Goal: Task Accomplishment & Management: Manage account settings

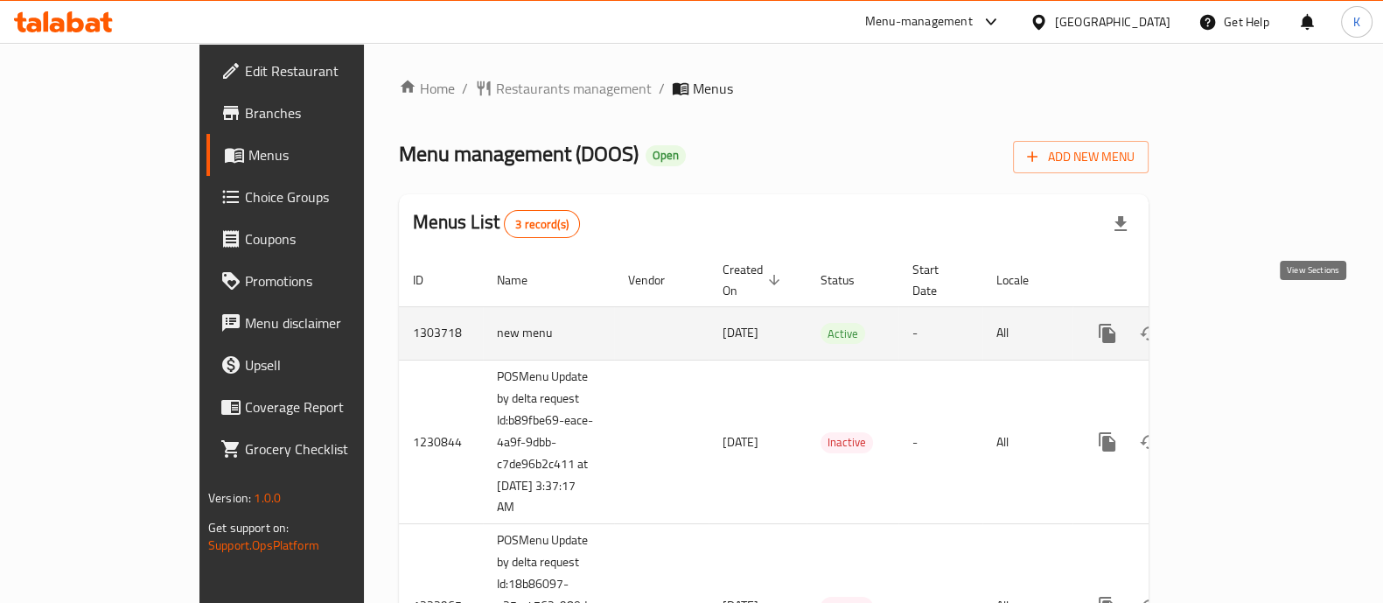
click at [1244, 323] on icon "enhanced table" at bounding box center [1233, 333] width 21 height 21
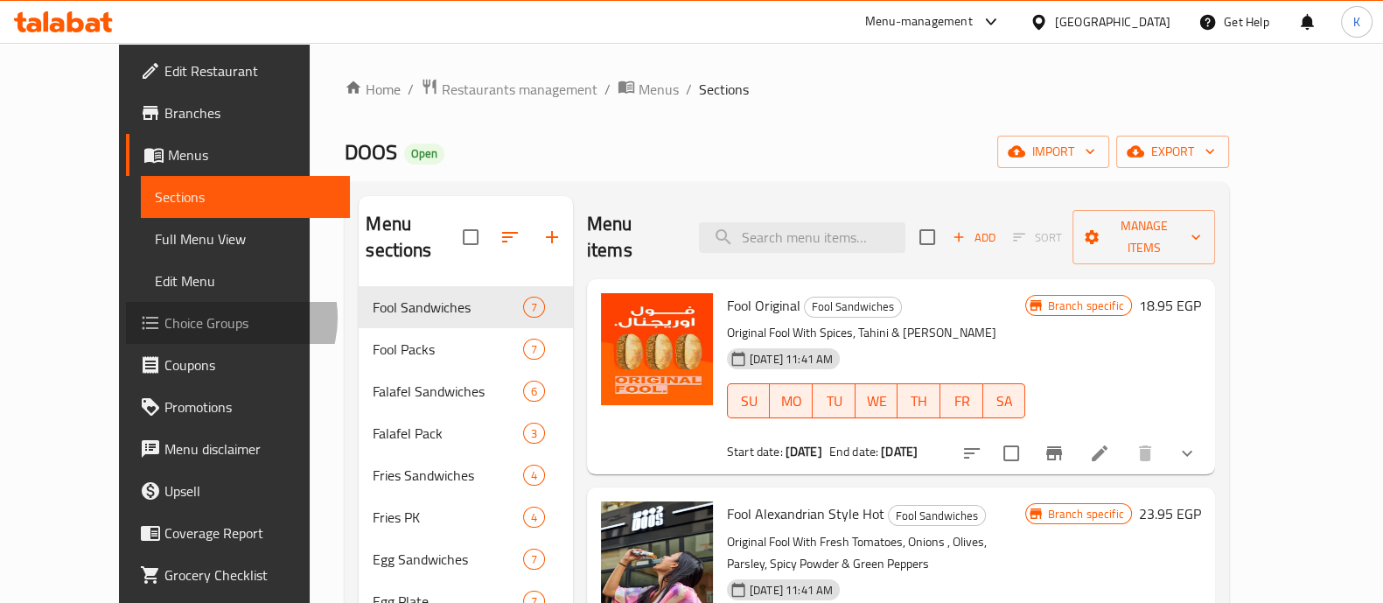
click at [165, 318] on span "Choice Groups" at bounding box center [251, 322] width 172 height 21
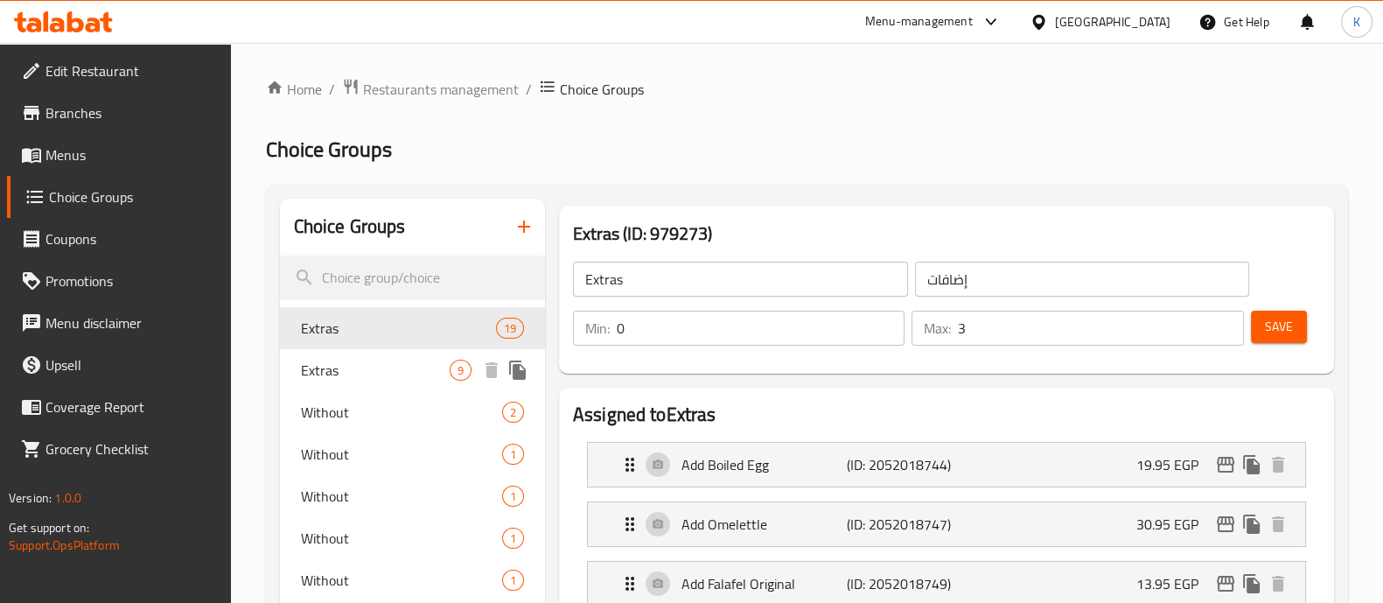
click at [392, 369] on span "Extras" at bounding box center [375, 370] width 149 height 21
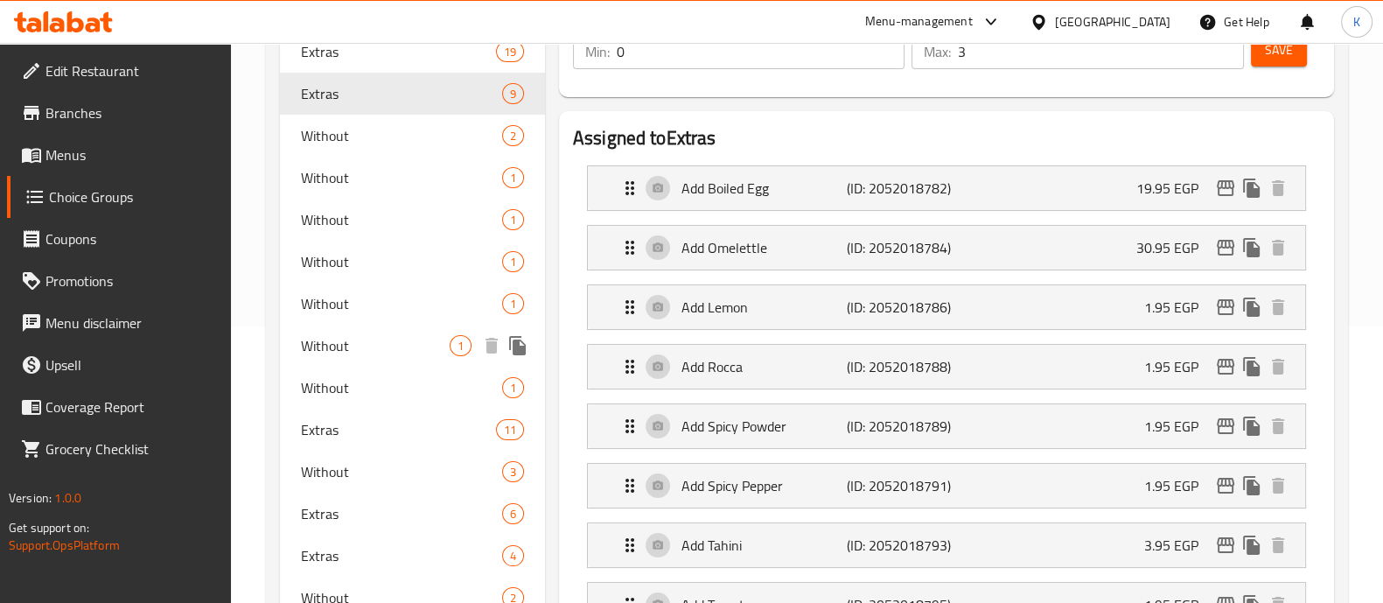
scroll to position [281, 0]
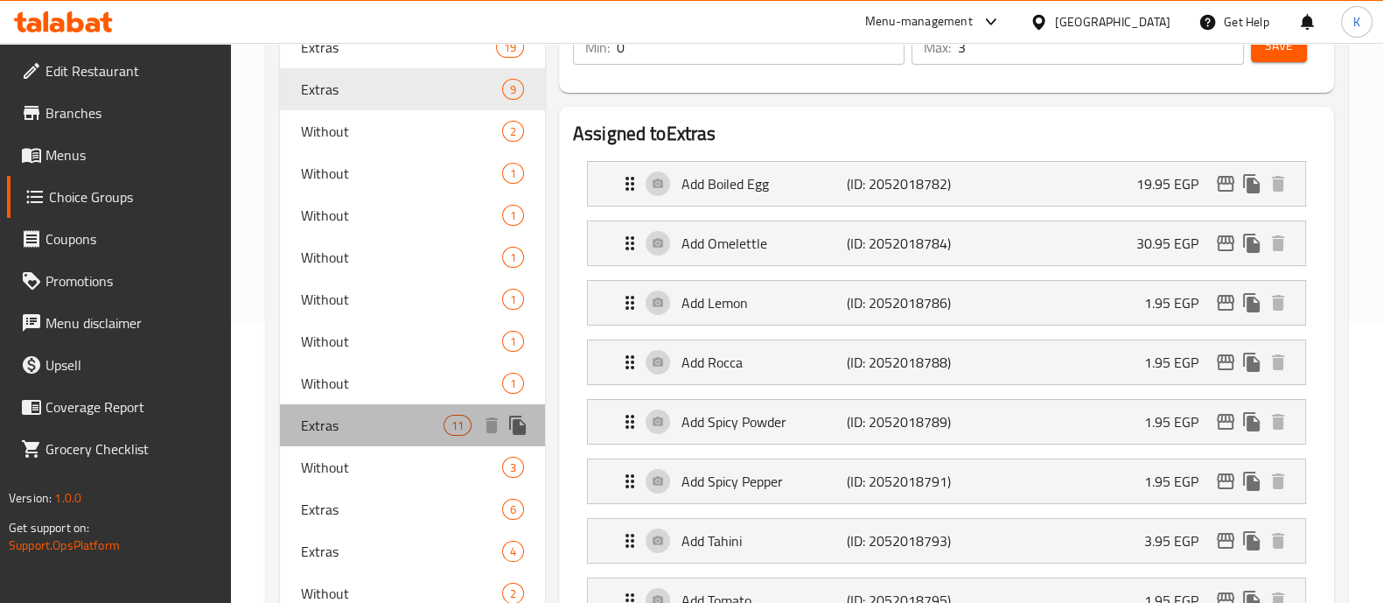
click at [403, 419] on span "Extras" at bounding box center [372, 425] width 143 height 21
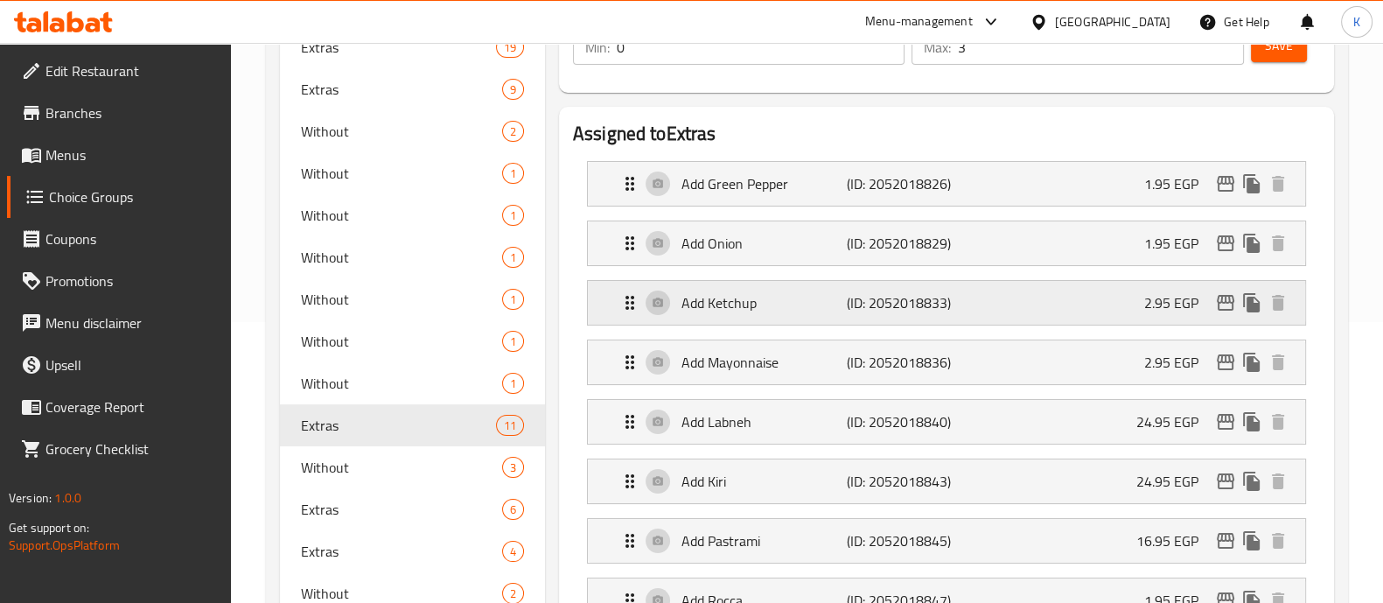
click at [1131, 312] on div "Add Ketchup (ID: 2052018833) 2.95 EGP" at bounding box center [952, 303] width 665 height 44
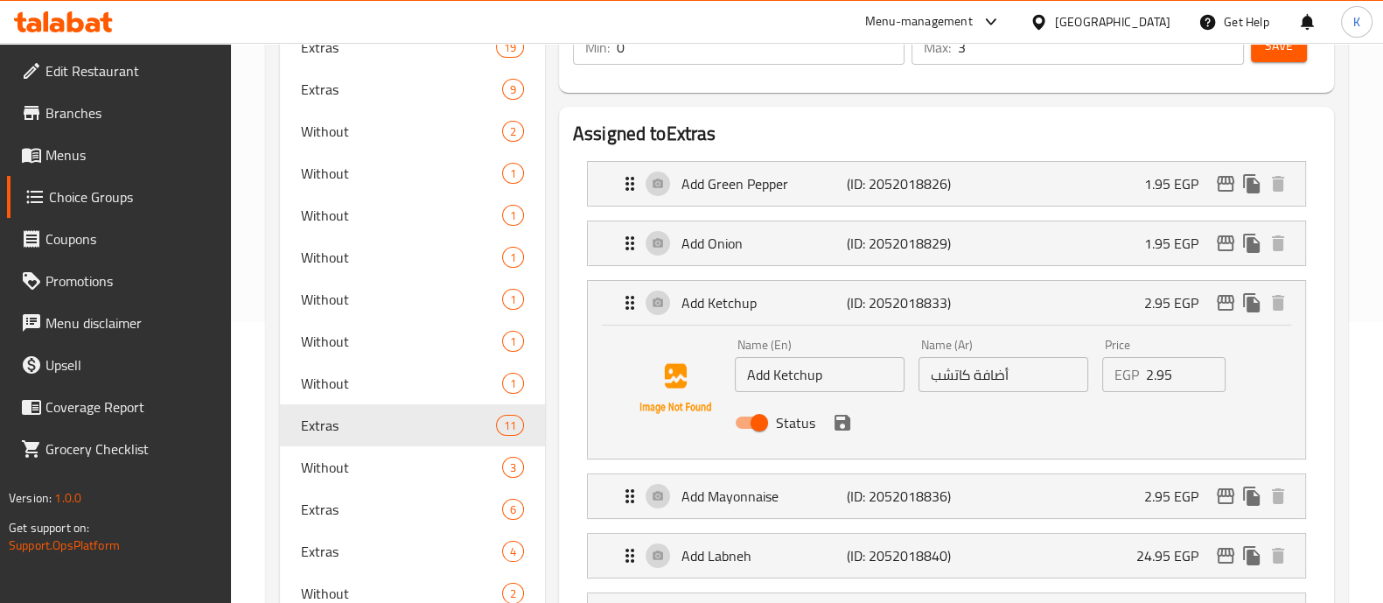
click at [1184, 374] on input "2.95" at bounding box center [1186, 374] width 81 height 35
type input "2"
click at [848, 424] on icon "save" at bounding box center [843, 423] width 16 height 16
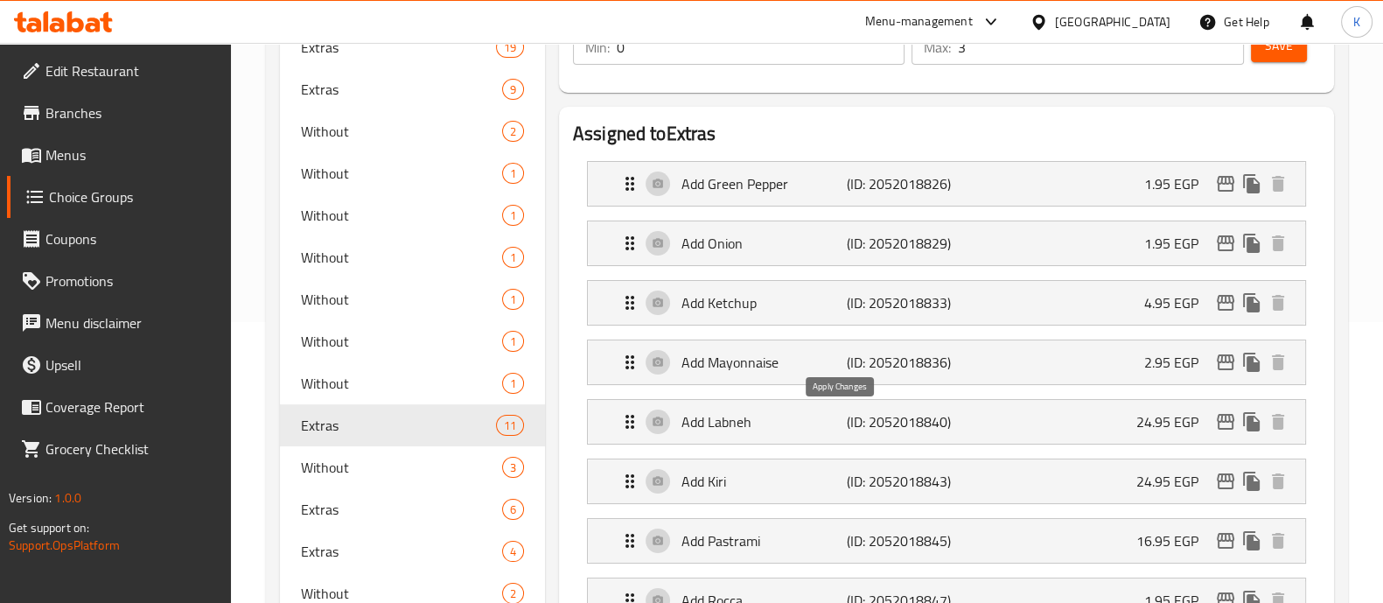
type input "4.95"
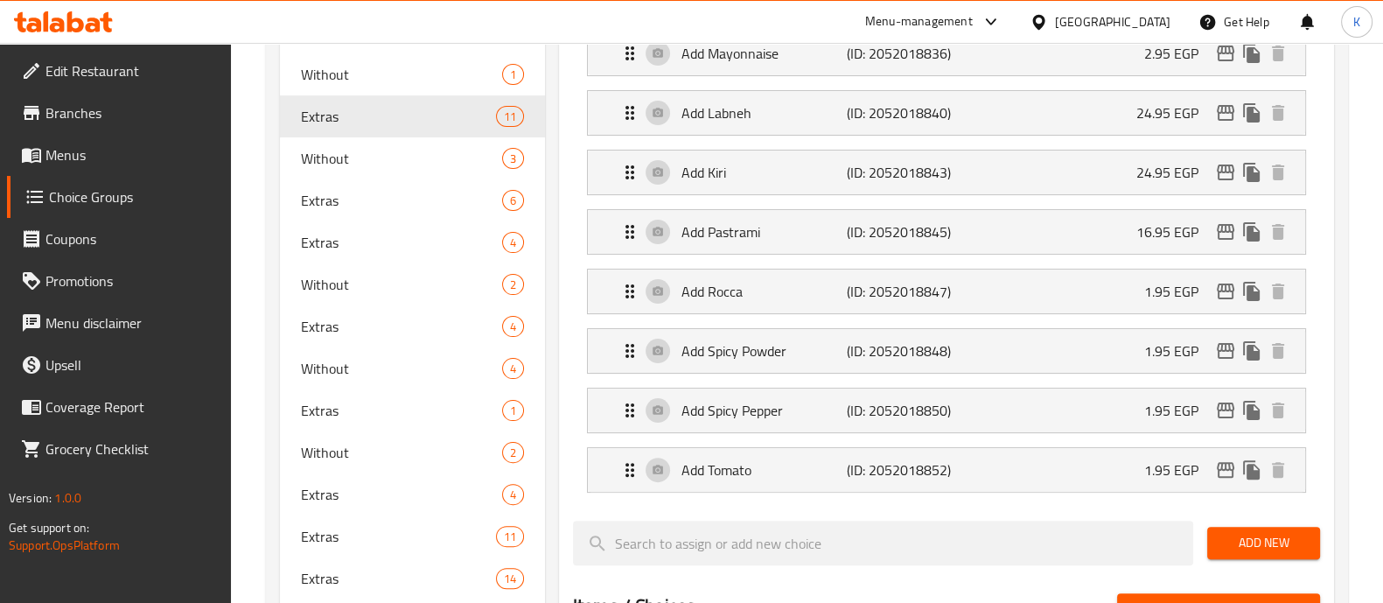
scroll to position [518, 0]
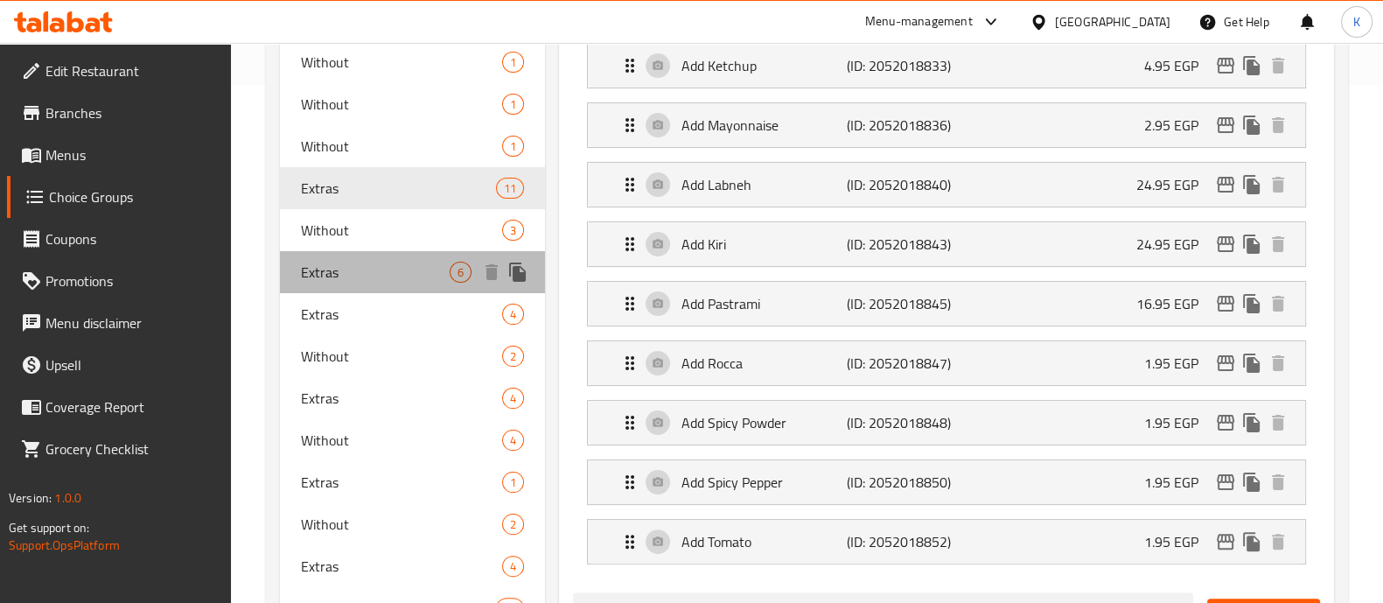
click at [394, 287] on div "Extras 6" at bounding box center [412, 272] width 265 height 42
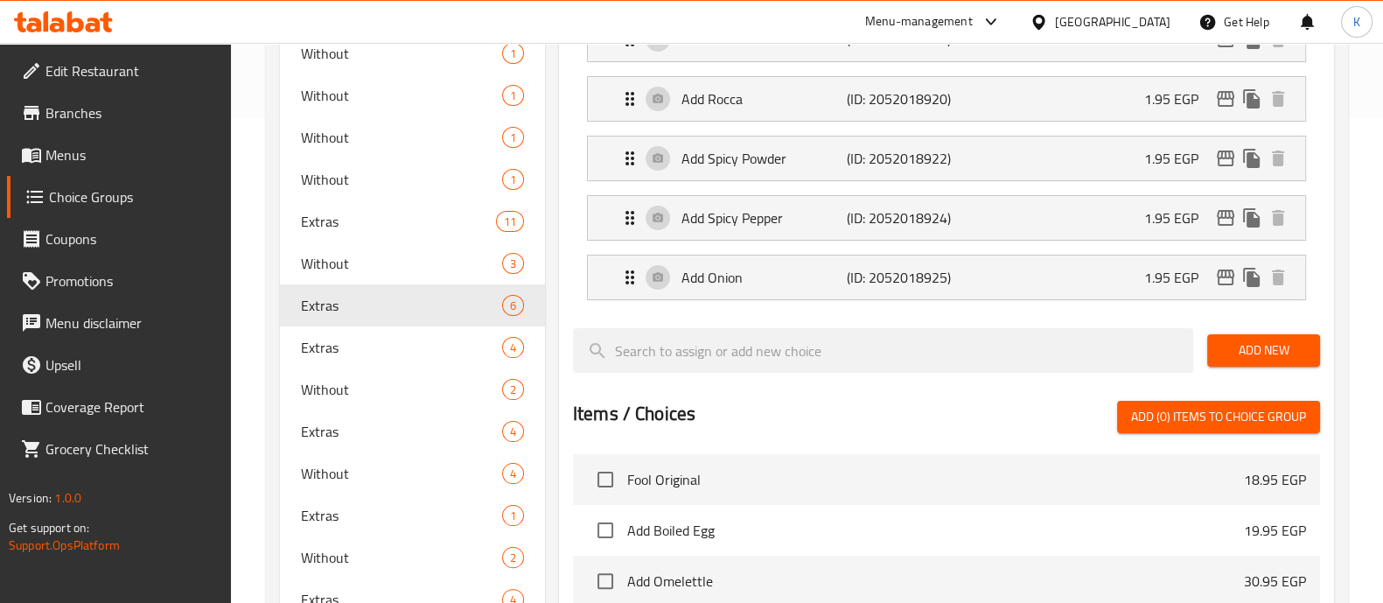
scroll to position [498, 0]
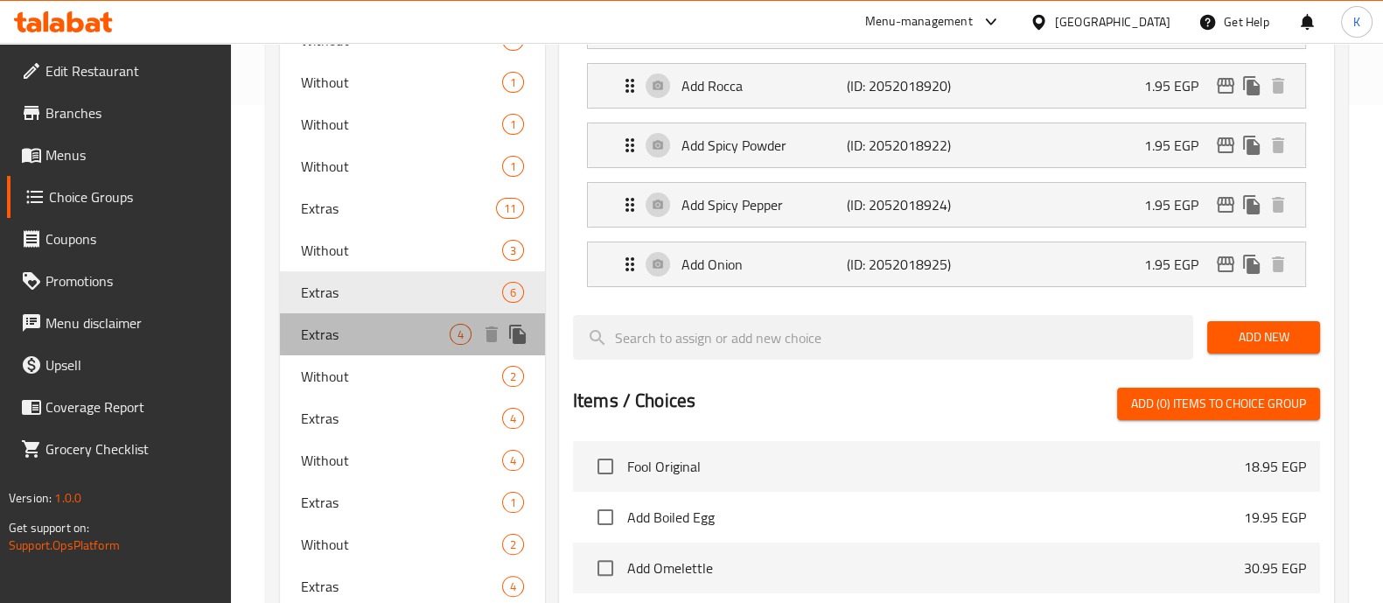
click at [403, 343] on span "Extras" at bounding box center [375, 334] width 149 height 21
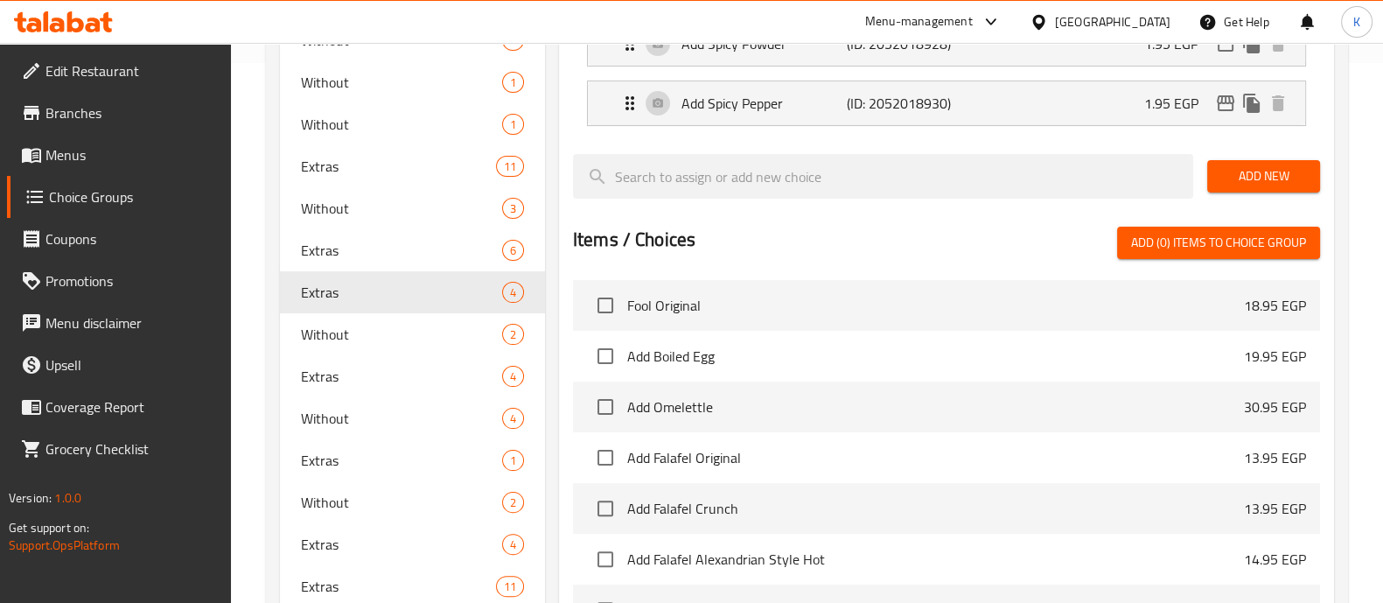
scroll to position [543, 0]
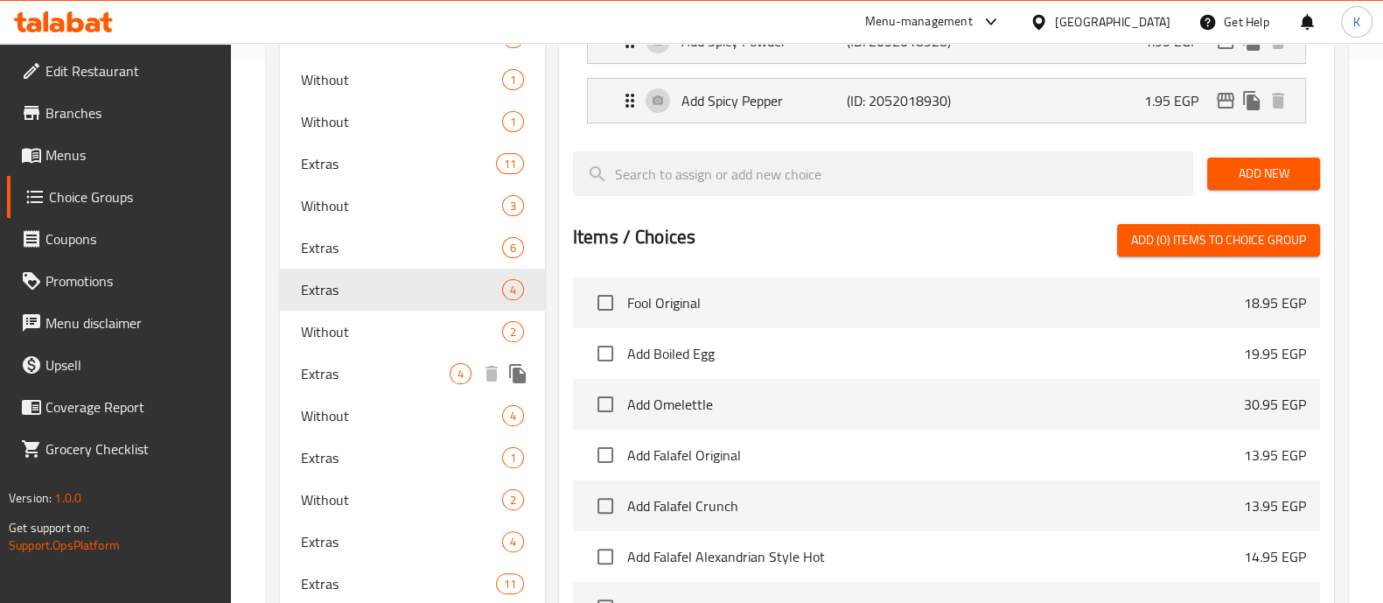
click at [392, 359] on div "Extras 4" at bounding box center [412, 374] width 265 height 42
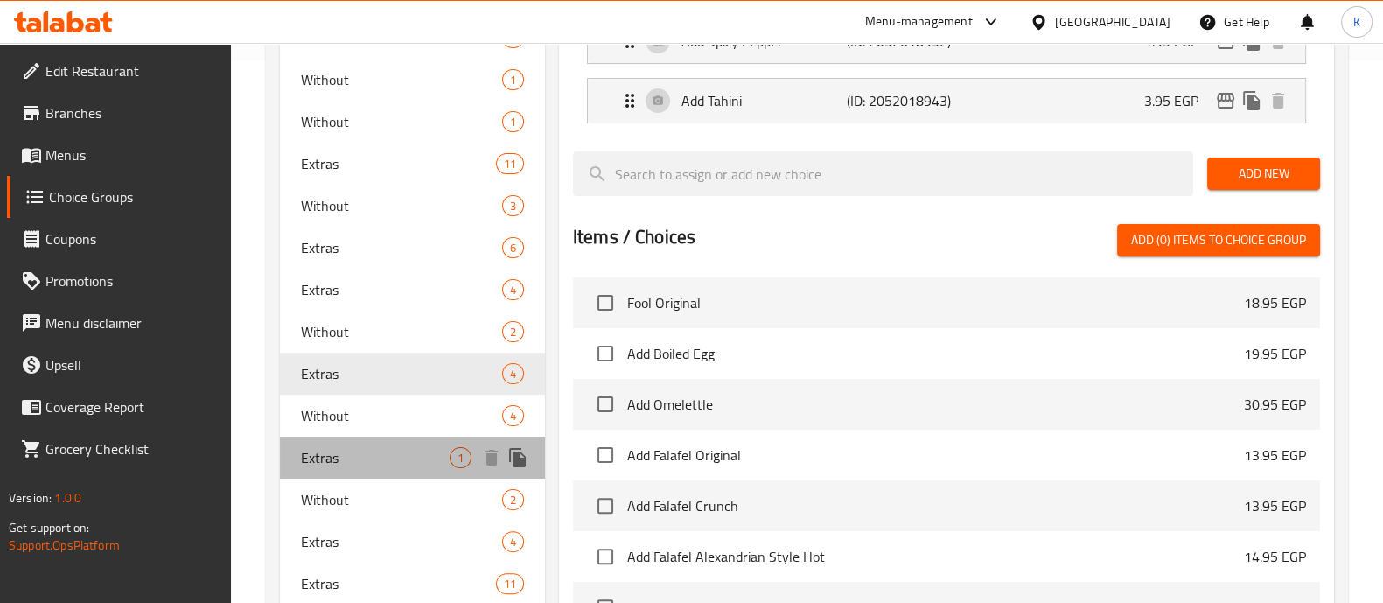
click at [315, 457] on span "Extras" at bounding box center [375, 457] width 149 height 21
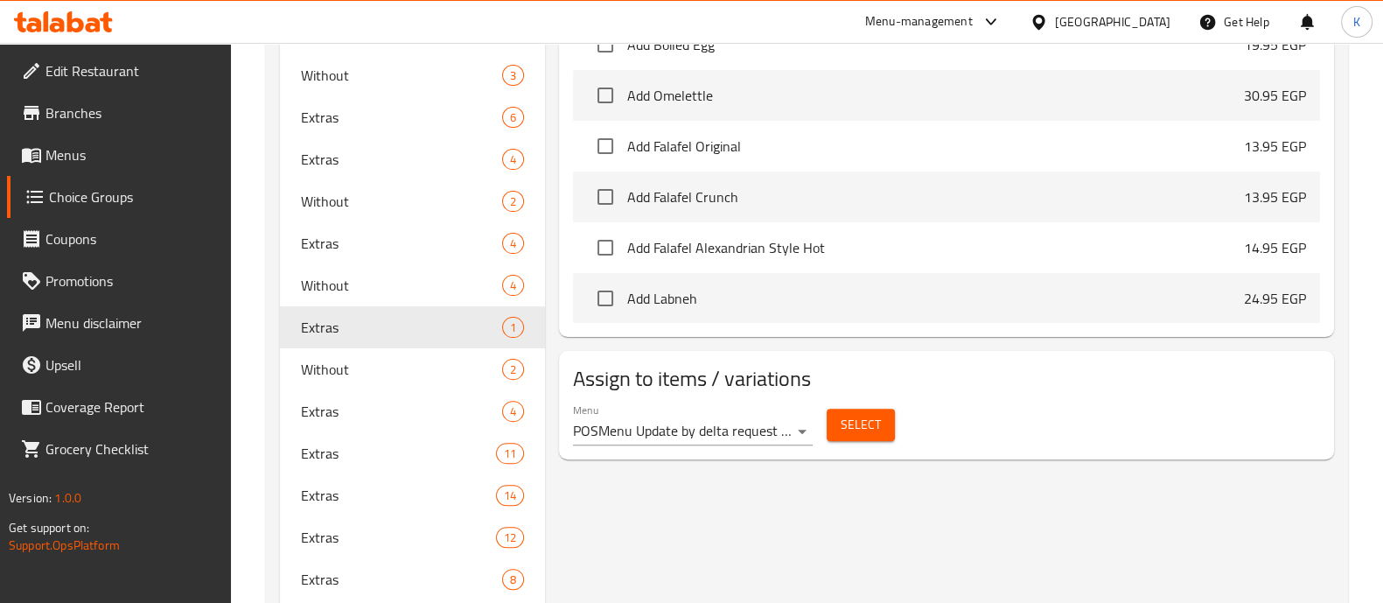
scroll to position [675, 0]
click at [400, 416] on span "Extras" at bounding box center [375, 409] width 149 height 21
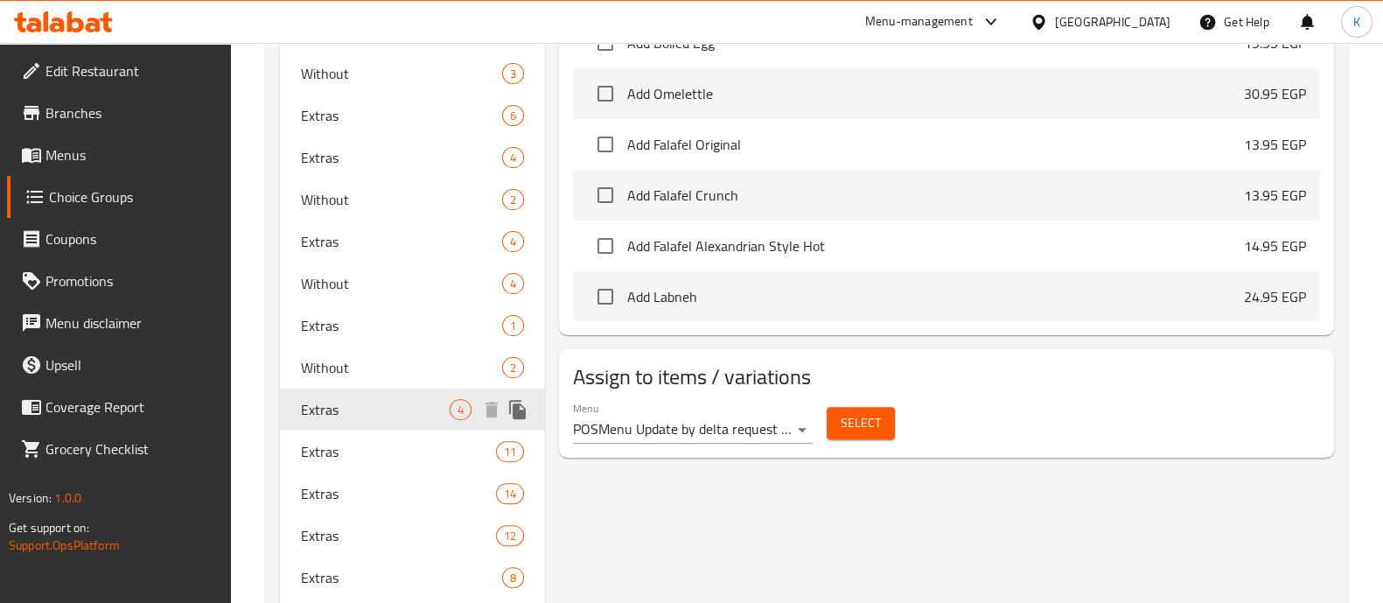
type input "3"
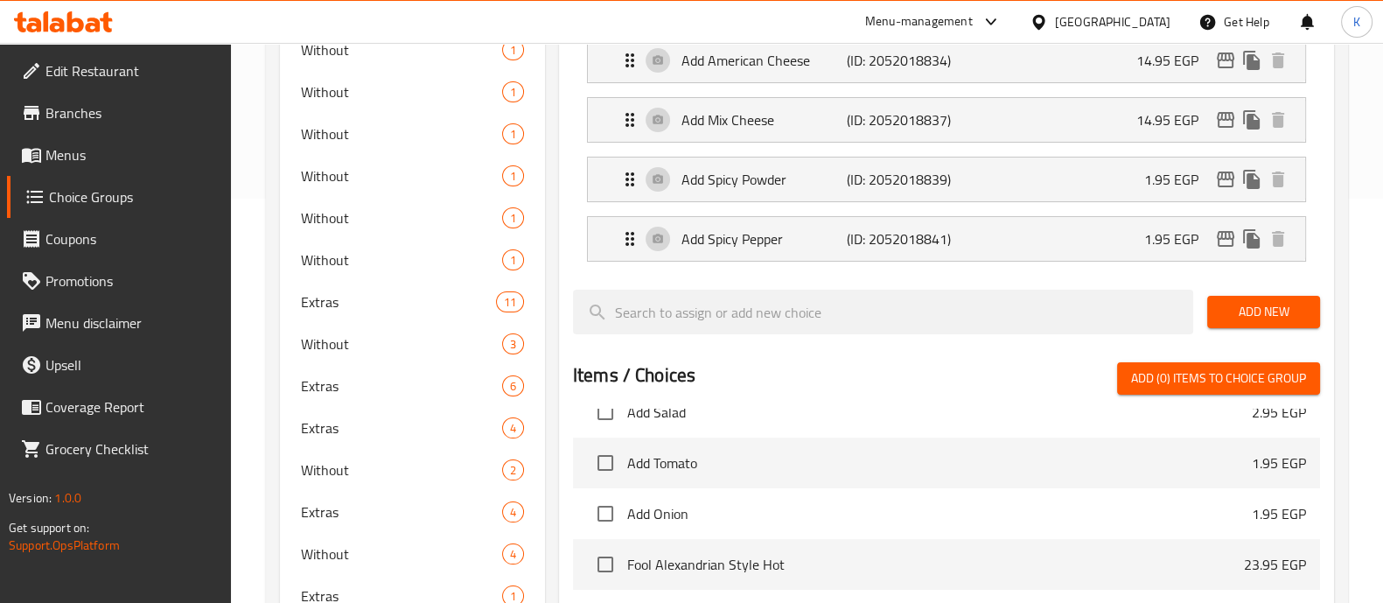
scroll to position [0, 0]
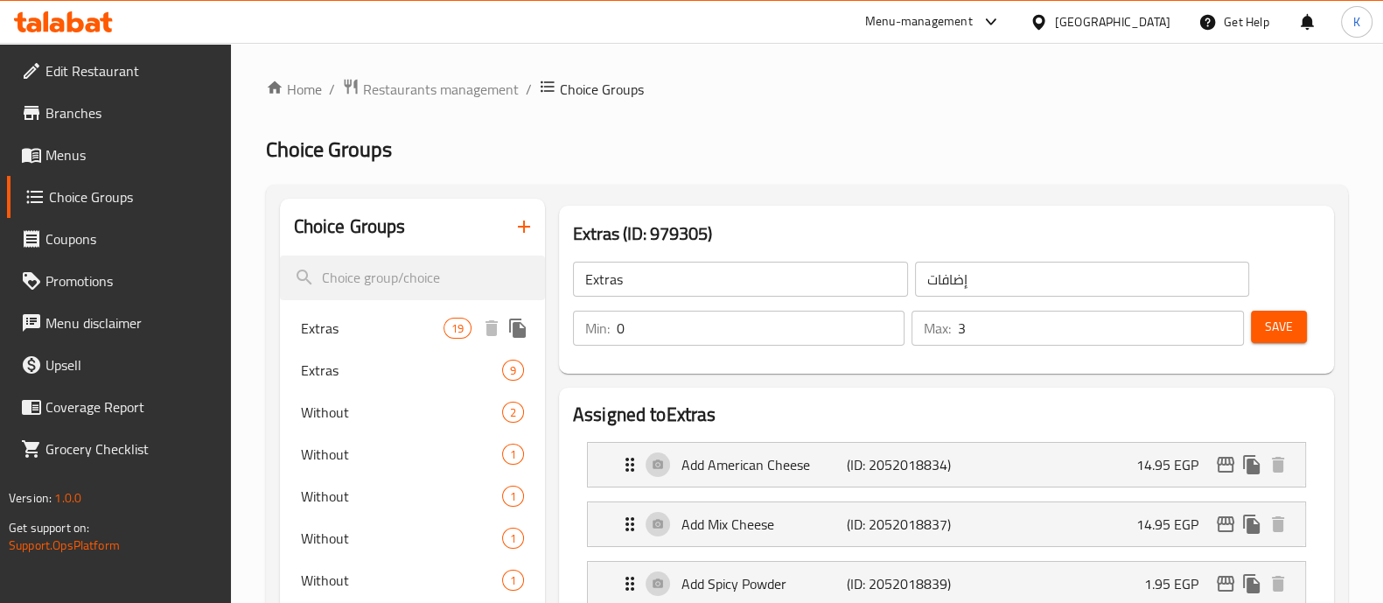
click at [391, 332] on span "Extras" at bounding box center [372, 328] width 143 height 21
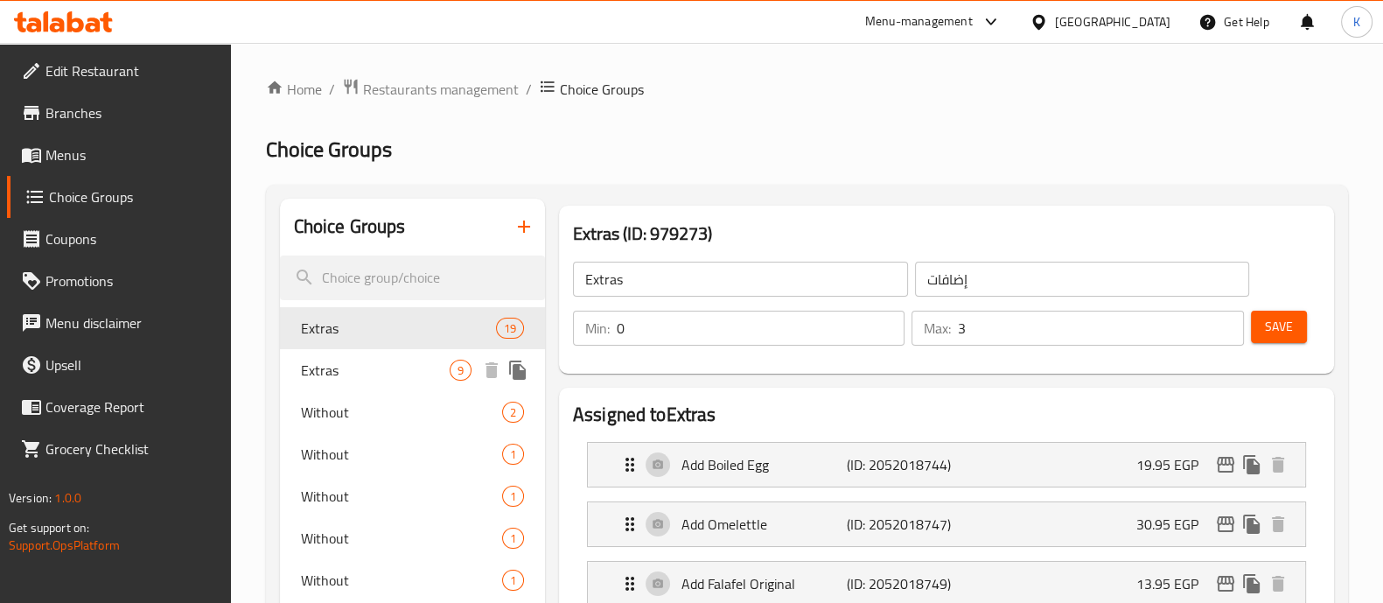
click at [315, 362] on span "Extras" at bounding box center [375, 370] width 149 height 21
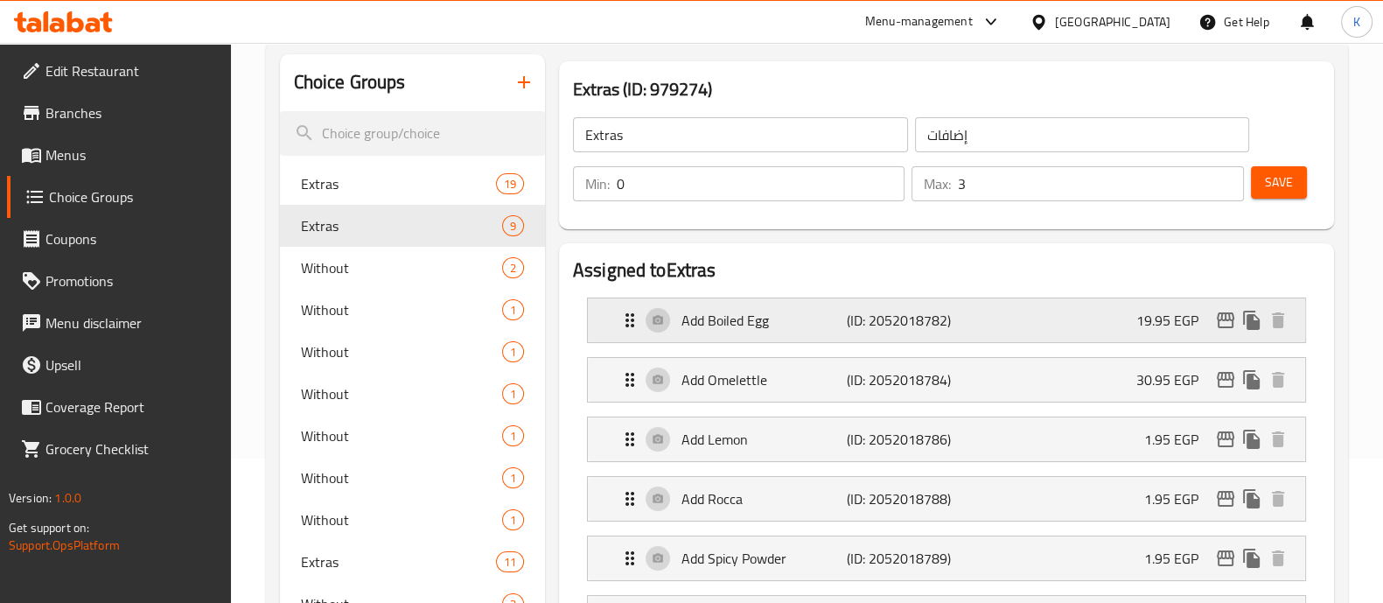
scroll to position [144, 0]
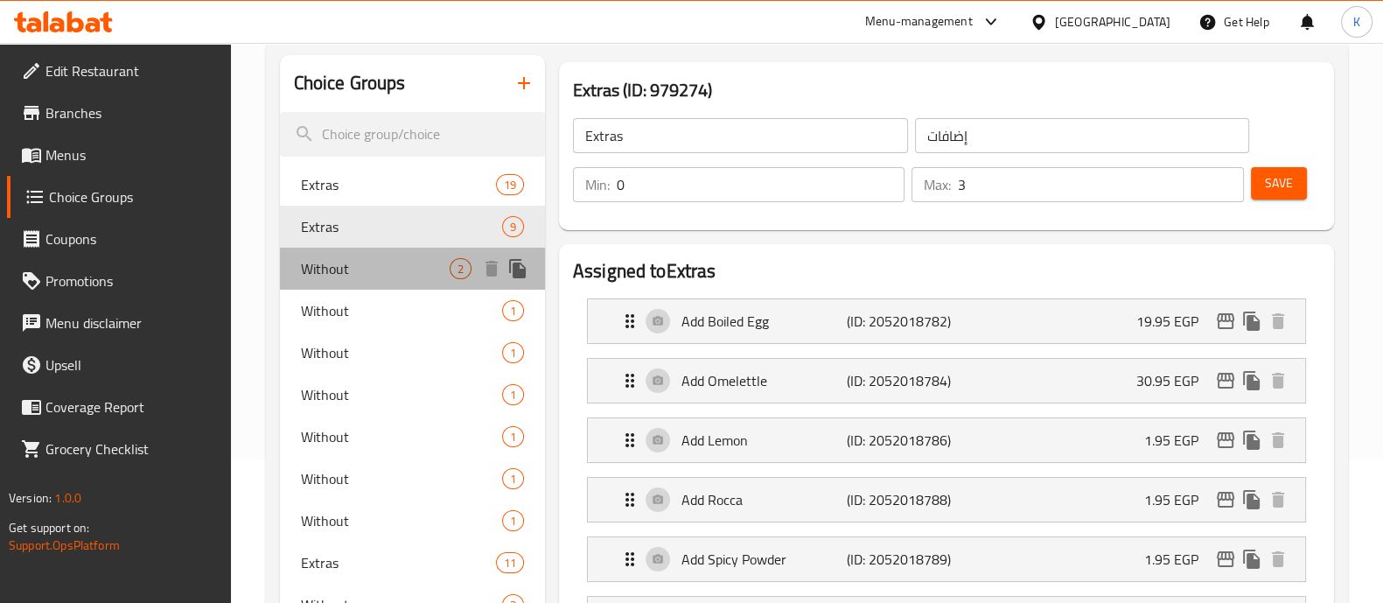
click at [403, 273] on span "Without" at bounding box center [375, 268] width 149 height 21
type input "Without"
type input "بدون"
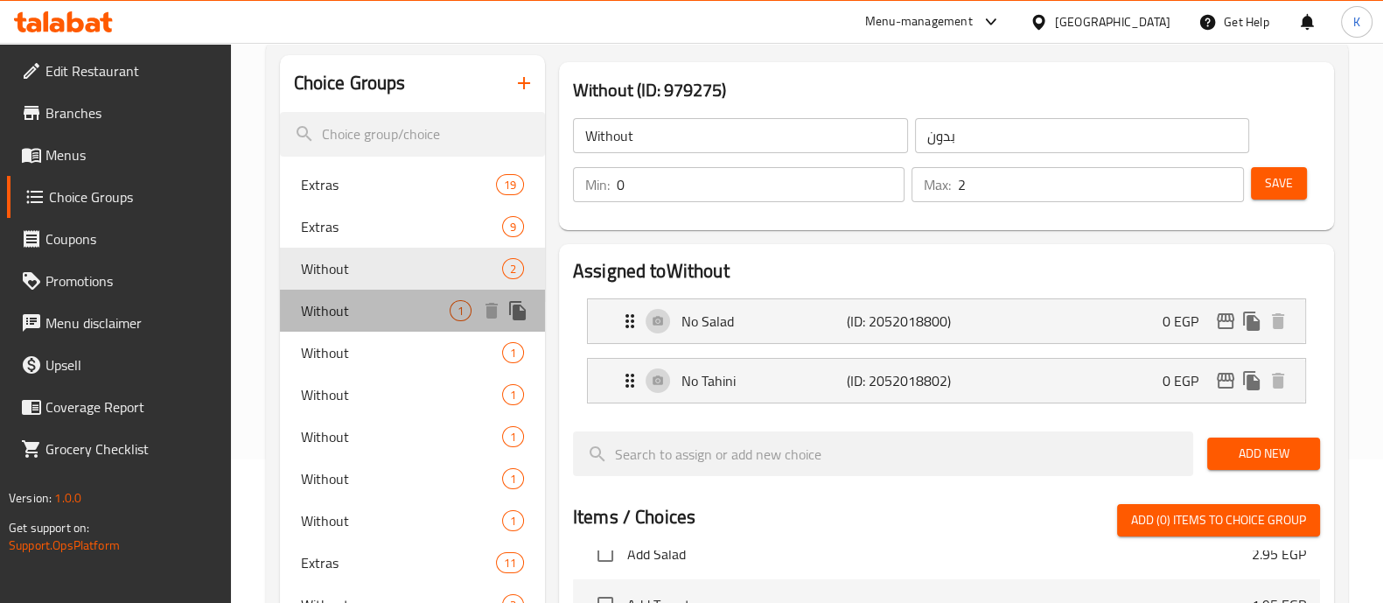
click at [401, 299] on div "Without 1" at bounding box center [412, 311] width 265 height 42
type input "1"
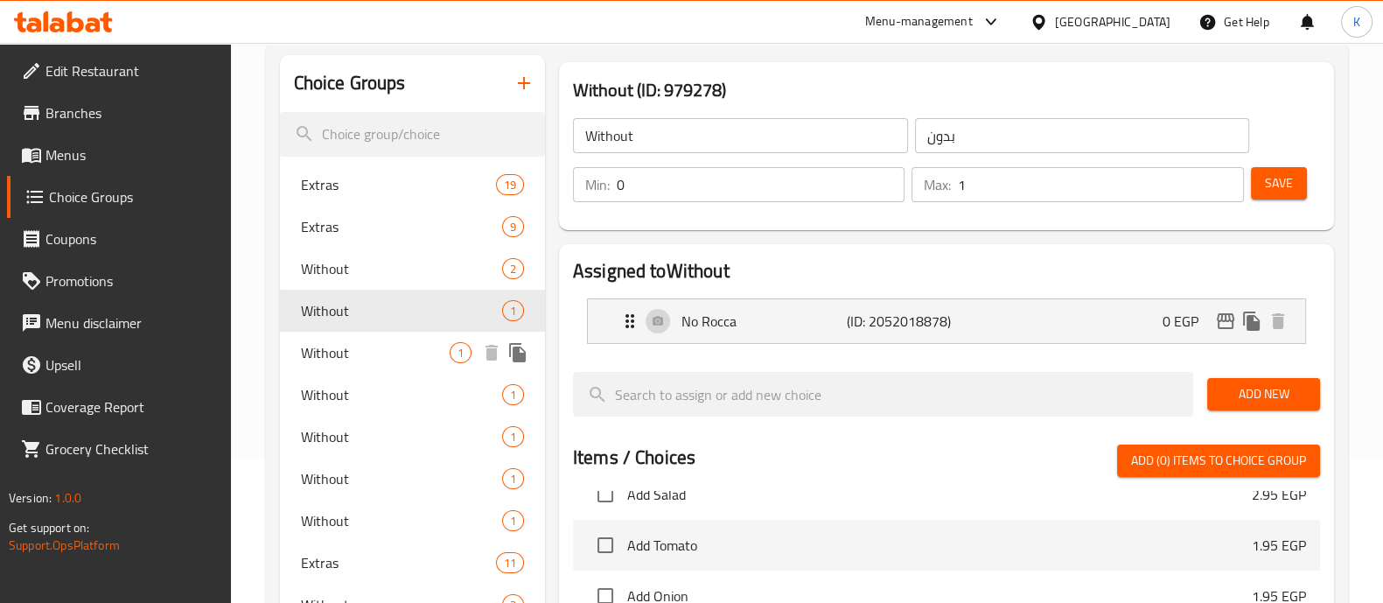
scroll to position [285, 0]
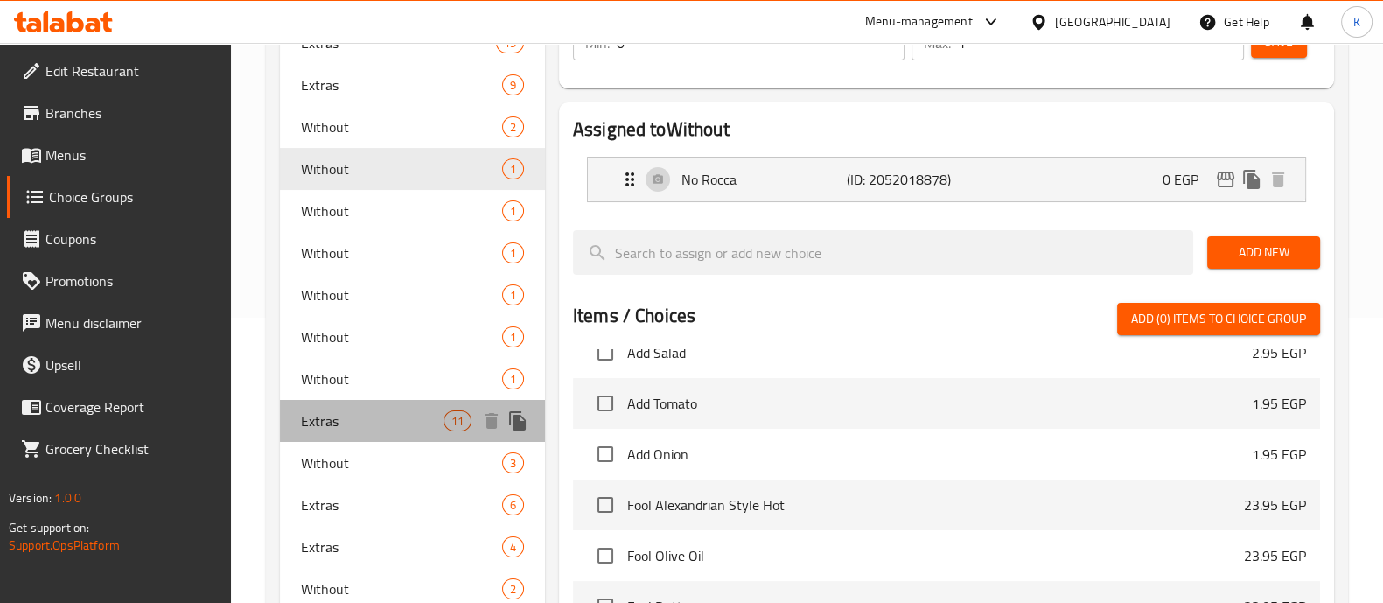
click at [367, 404] on div "Extras 11" at bounding box center [412, 421] width 265 height 42
type input "Extras"
type input "إضافات"
type input "3"
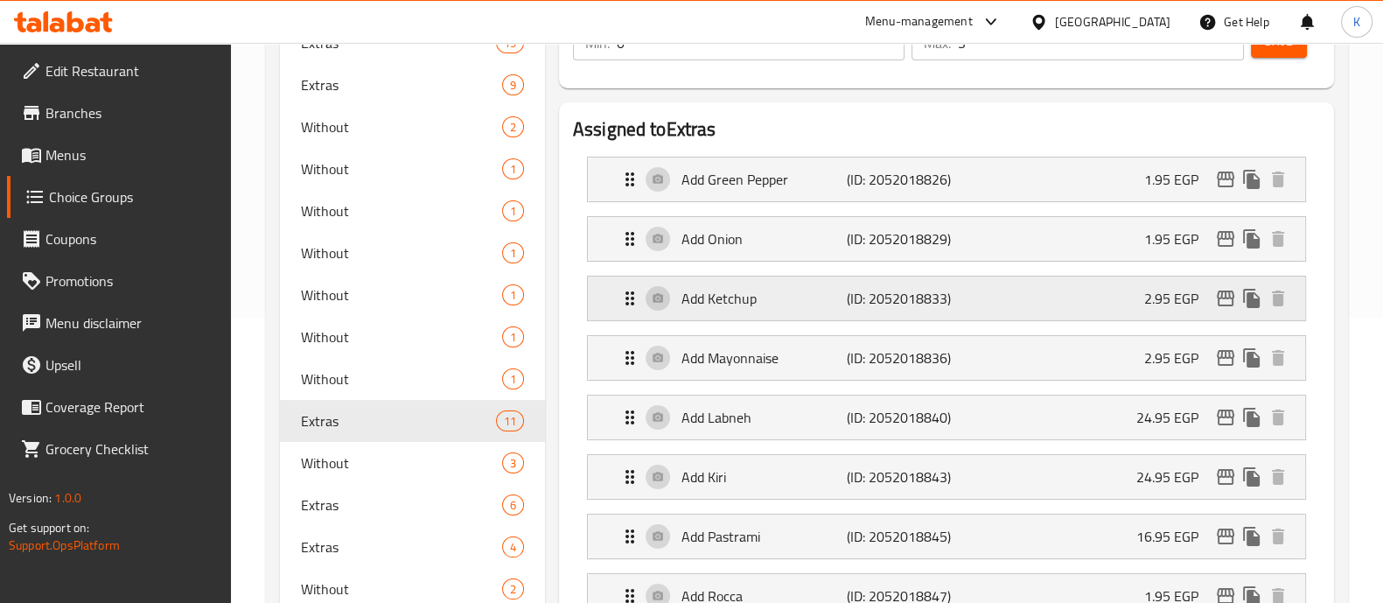
click at [1141, 304] on div "Add Ketchup (ID: 2052018833) 2.95 EGP" at bounding box center [952, 299] width 665 height 44
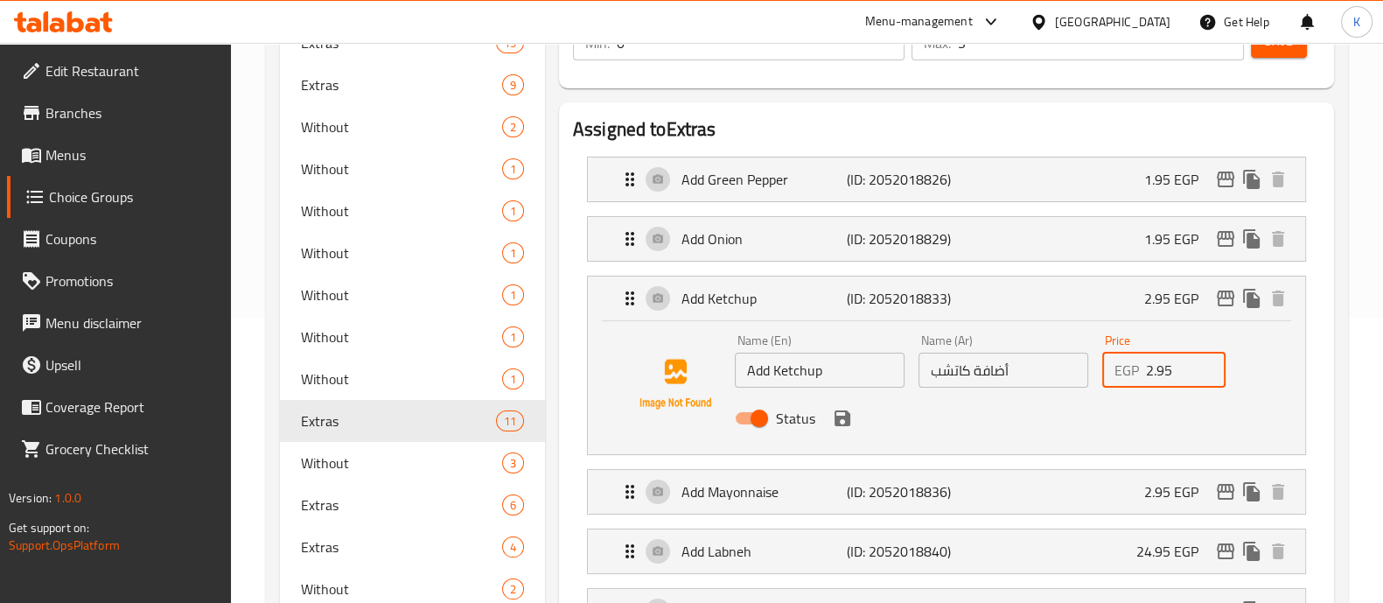
click at [1147, 366] on input "2.95" at bounding box center [1186, 370] width 81 height 35
click at [842, 418] on icon "save" at bounding box center [842, 418] width 21 height 21
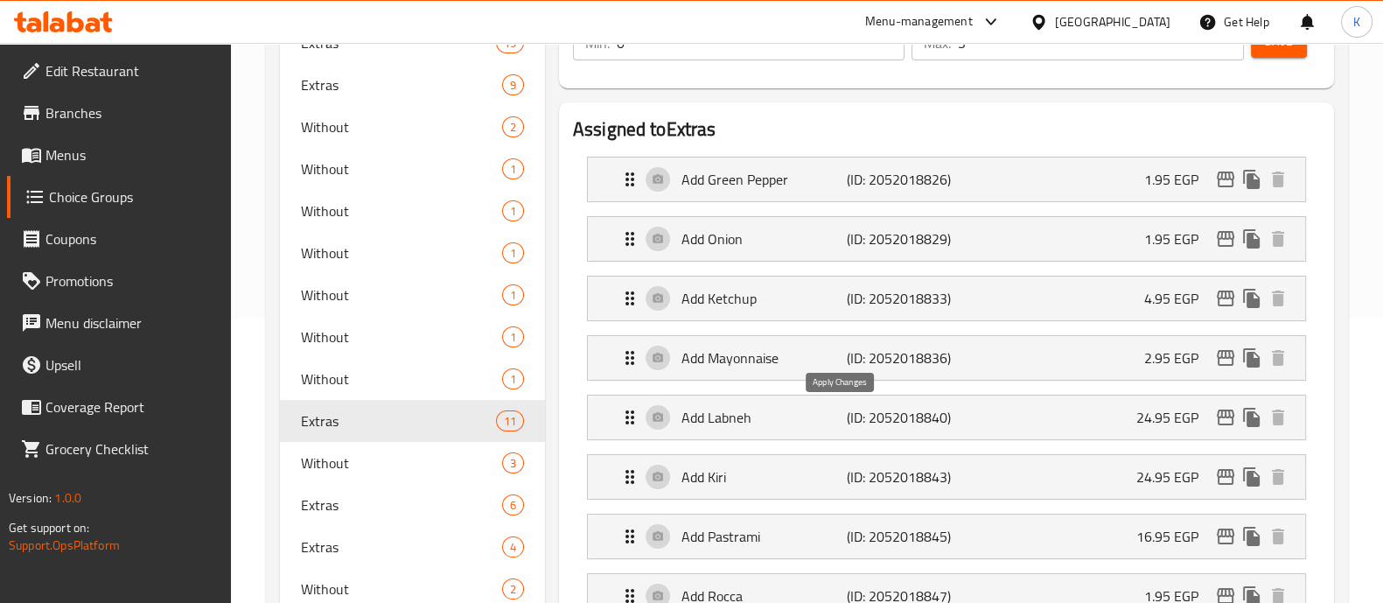
type input "4.95"
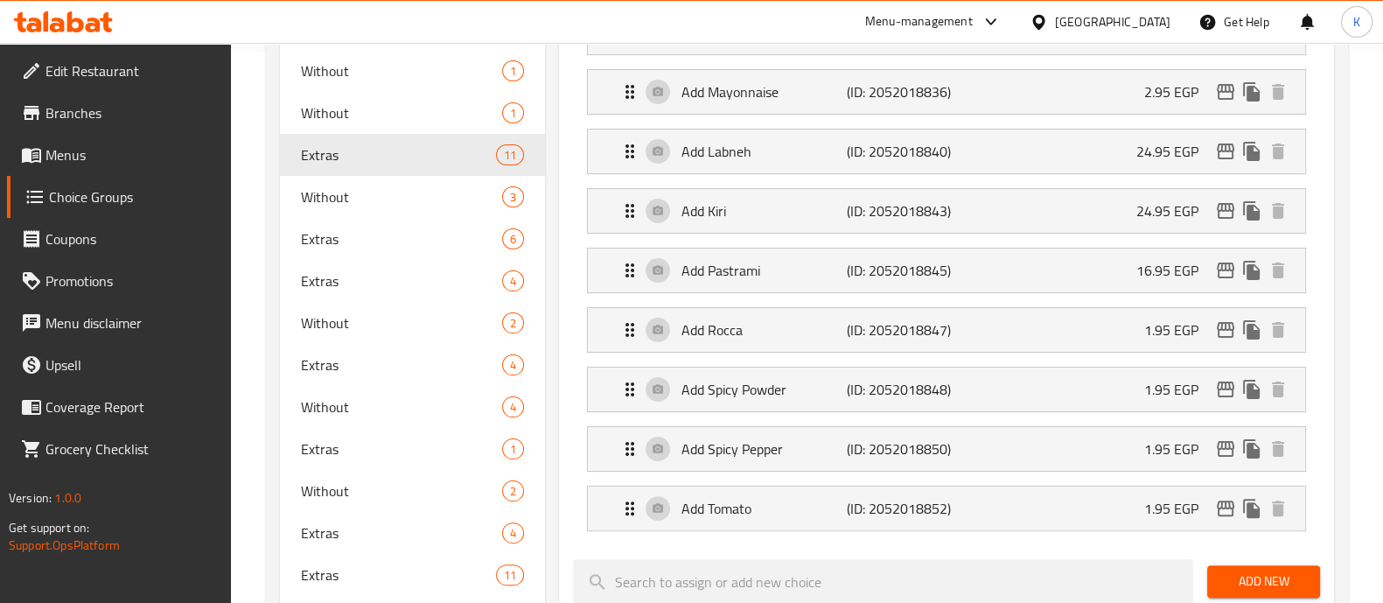
scroll to position [550, 0]
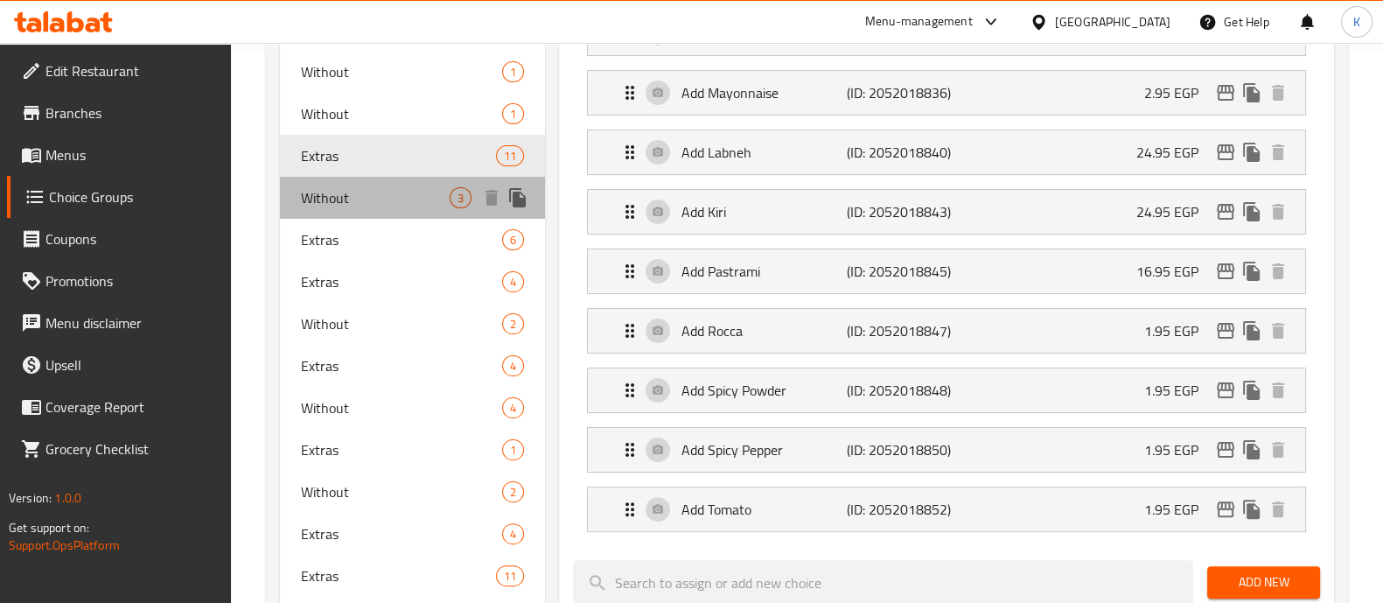
click at [409, 196] on span "Without" at bounding box center [375, 197] width 149 height 21
type input "Without"
type input "بدون"
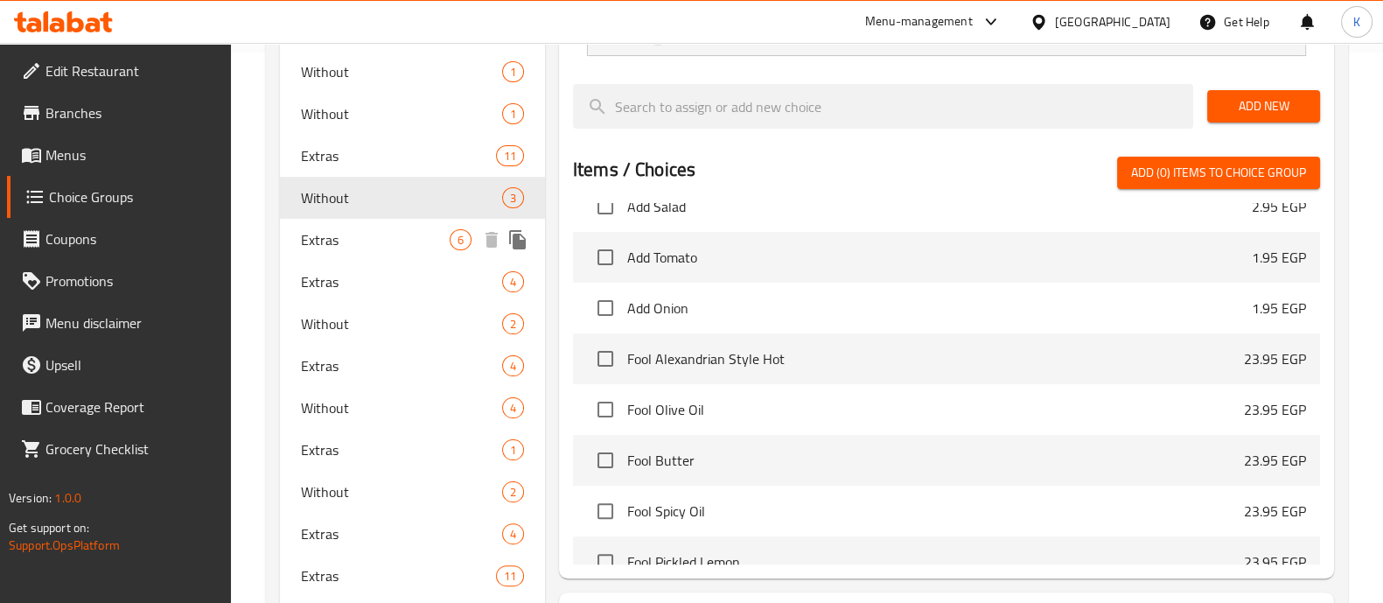
click at [386, 238] on span "Extras" at bounding box center [375, 239] width 149 height 21
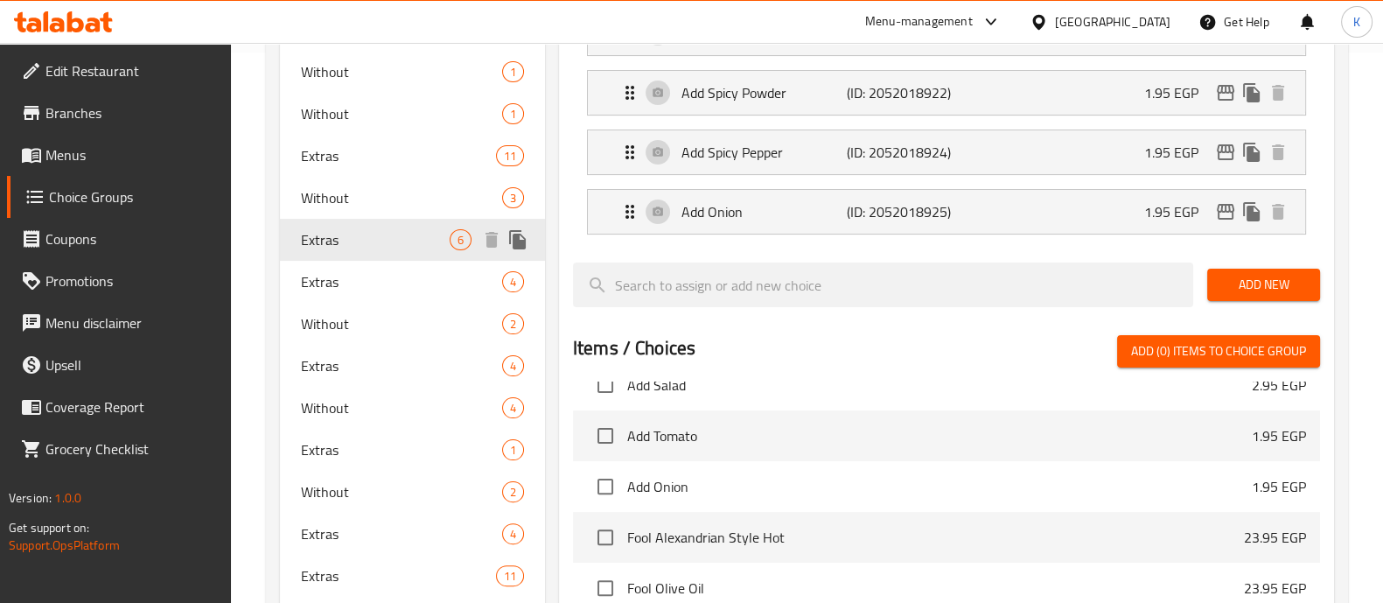
type input "Extras"
type input "إضافات"
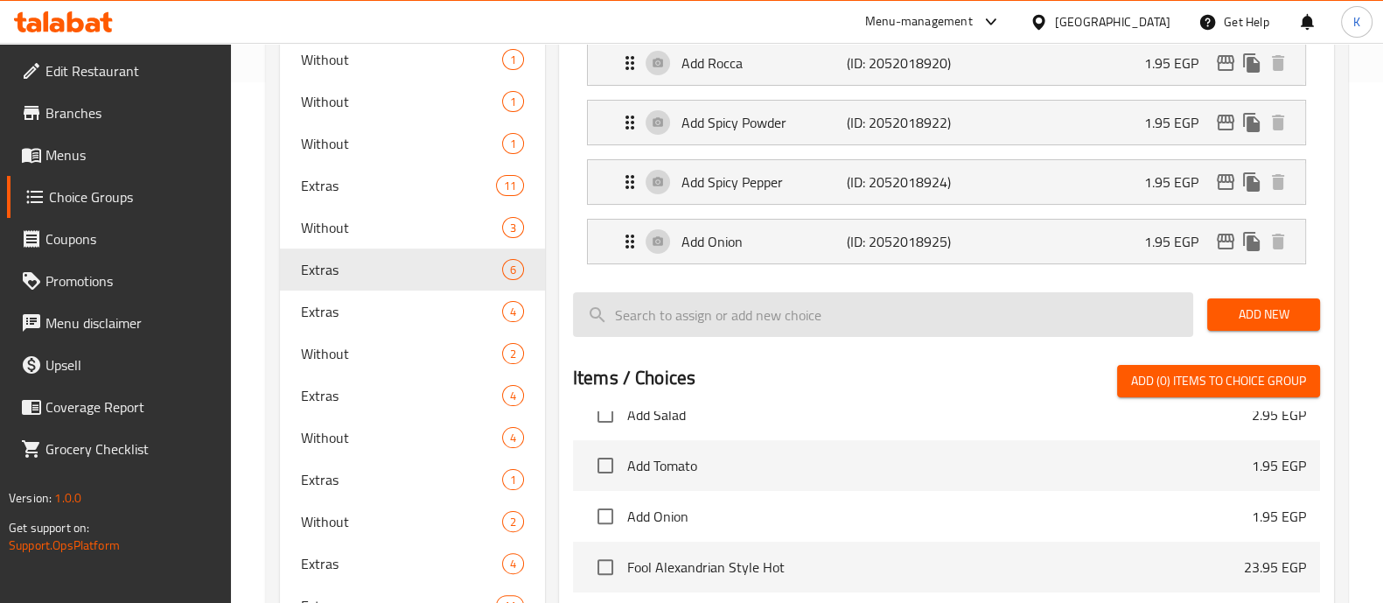
scroll to position [522, 0]
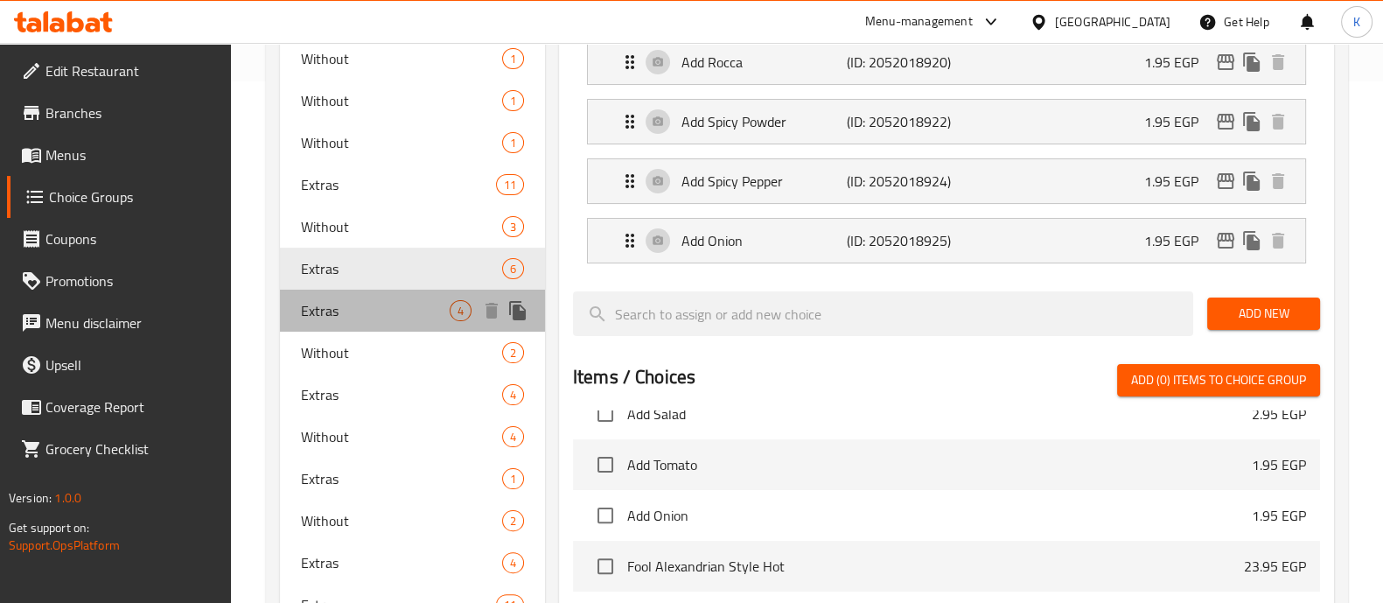
click at [403, 302] on span "Extras" at bounding box center [375, 310] width 149 height 21
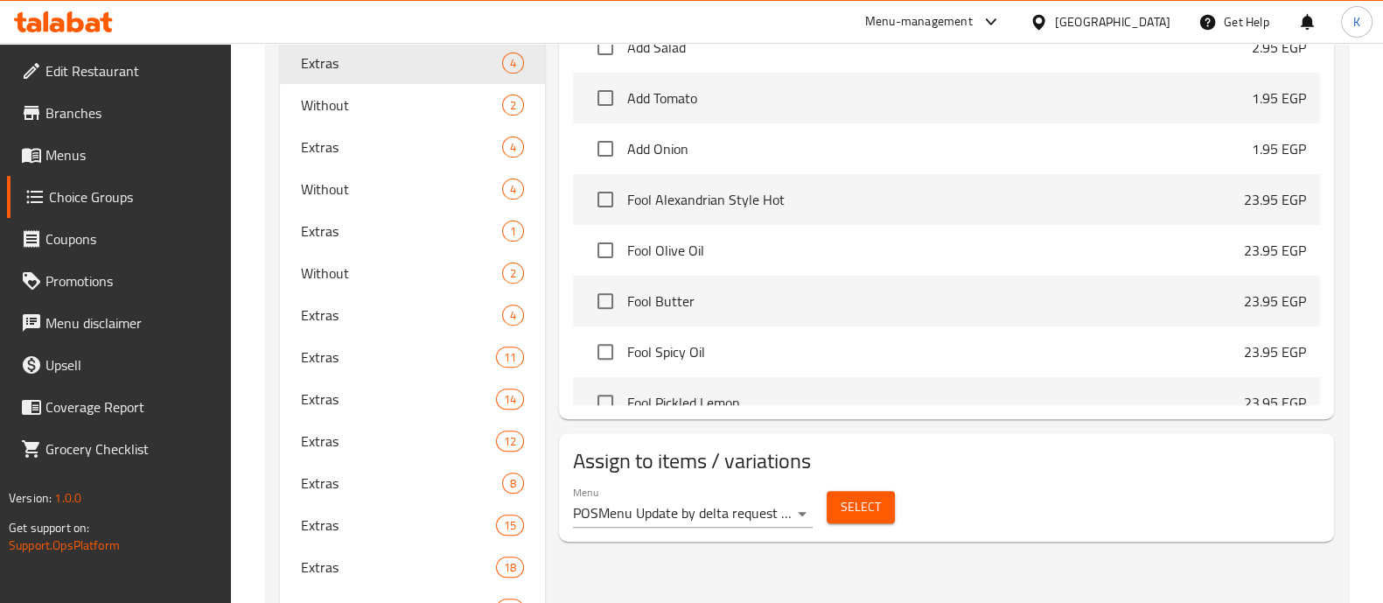
scroll to position [769, 0]
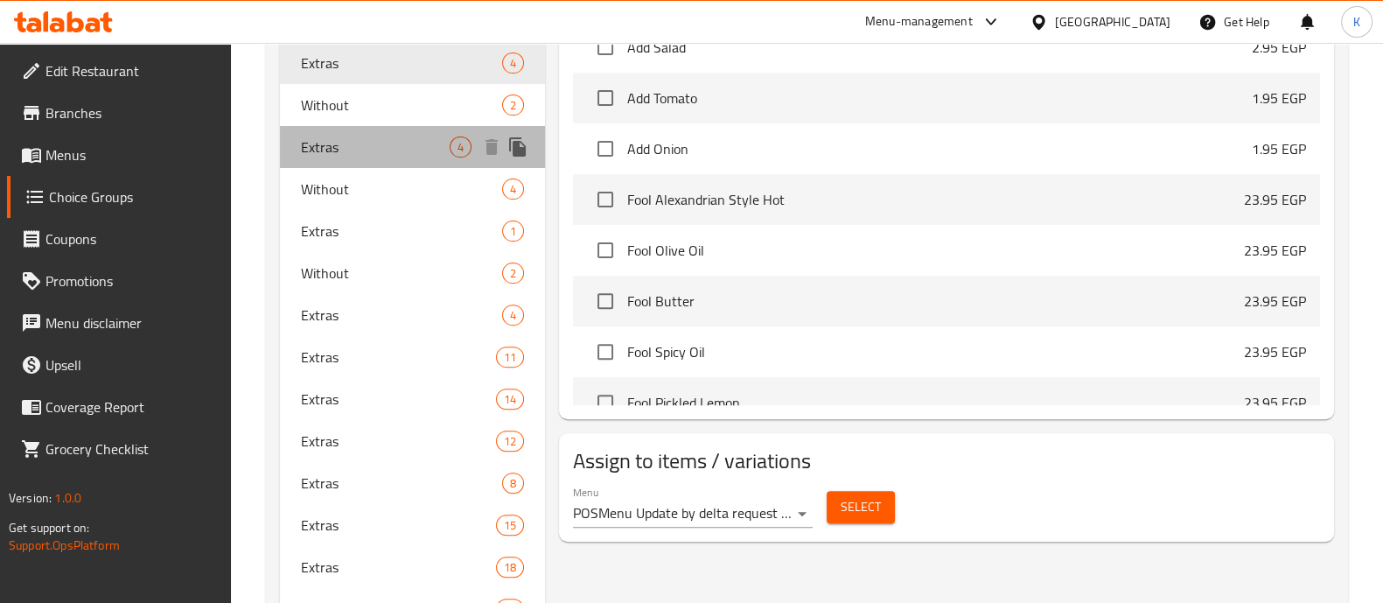
click at [426, 146] on span "Extras" at bounding box center [375, 147] width 149 height 21
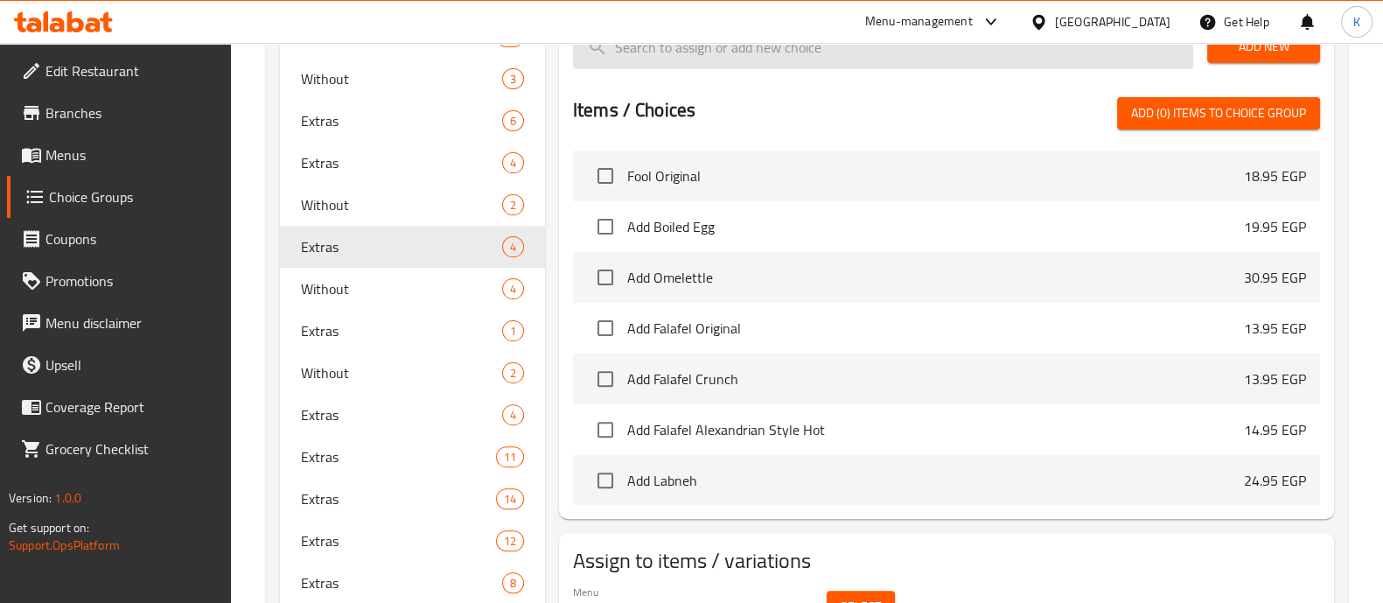
scroll to position [70, 0]
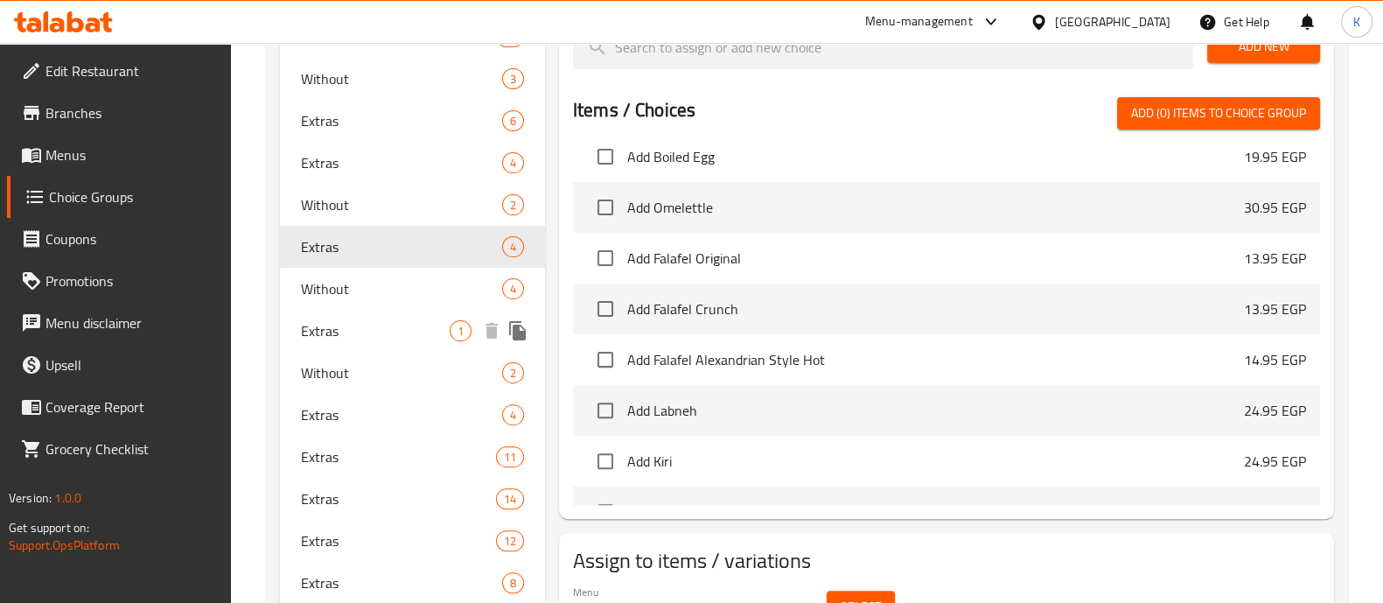
click at [439, 320] on span "Extras" at bounding box center [375, 330] width 149 height 21
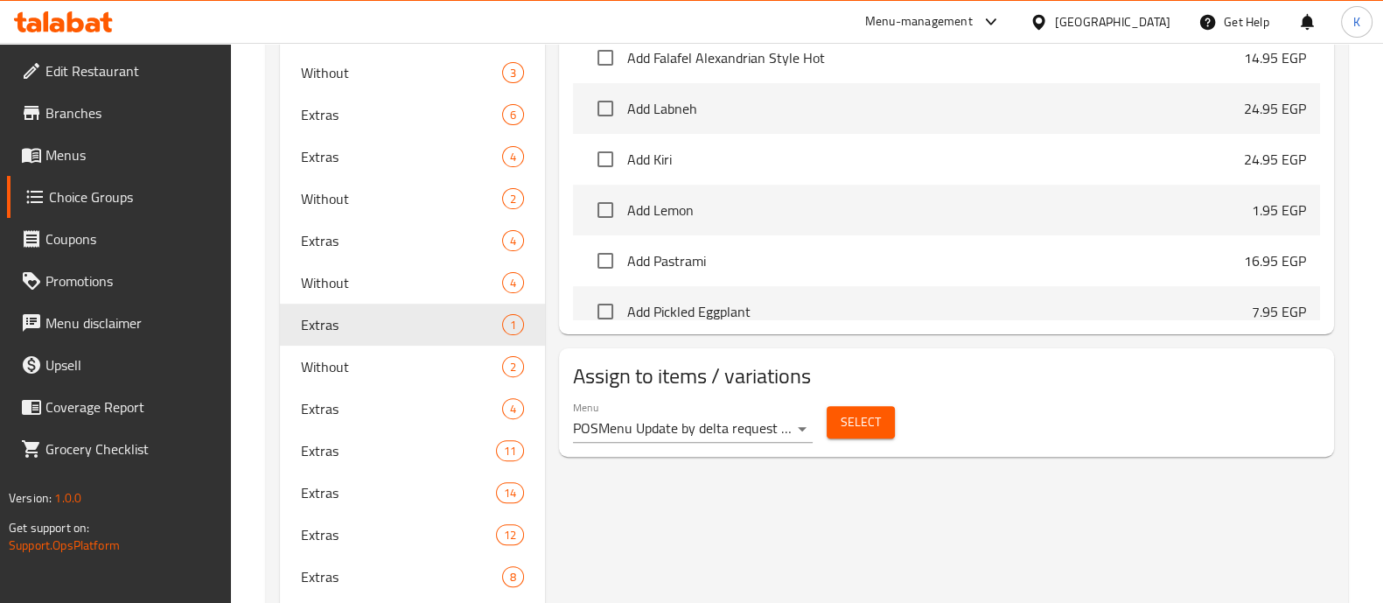
scroll to position [677, 0]
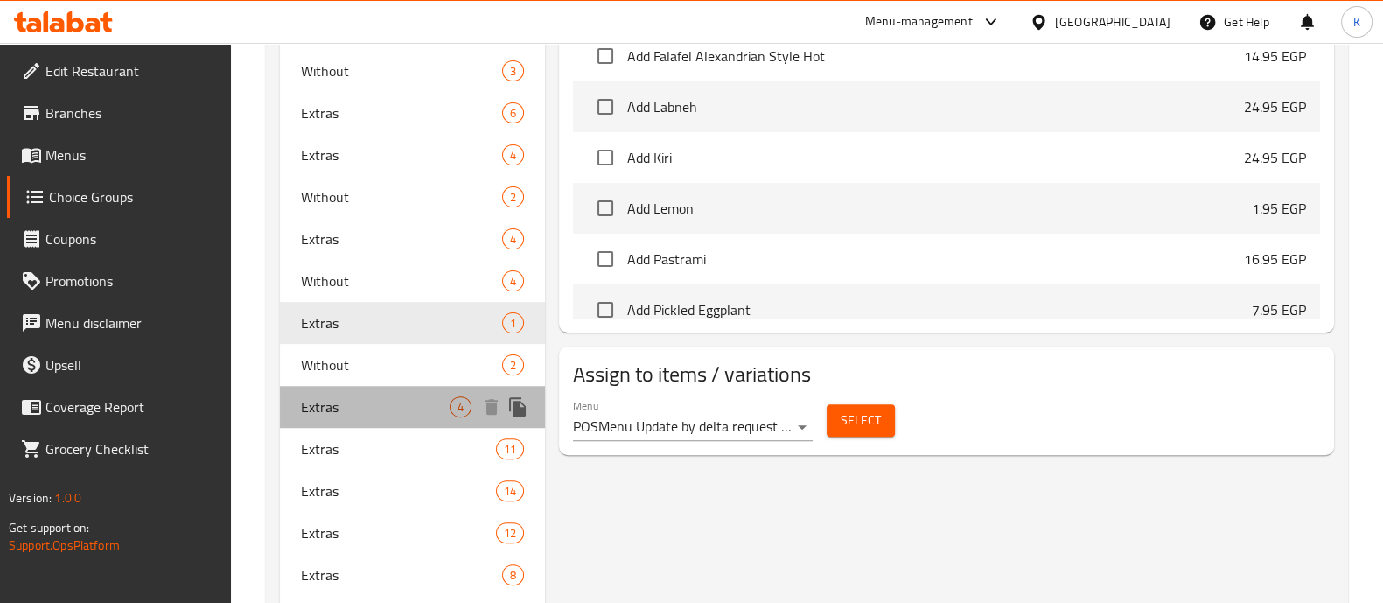
click at [425, 404] on span "Extras" at bounding box center [375, 406] width 149 height 21
type input "3"
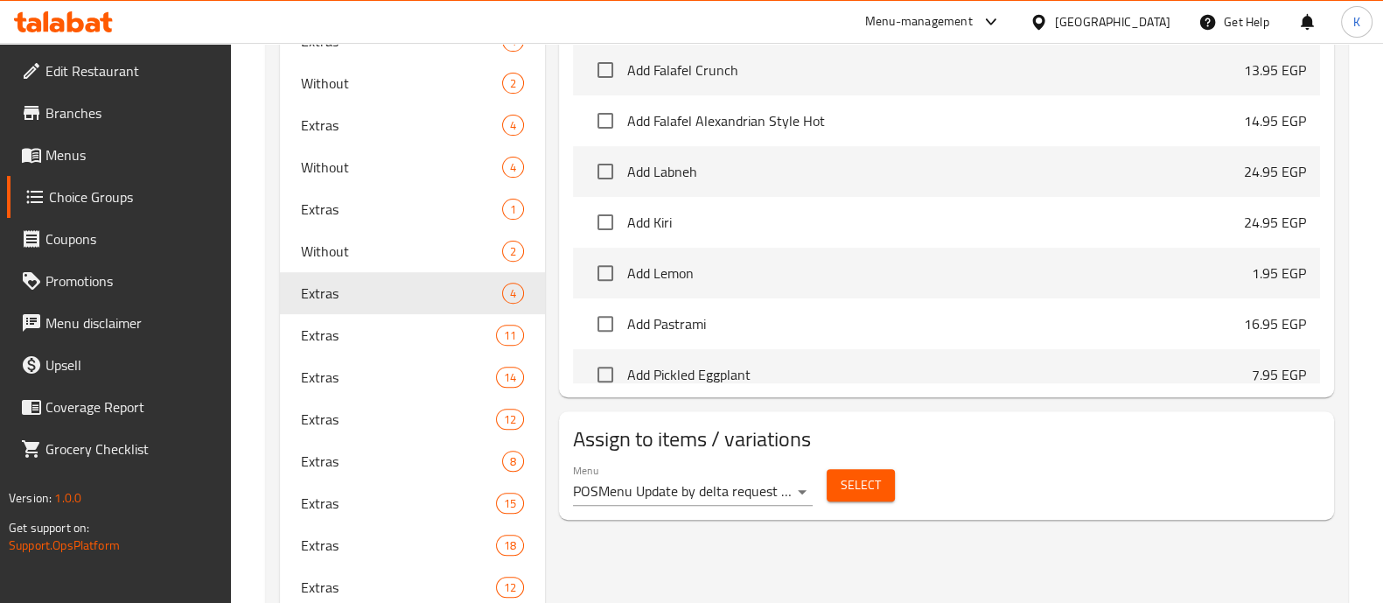
scroll to position [800, 0]
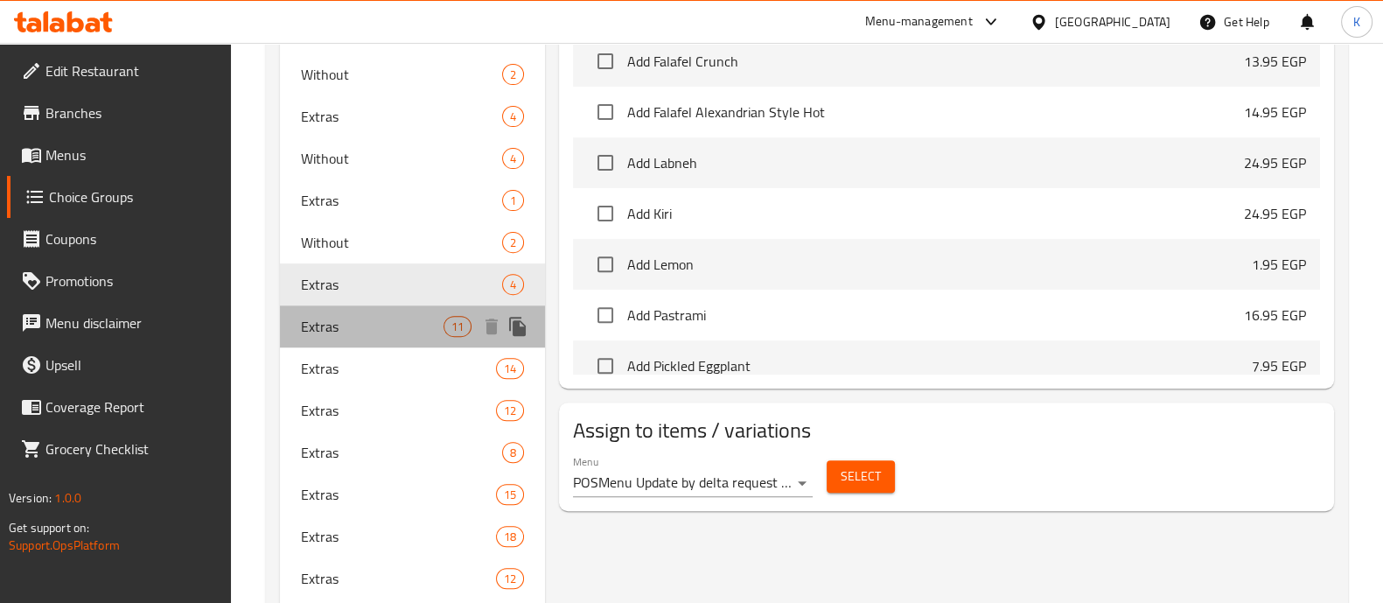
click at [376, 345] on div "Extras 11" at bounding box center [412, 326] width 265 height 42
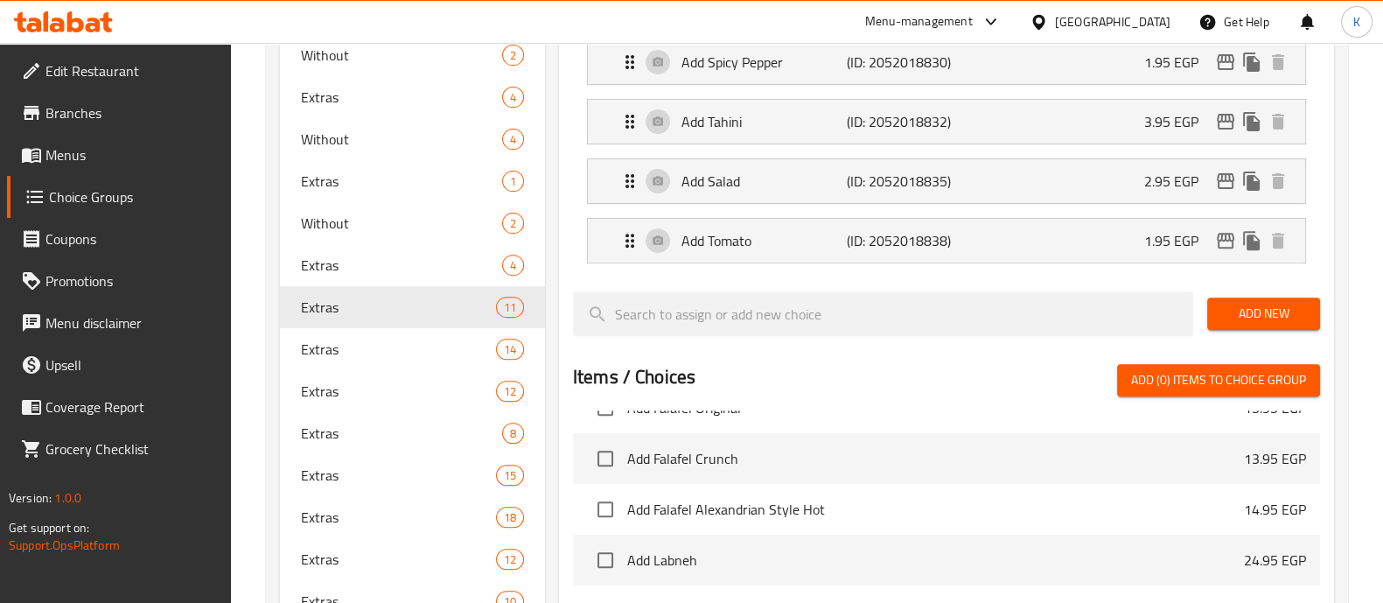
scroll to position [820, 0]
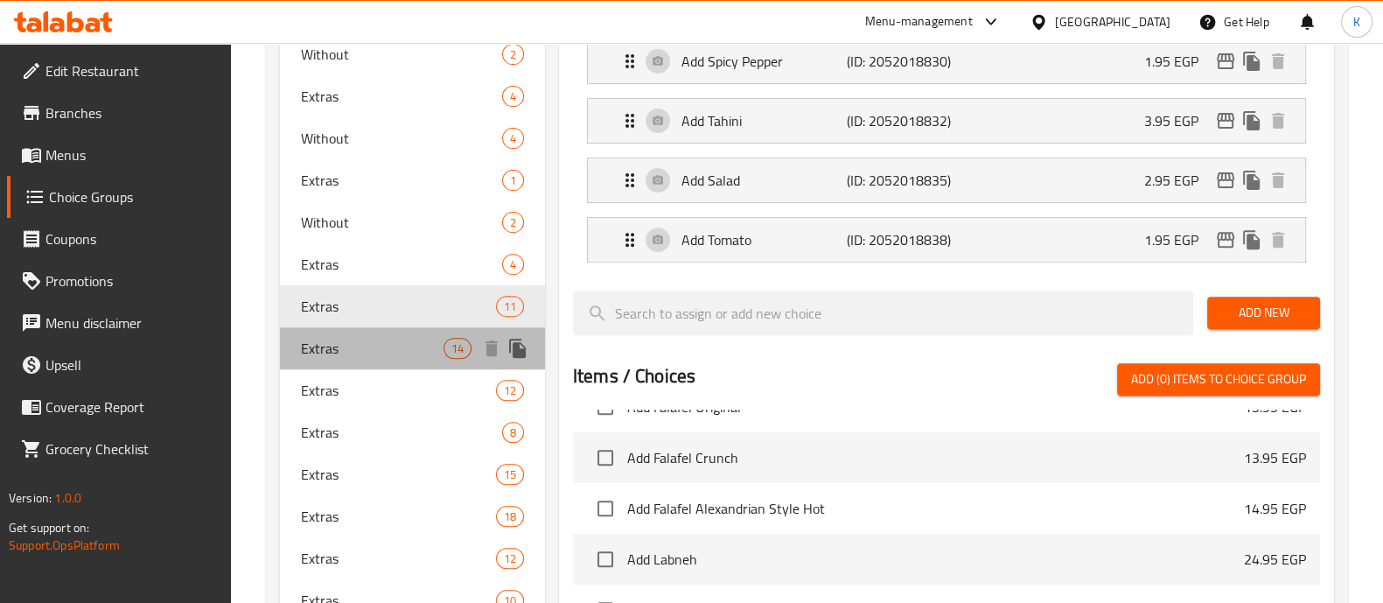
click at [449, 358] on div "Extras 14" at bounding box center [412, 348] width 265 height 42
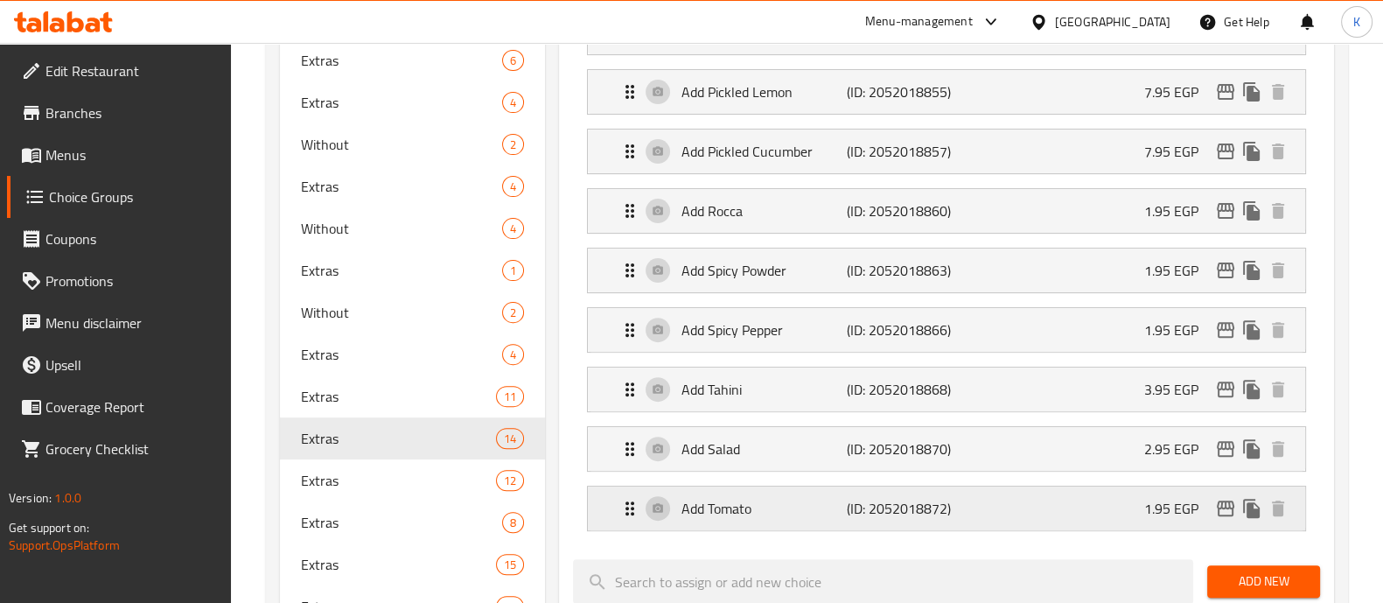
scroll to position [781, 0]
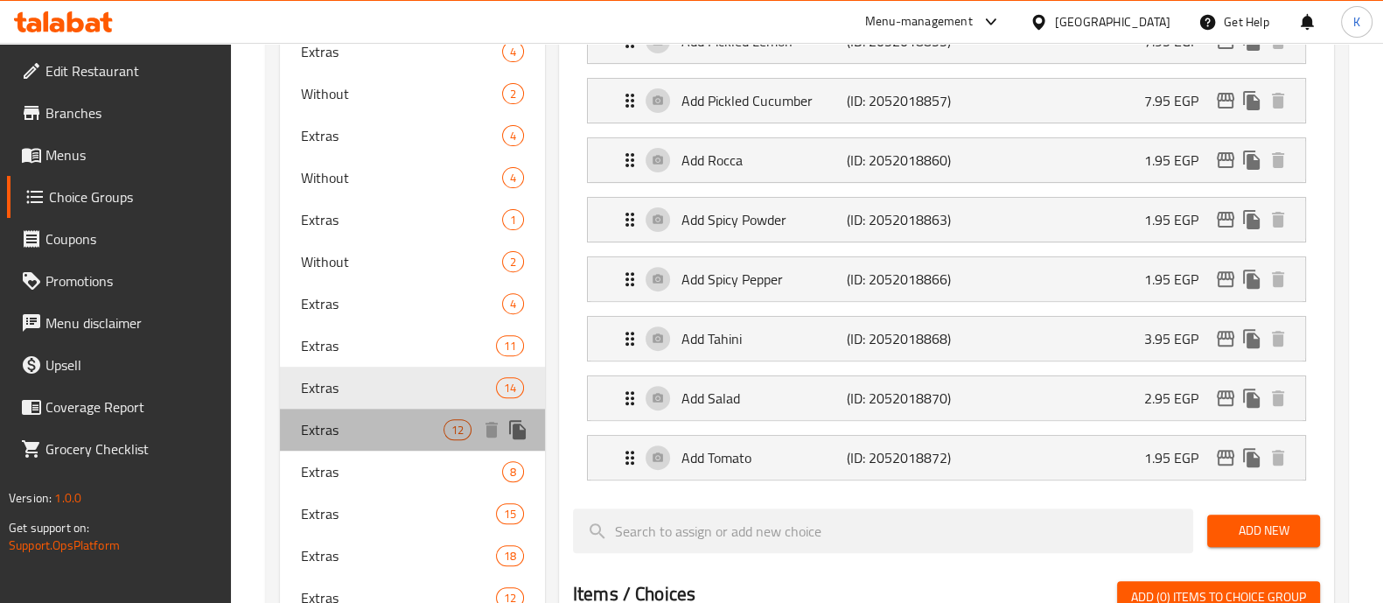
click at [424, 423] on span "Extras" at bounding box center [372, 429] width 143 height 21
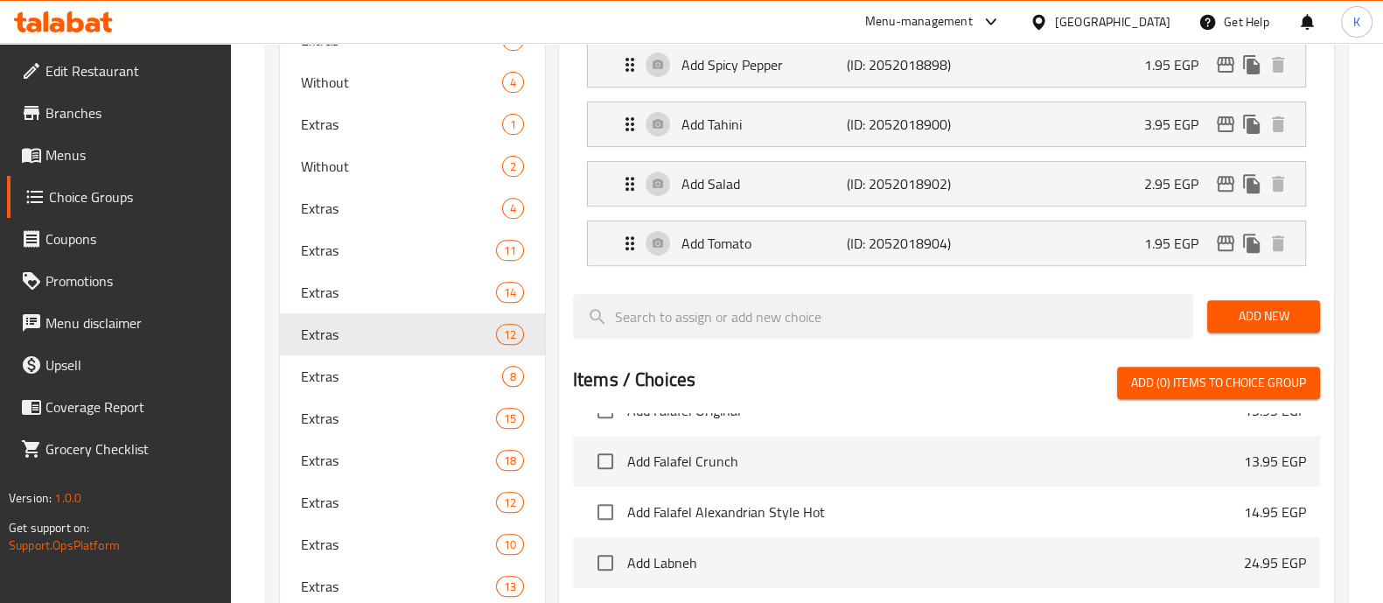
scroll to position [877, 0]
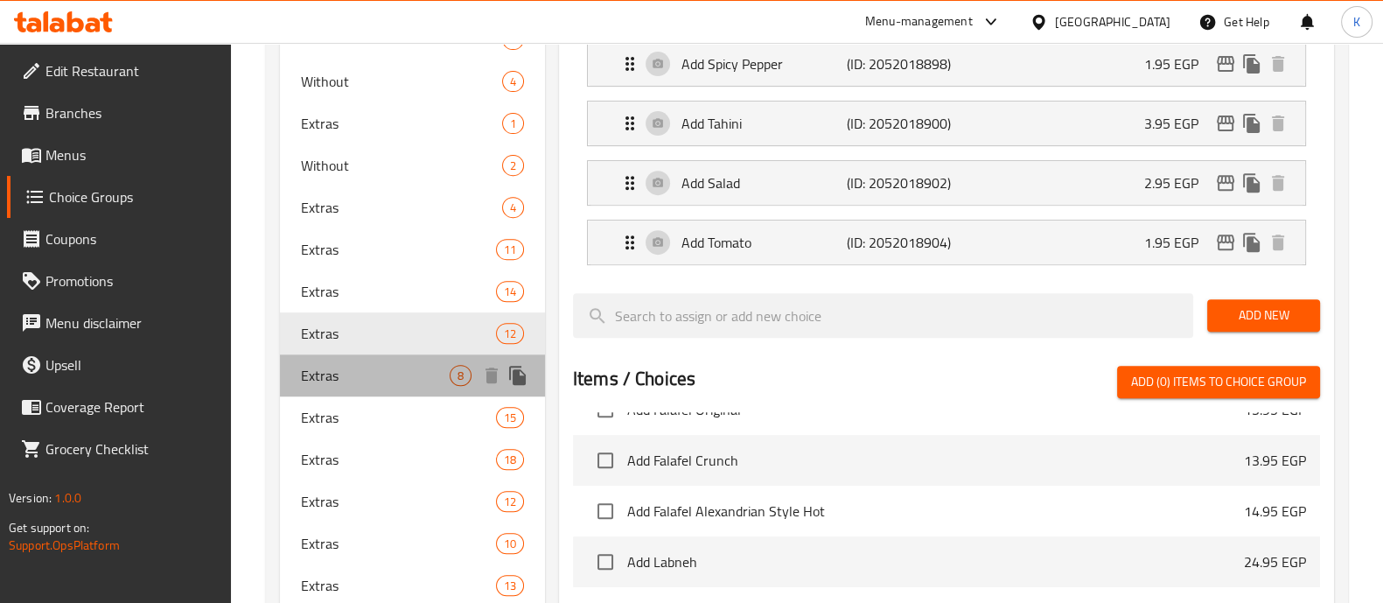
click at [434, 371] on span "Extras" at bounding box center [375, 375] width 149 height 21
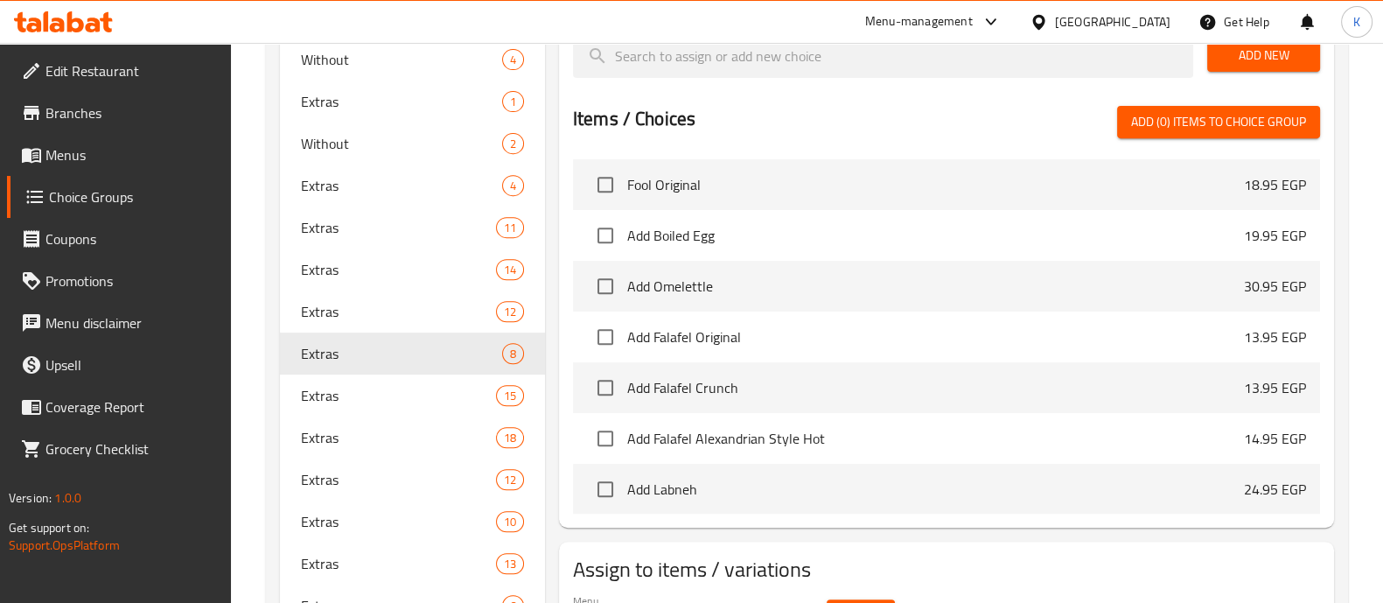
scroll to position [52, 0]
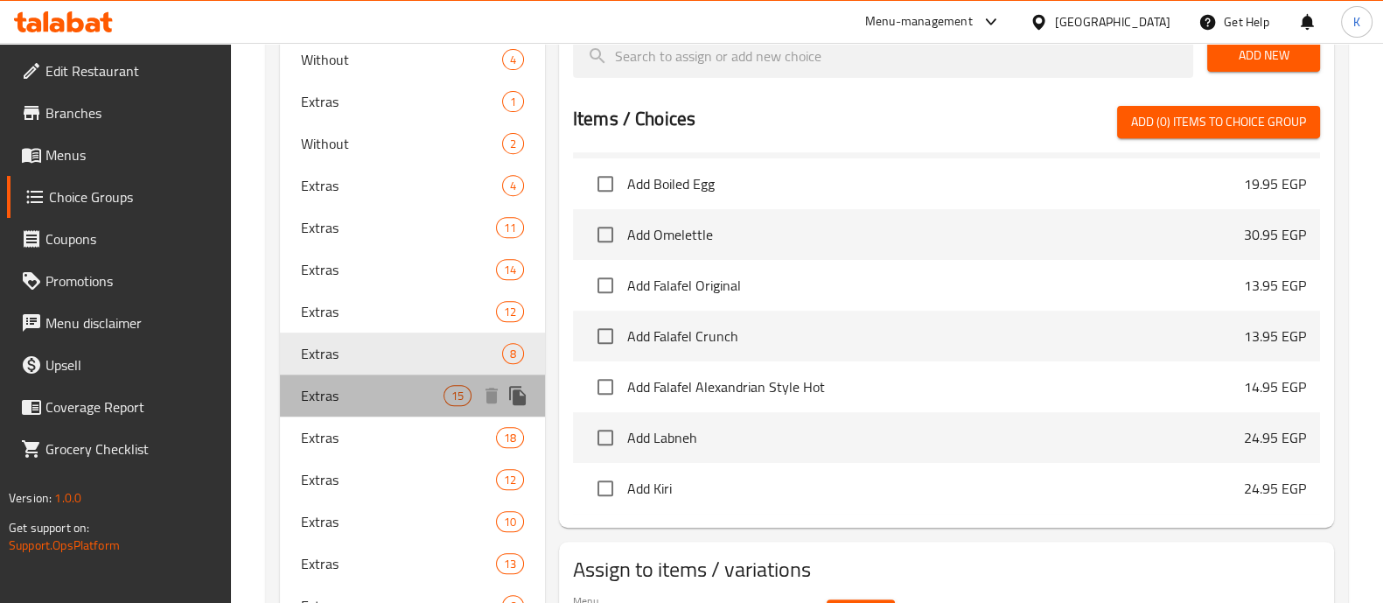
click at [391, 381] on div "Extras 15" at bounding box center [412, 396] width 265 height 42
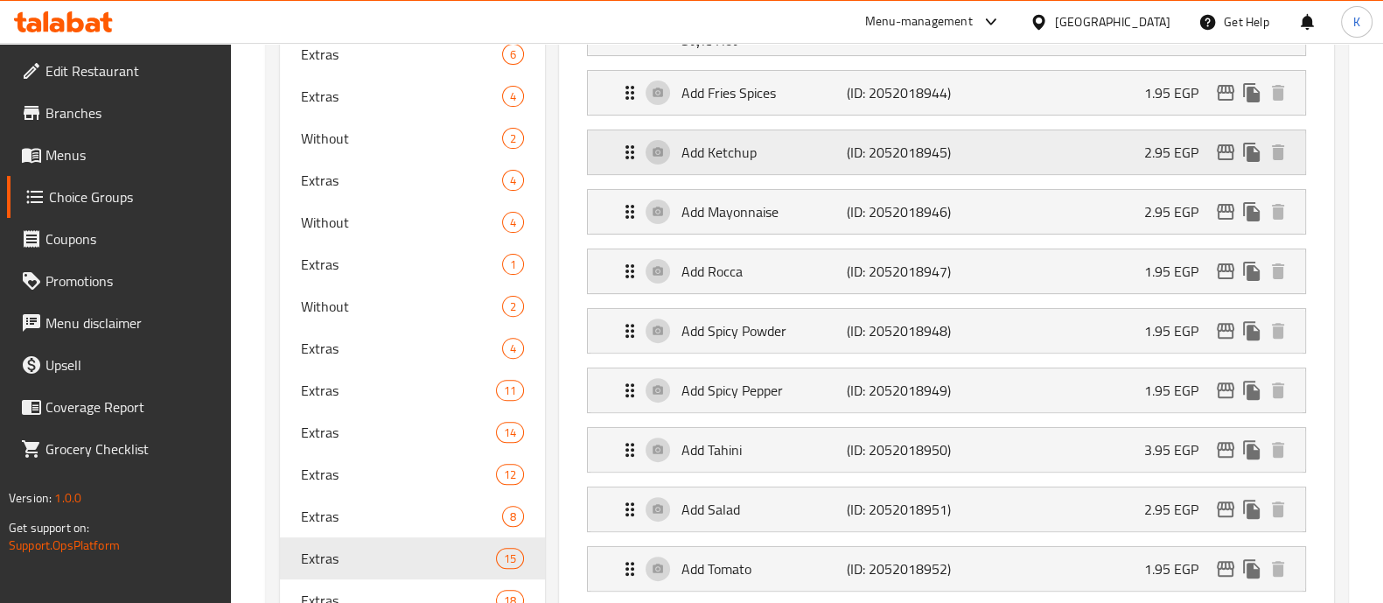
scroll to position [725, 0]
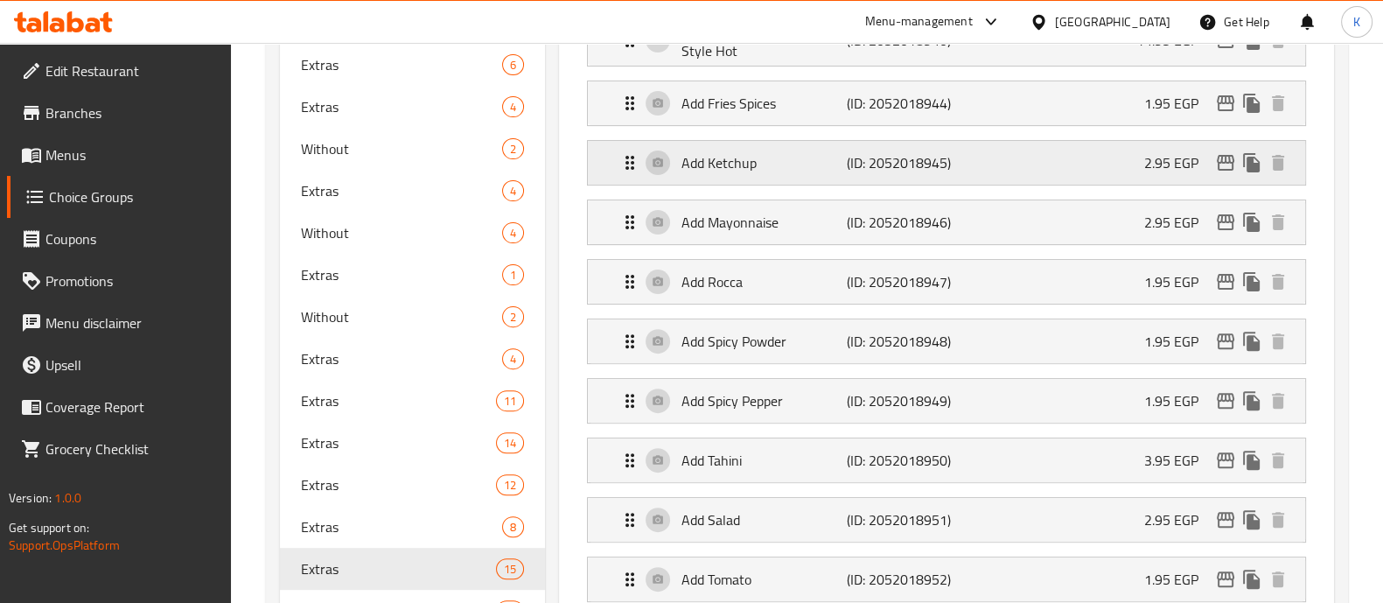
click at [1146, 152] on p "2.95 EGP" at bounding box center [1179, 162] width 68 height 21
click at [1167, 160] on p "2.95 EGP" at bounding box center [1179, 162] width 68 height 21
click at [860, 172] on p "(ID: 2052018945)" at bounding box center [902, 162] width 110 height 21
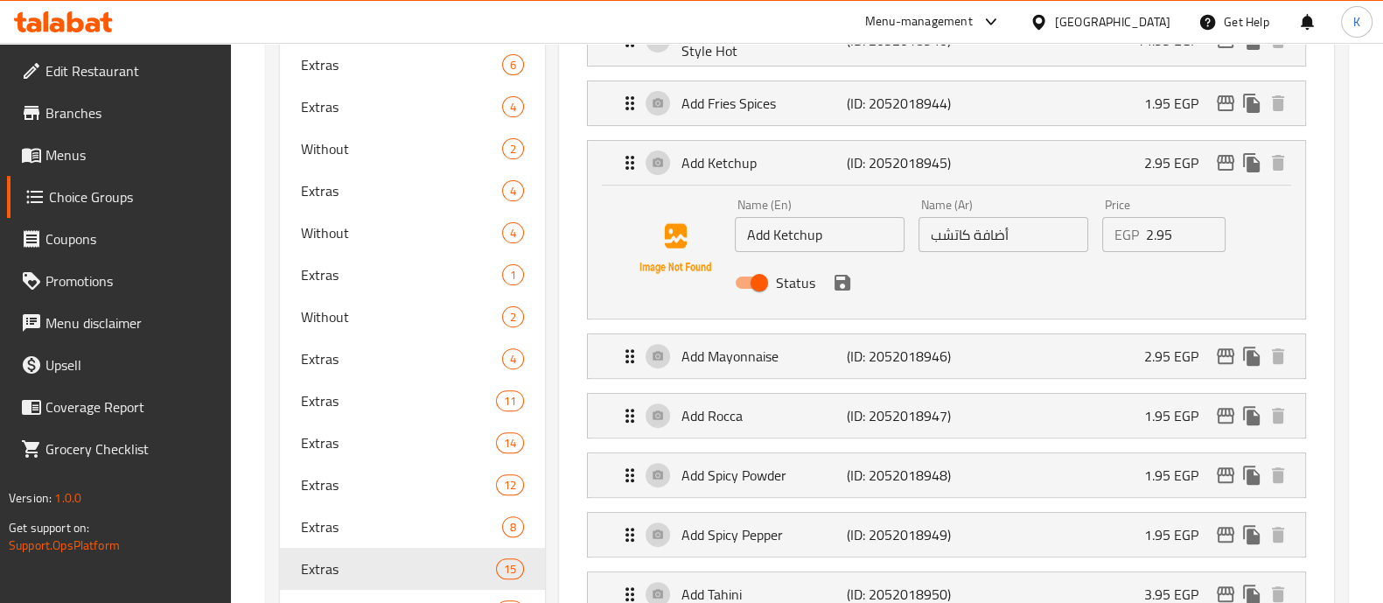
click at [1151, 236] on input "2.95" at bounding box center [1186, 234] width 81 height 35
click at [832, 286] on icon "save" at bounding box center [842, 282] width 21 height 21
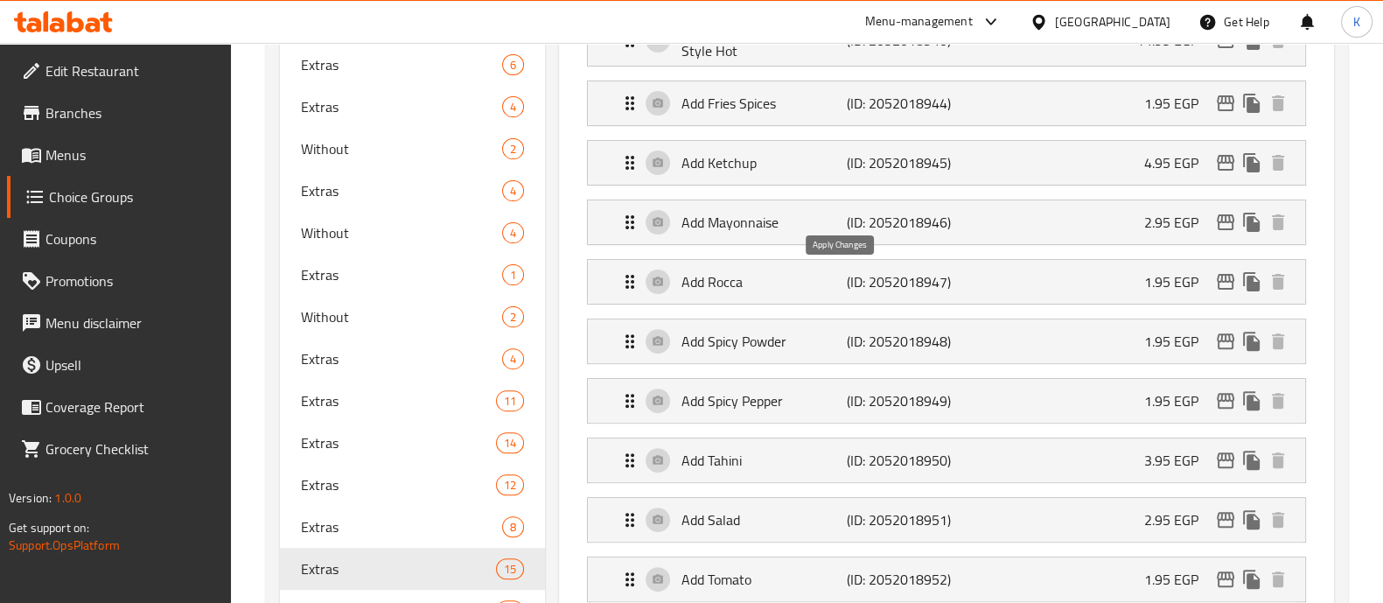
type input "4.95"
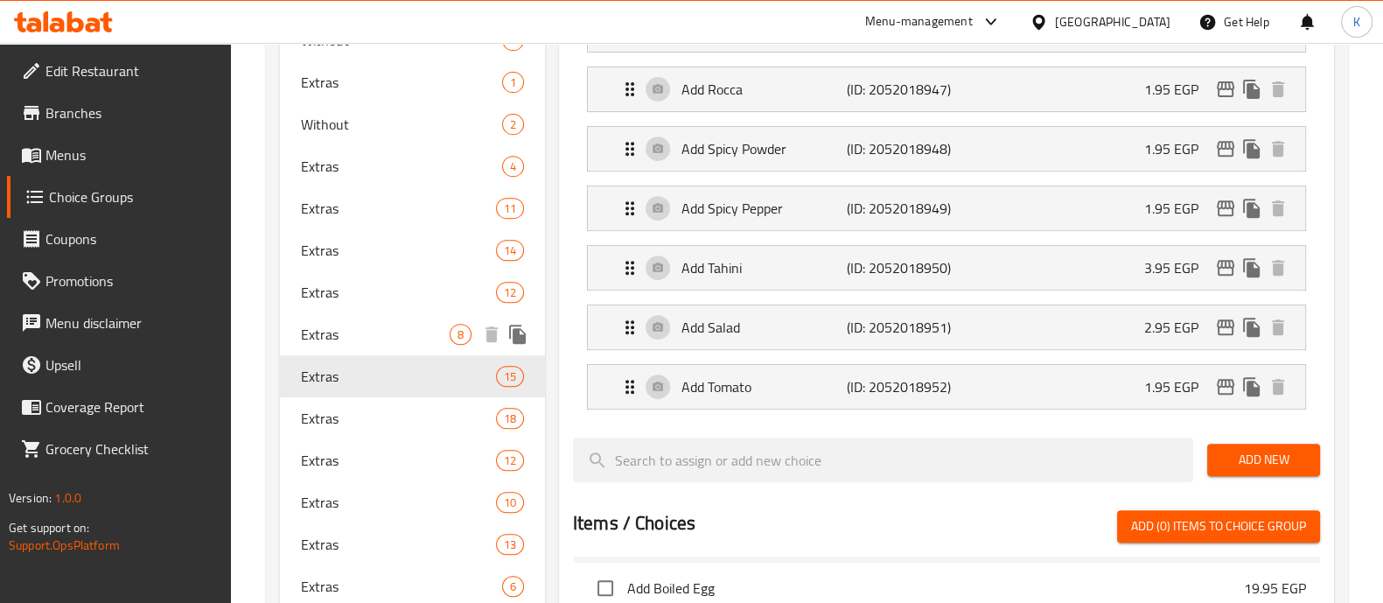
scroll to position [928, 0]
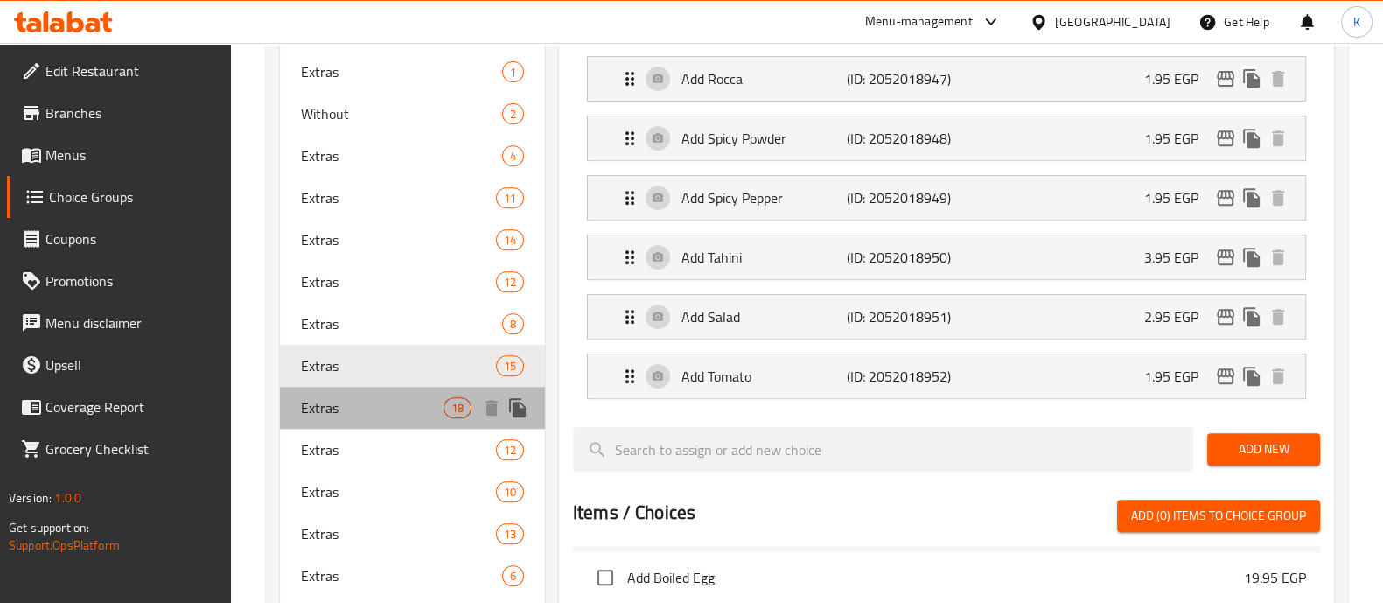
click at [409, 413] on span "Extras" at bounding box center [372, 407] width 143 height 21
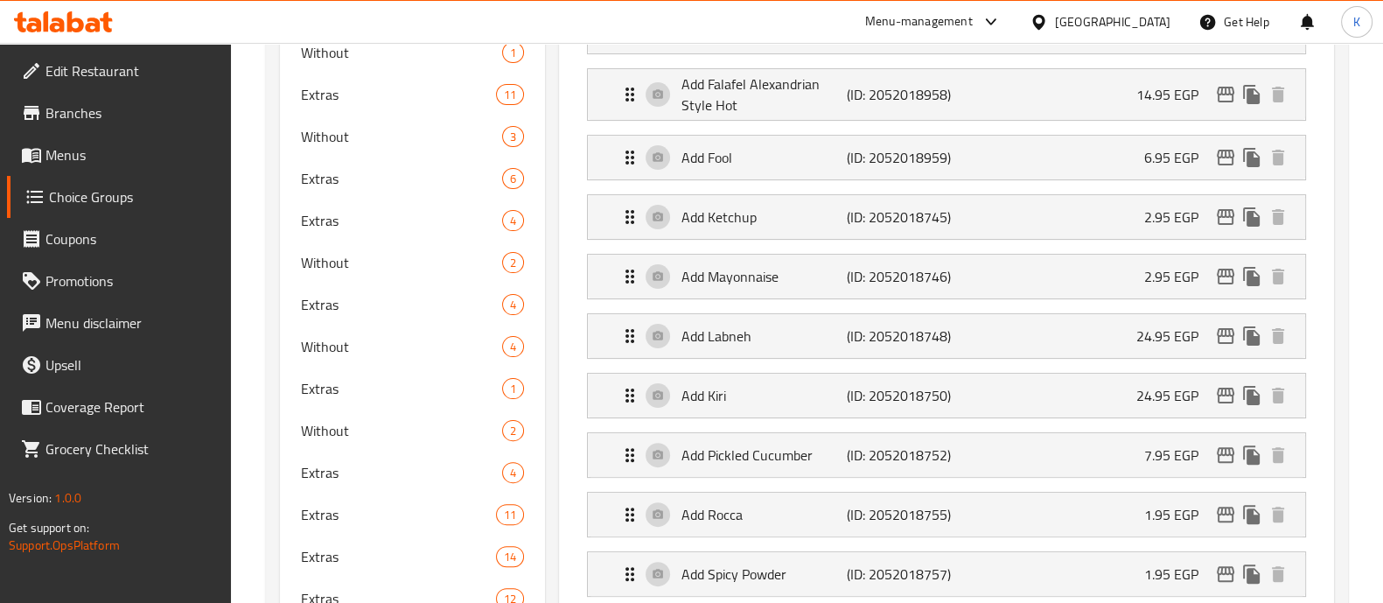
scroll to position [609, 0]
click at [1173, 215] on p "2.95 EGP" at bounding box center [1179, 219] width 68 height 21
click at [877, 232] on div "Add Ketchup (ID: 2052018745) 2.95 EGP" at bounding box center [952, 220] width 665 height 44
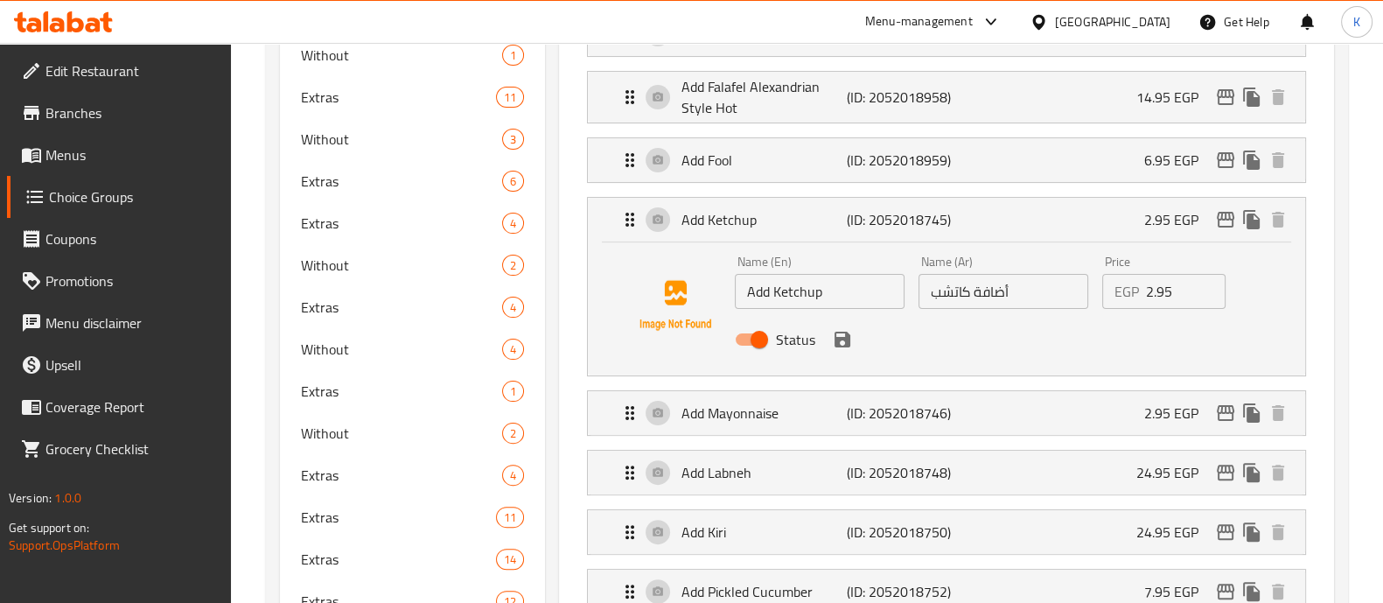
click at [1151, 289] on input "2.95" at bounding box center [1186, 291] width 81 height 35
click at [844, 331] on icon "save" at bounding box center [842, 339] width 21 height 21
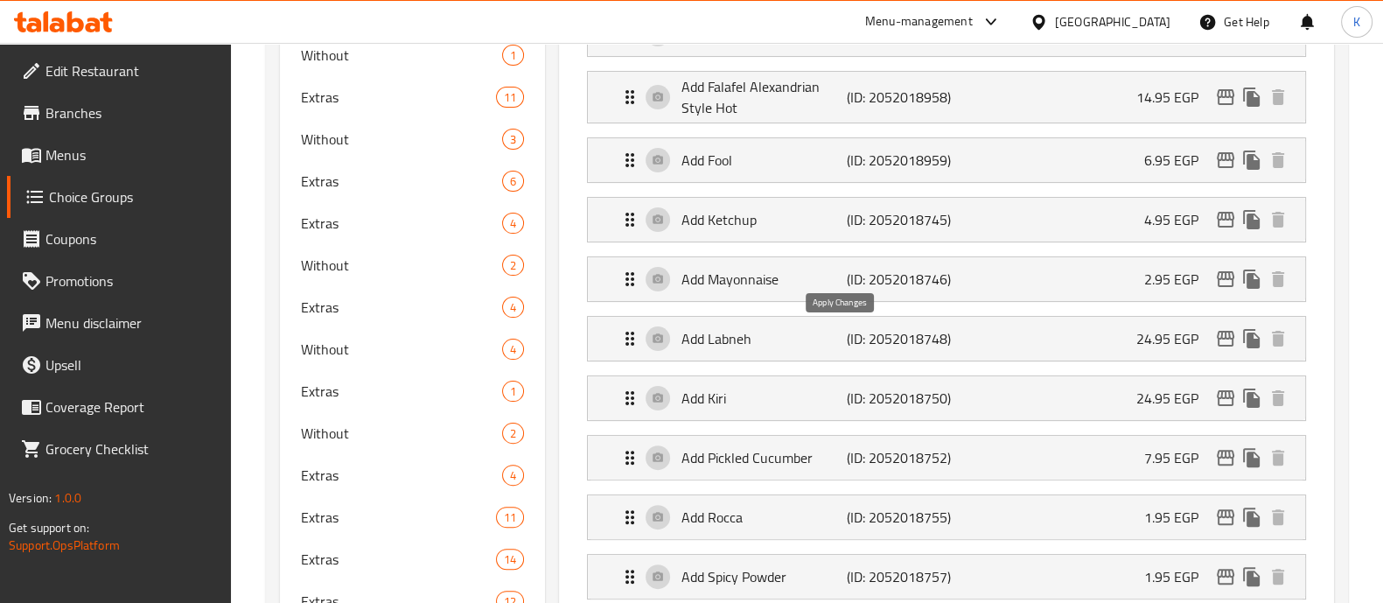
type input "4.95"
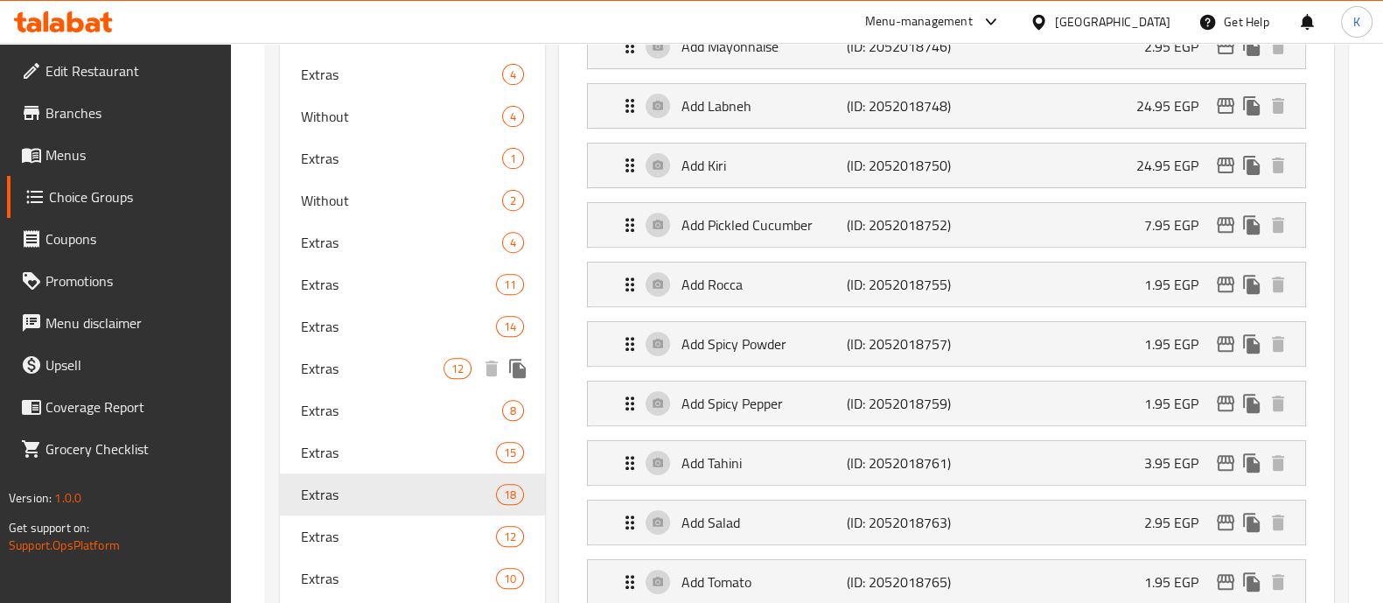
scroll to position [964, 0]
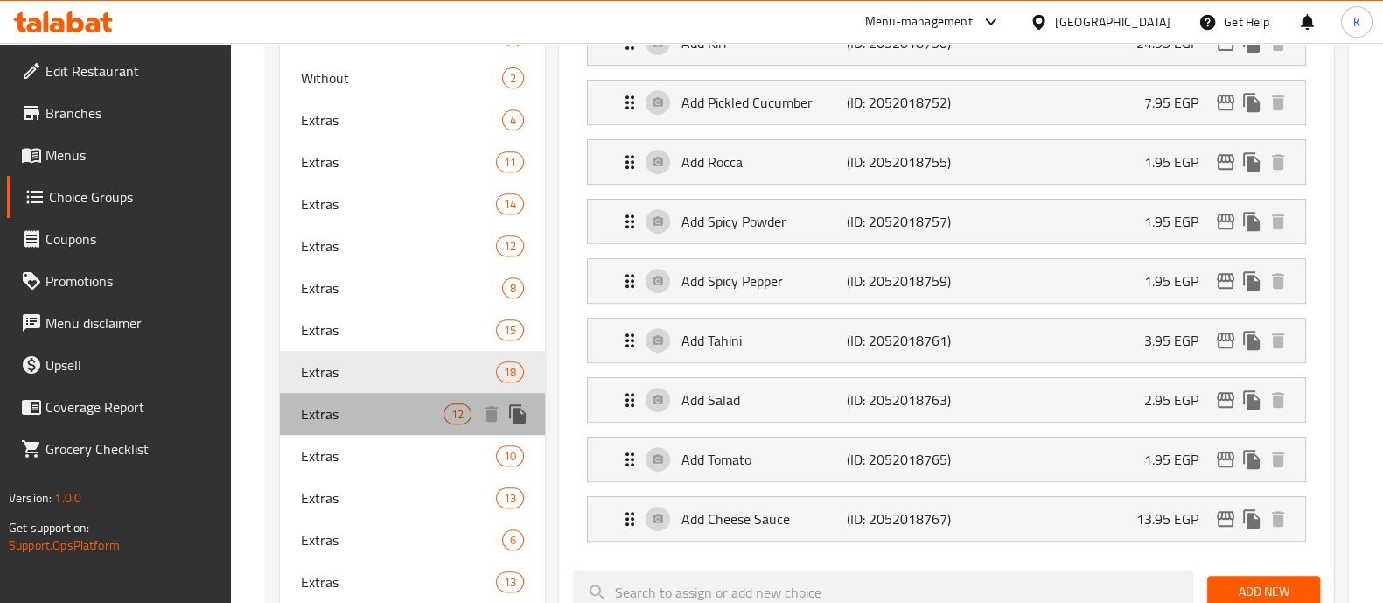
click at [442, 406] on span "Extras" at bounding box center [372, 413] width 143 height 21
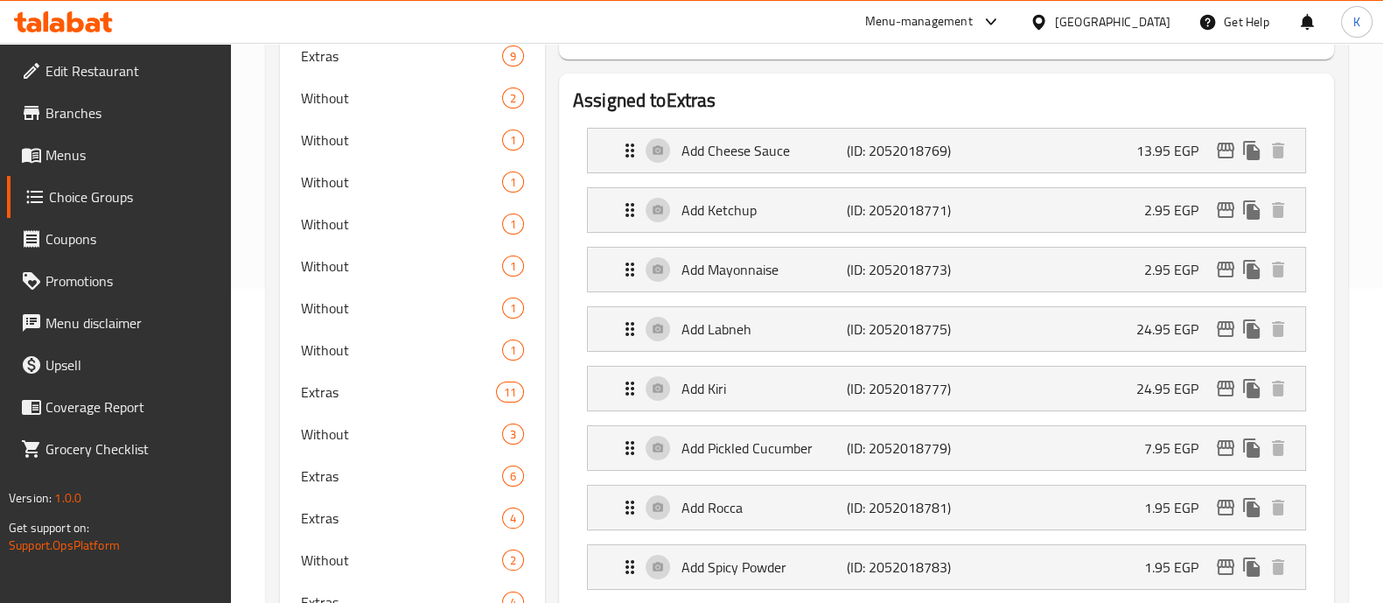
scroll to position [312, 0]
click at [1145, 212] on p "2.95 EGP" at bounding box center [1179, 211] width 68 height 21
click at [1166, 216] on p "2.95 EGP" at bounding box center [1179, 211] width 68 height 21
click at [1063, 207] on div "Add Ketchup (ID: 2052018771) 2.95 EGP" at bounding box center [952, 212] width 665 height 44
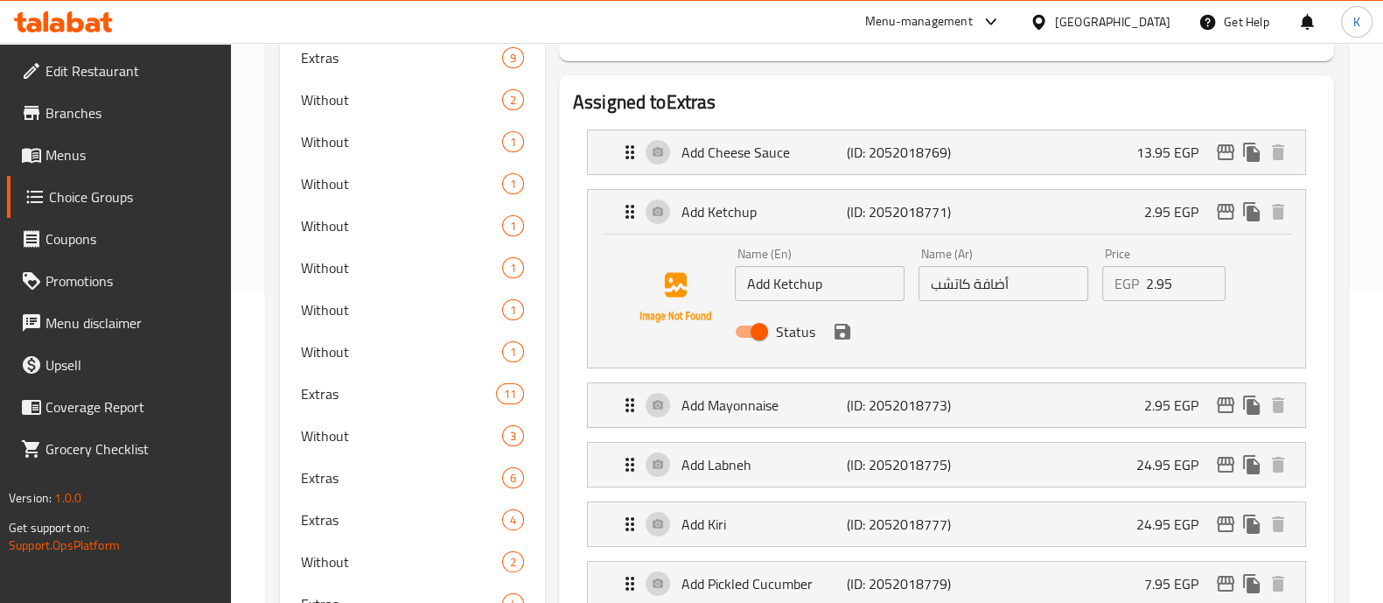
click at [1152, 284] on input "2.95" at bounding box center [1186, 283] width 81 height 35
click at [842, 331] on icon "save" at bounding box center [843, 332] width 16 height 16
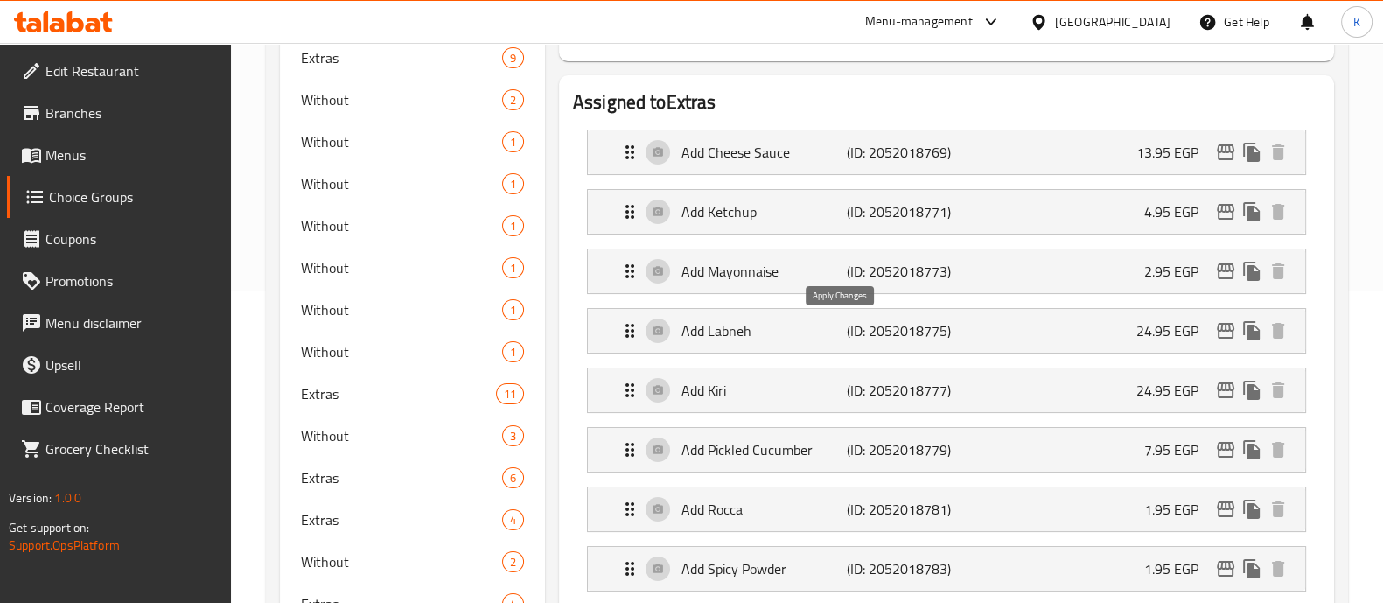
type input "4.95"
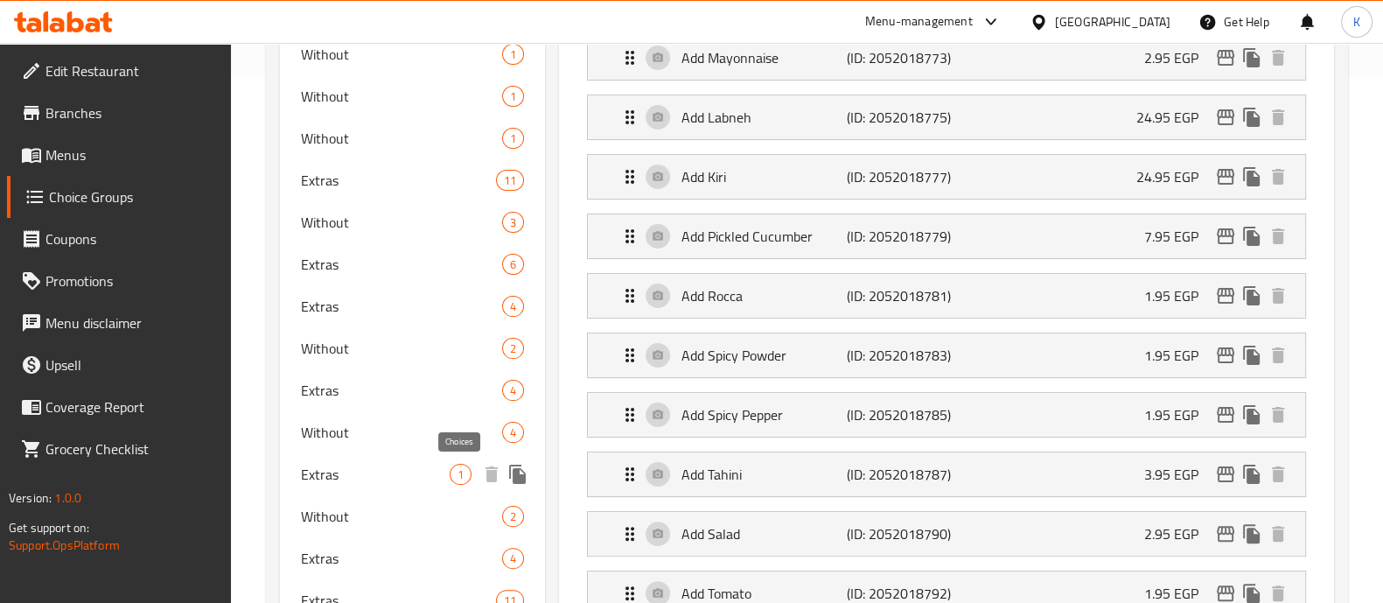
scroll to position [534, 0]
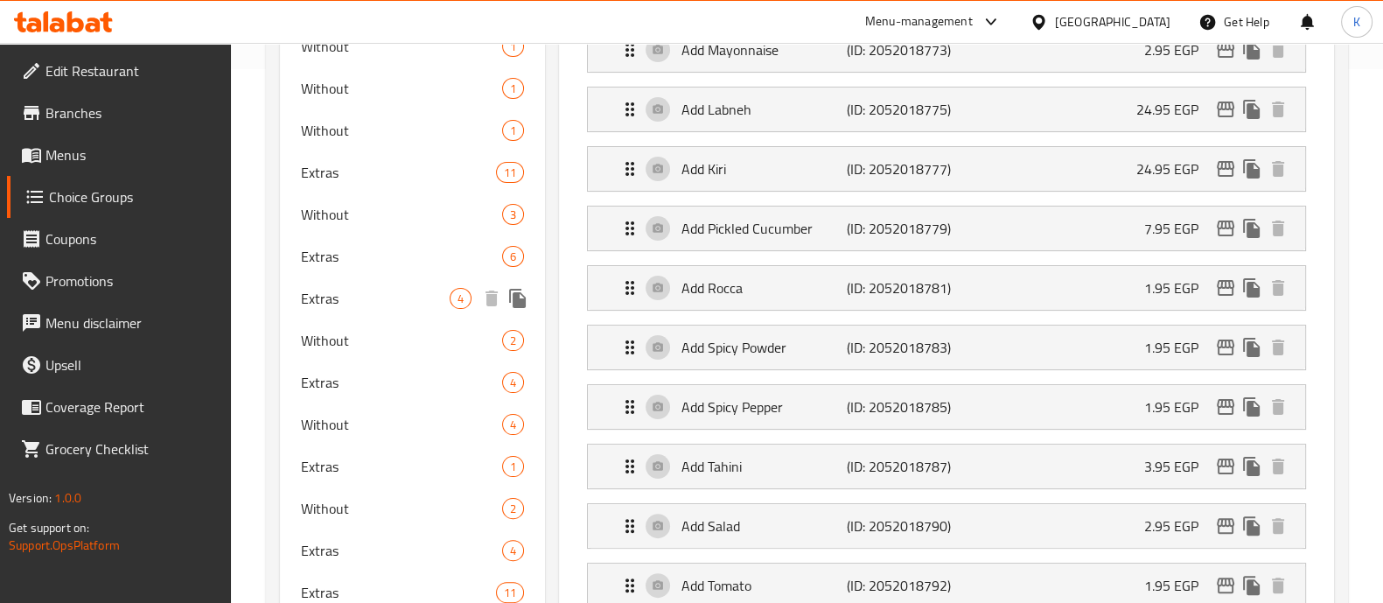
click at [396, 297] on span "Extras" at bounding box center [375, 298] width 149 height 21
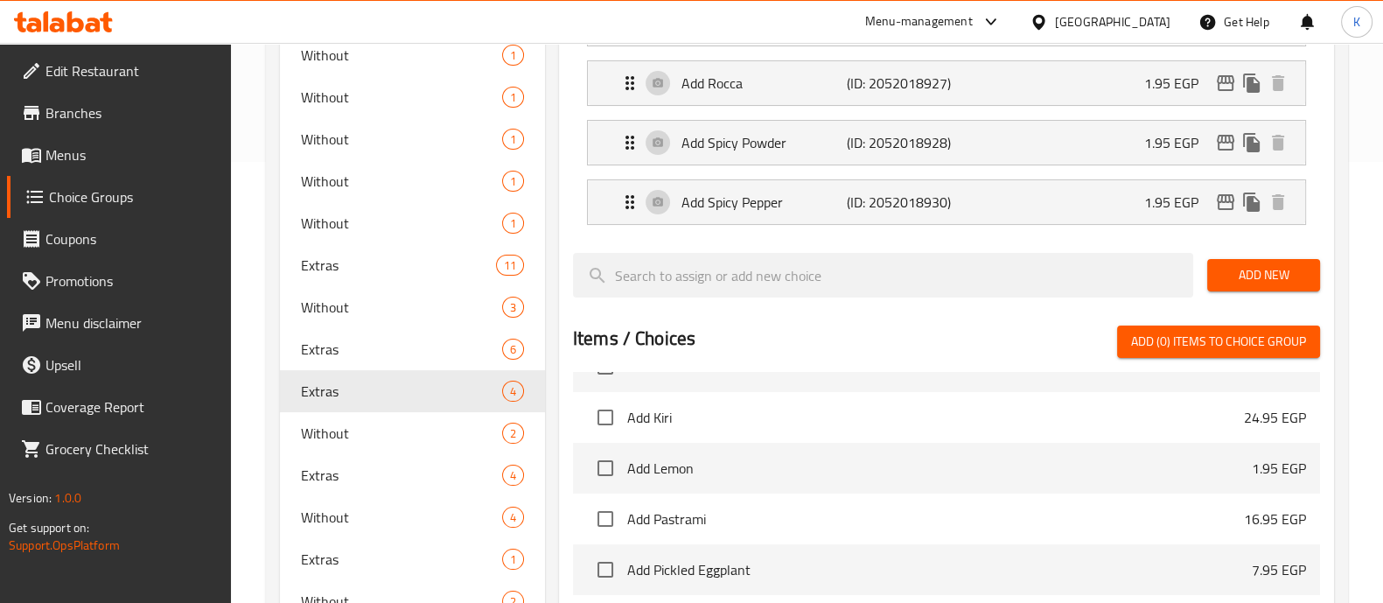
scroll to position [441, 0]
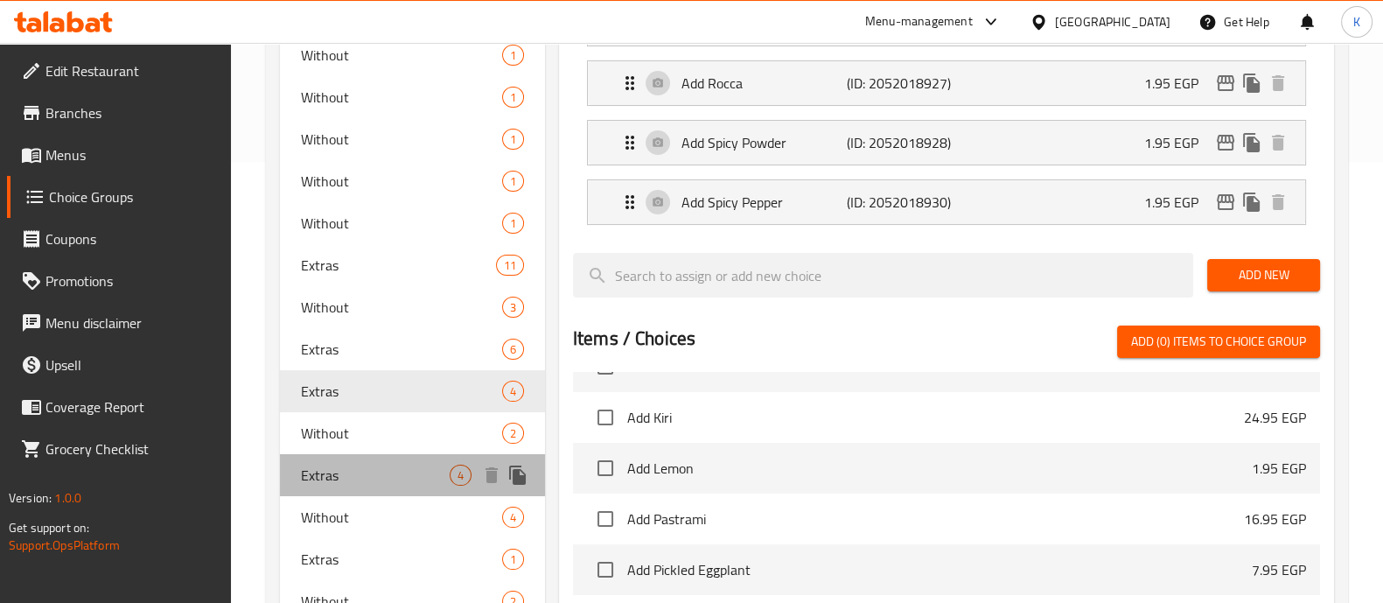
click at [424, 472] on span "Extras" at bounding box center [375, 475] width 149 height 21
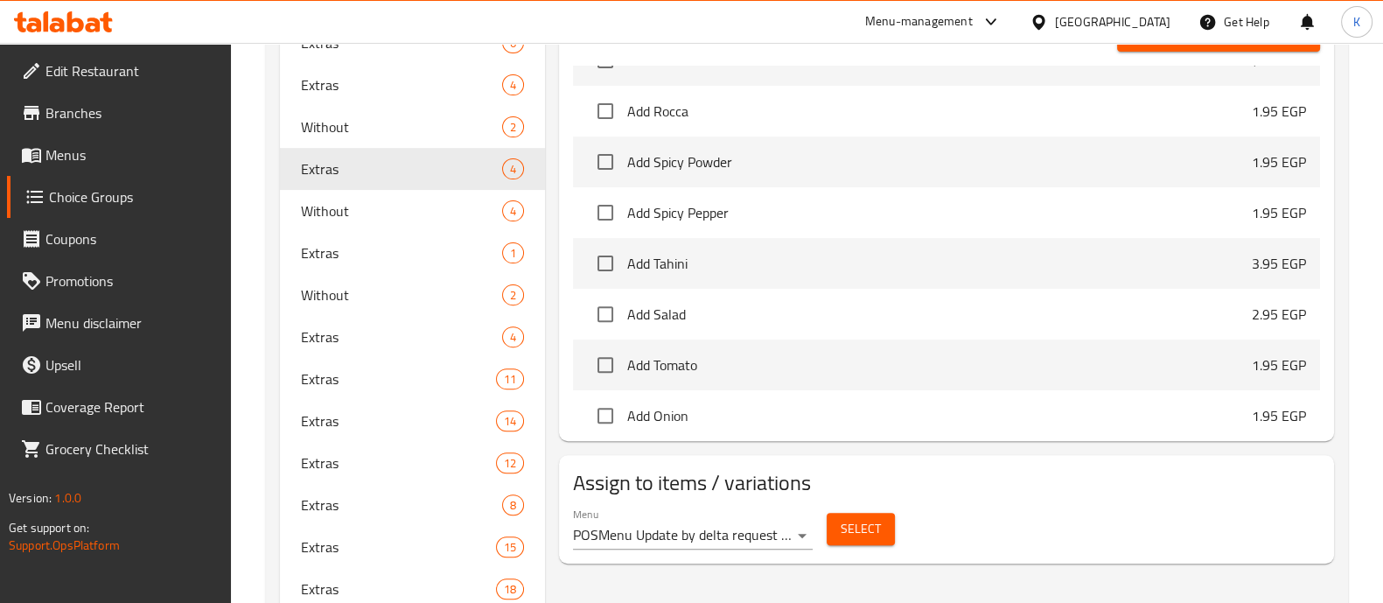
scroll to position [756, 0]
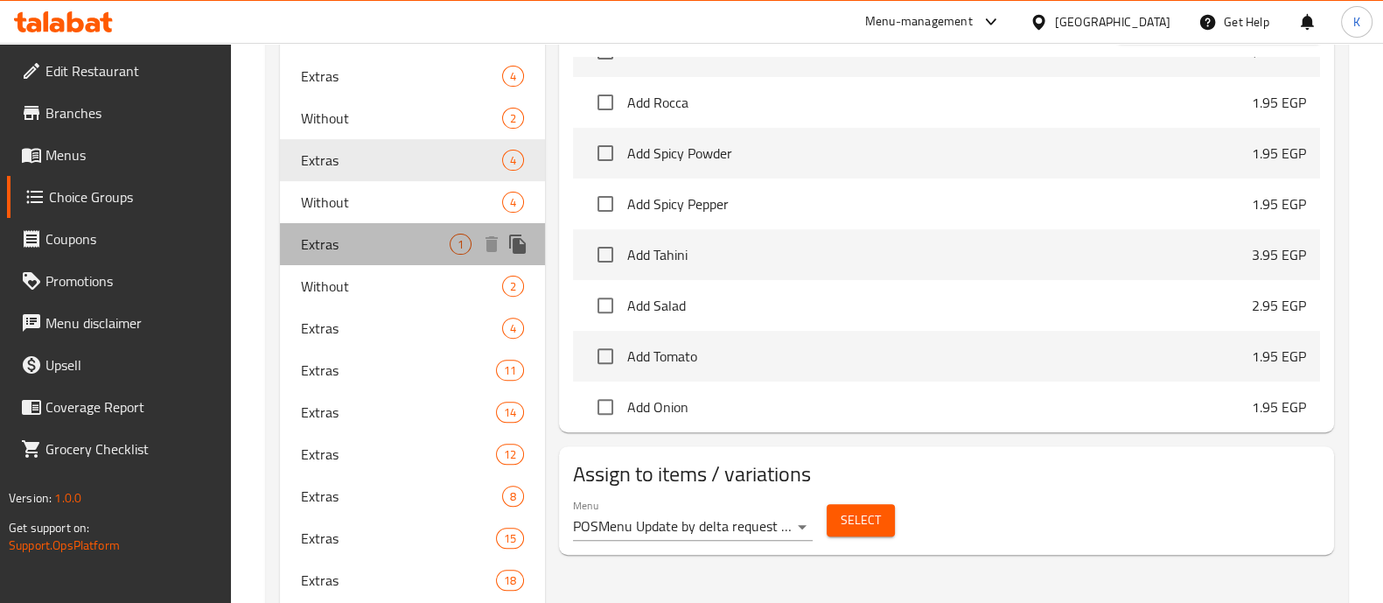
click at [416, 236] on span "Extras" at bounding box center [375, 244] width 149 height 21
type input "1"
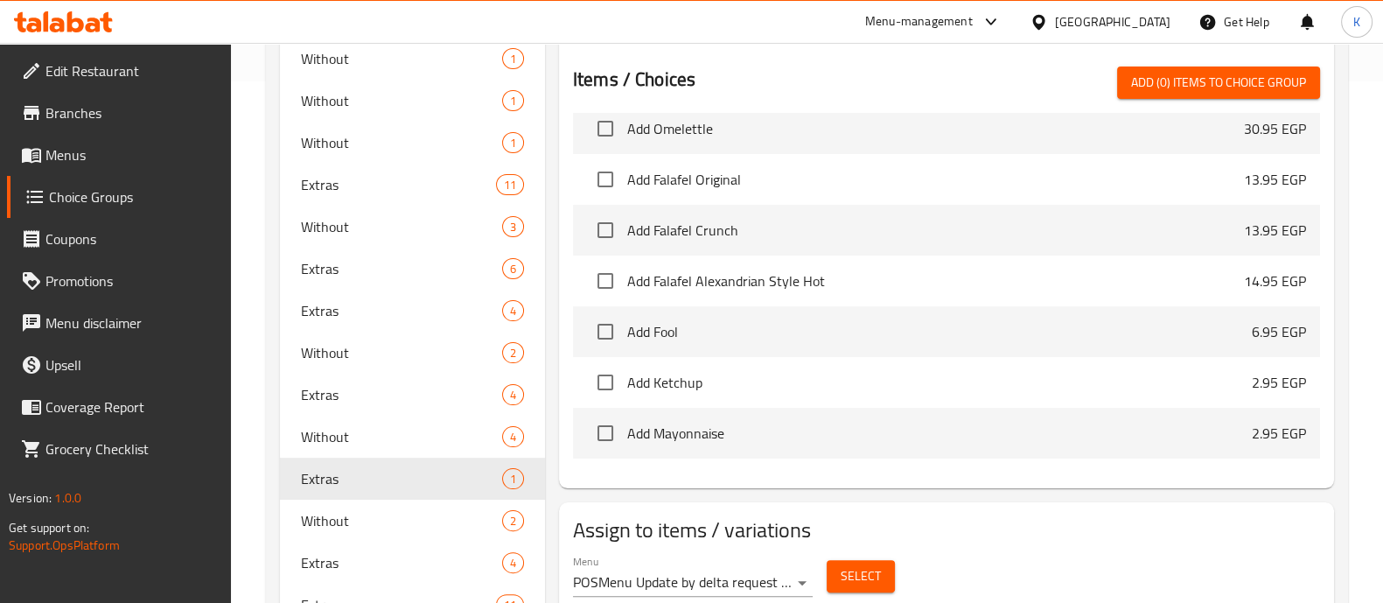
scroll to position [6139, 0]
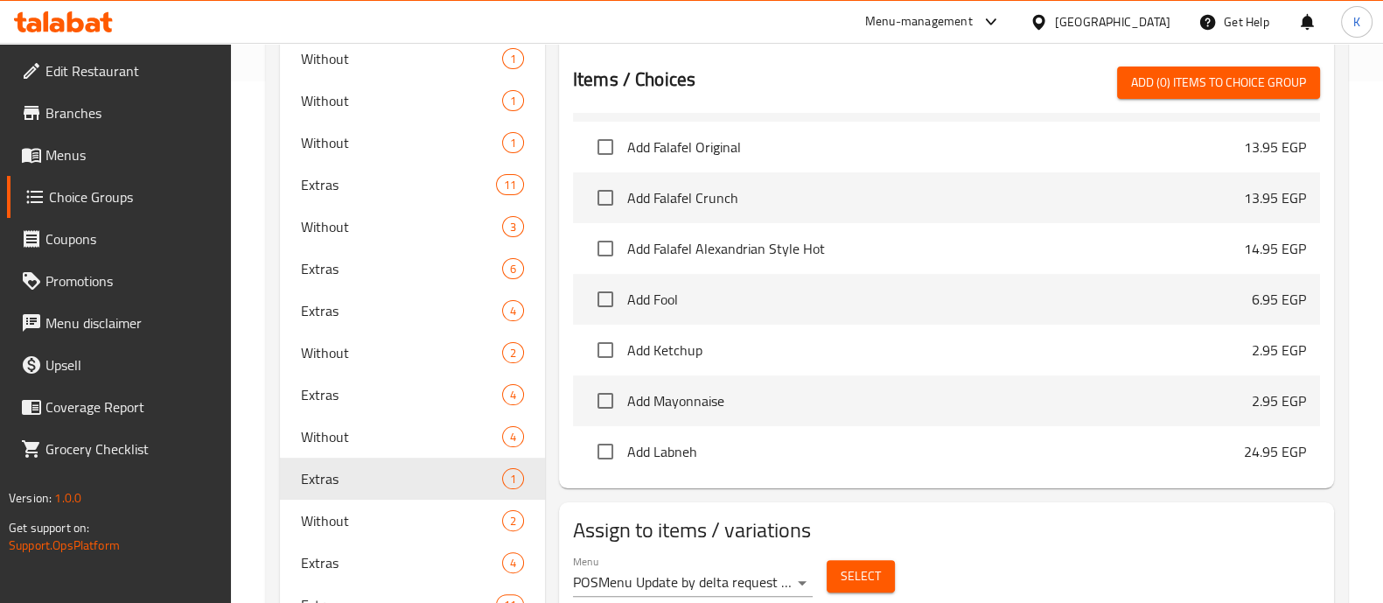
click at [1252, 341] on p "2.95 EGP" at bounding box center [1279, 350] width 54 height 21
click at [1252, 345] on p "2.95 EGP" at bounding box center [1279, 350] width 54 height 21
click at [606, 343] on input "checkbox" at bounding box center [605, 350] width 37 height 37
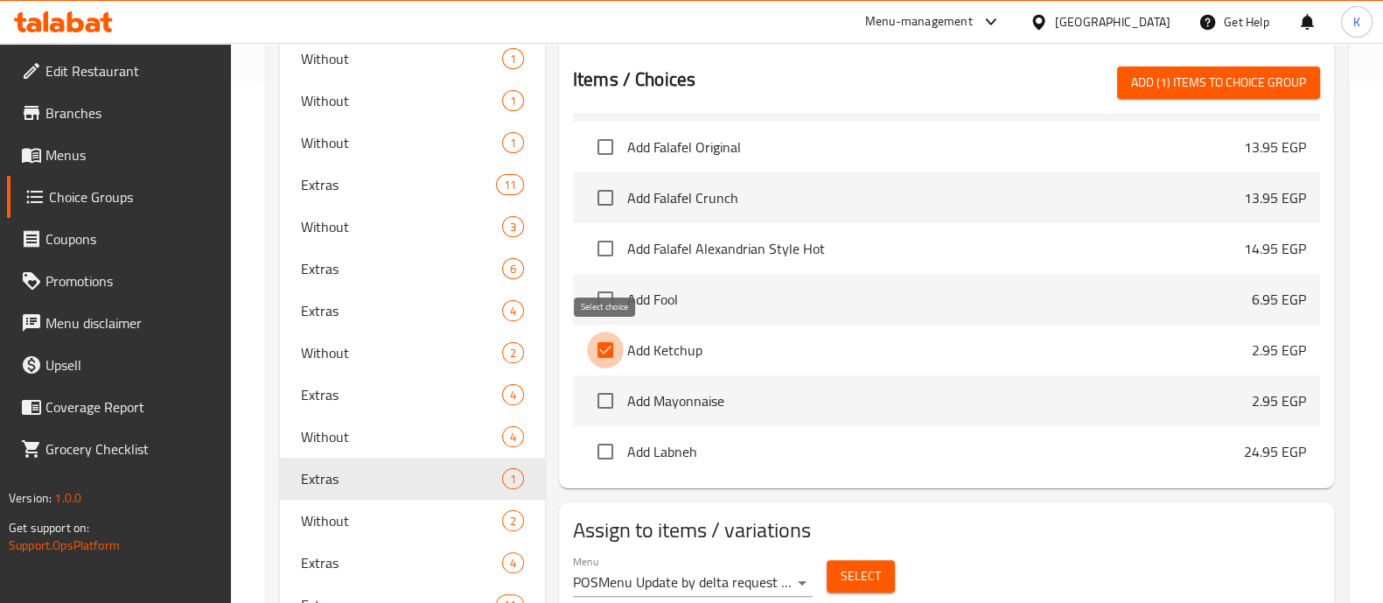
click at [606, 343] on input "checkbox" at bounding box center [605, 350] width 37 height 37
checkbox input "false"
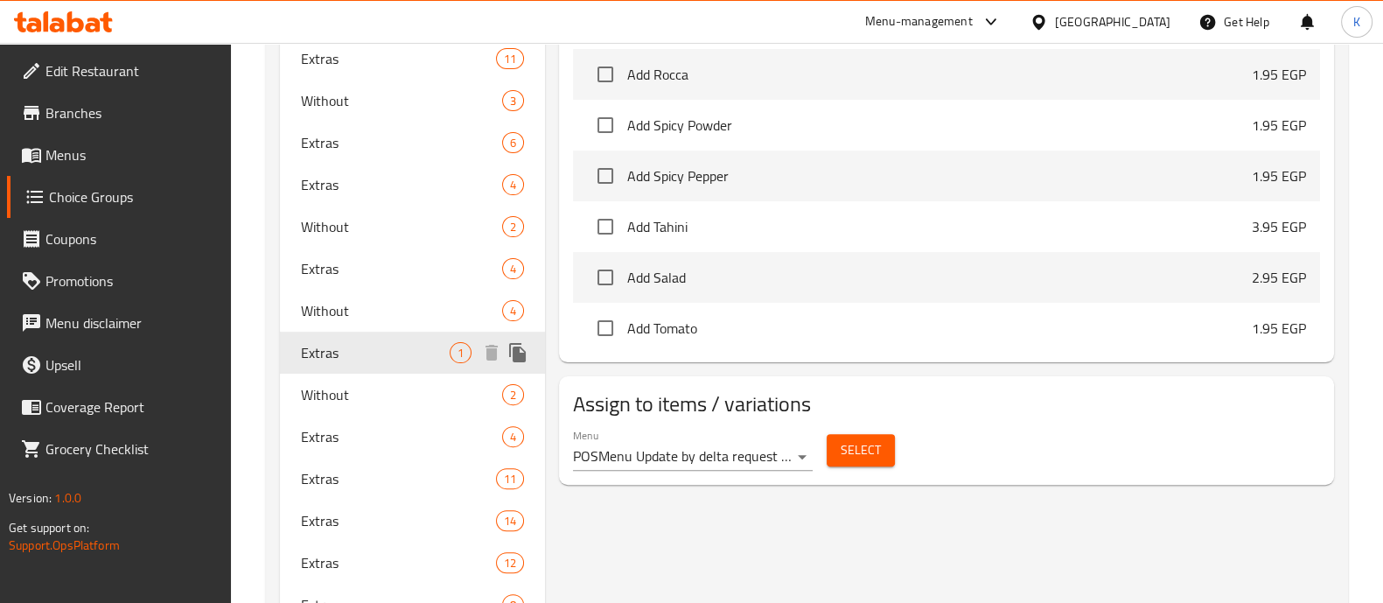
scroll to position [652, 0]
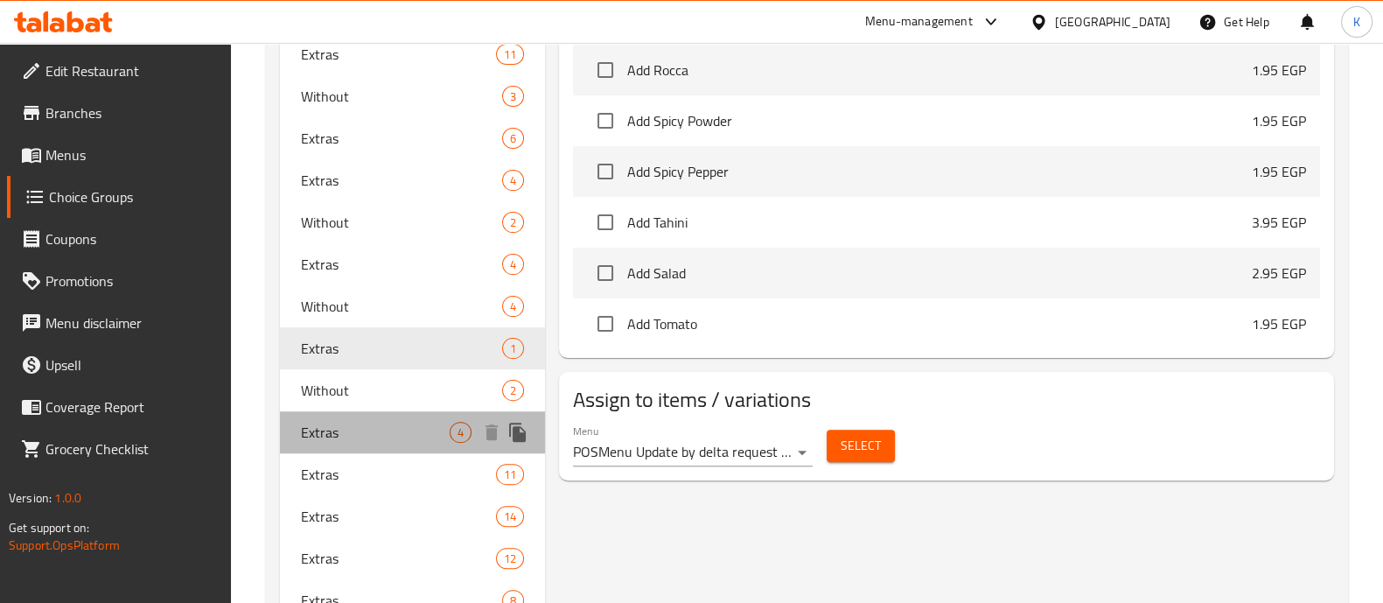
click at [357, 444] on div "Extras 4" at bounding box center [412, 432] width 265 height 42
type input "3"
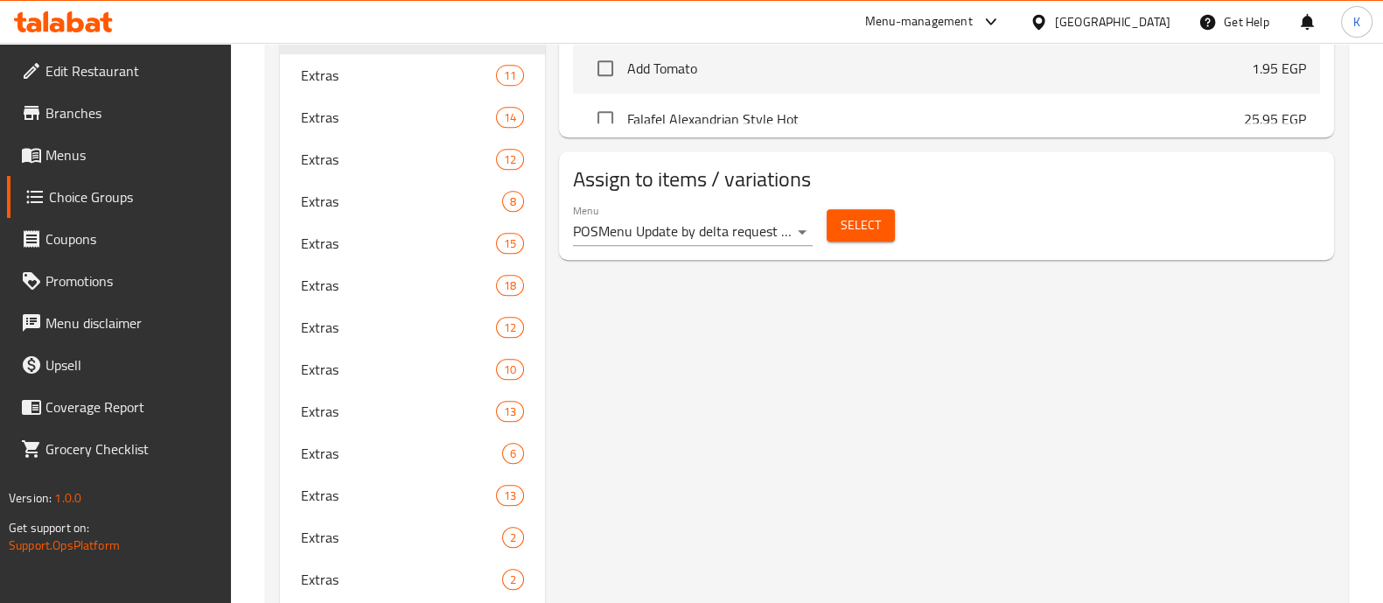
scroll to position [1036, 0]
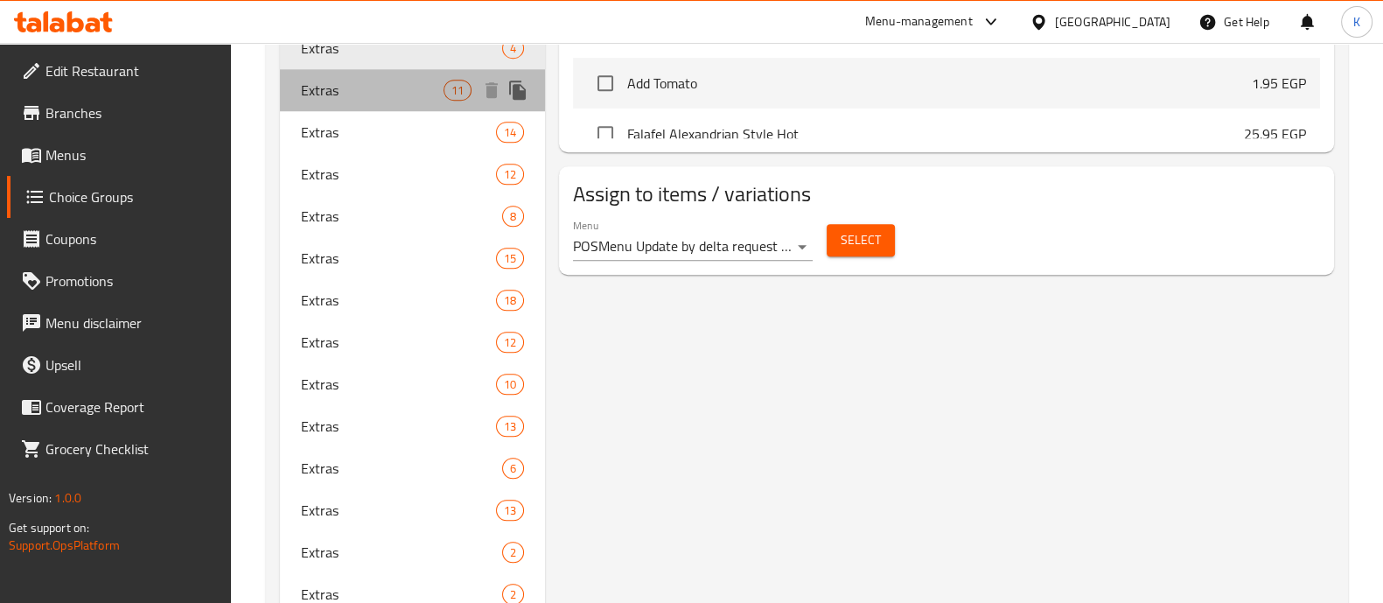
click at [331, 85] on span "Extras" at bounding box center [372, 90] width 143 height 21
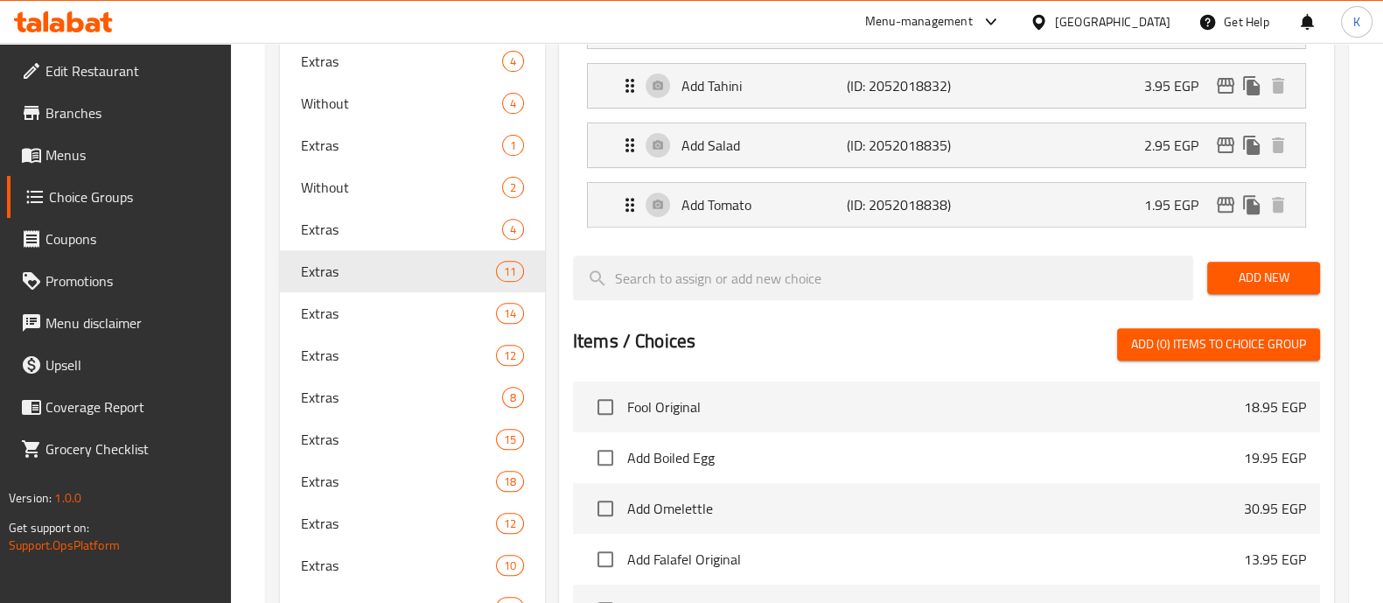
scroll to position [859, 0]
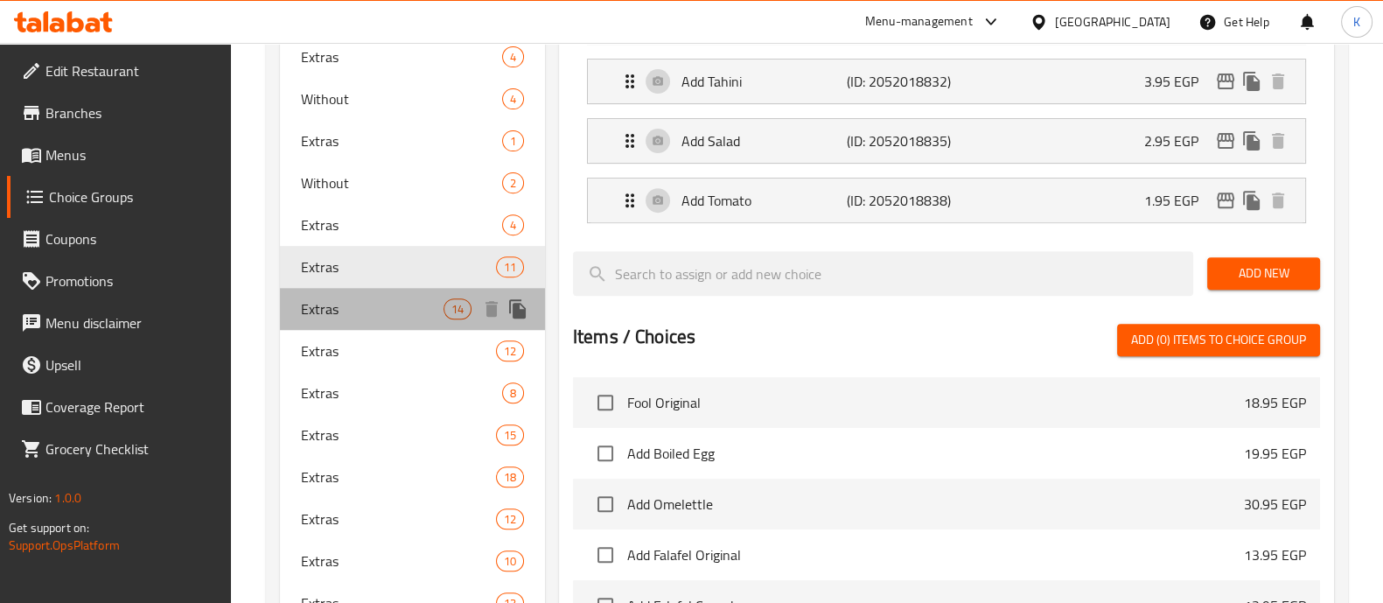
click at [417, 299] on span "Extras" at bounding box center [372, 308] width 143 height 21
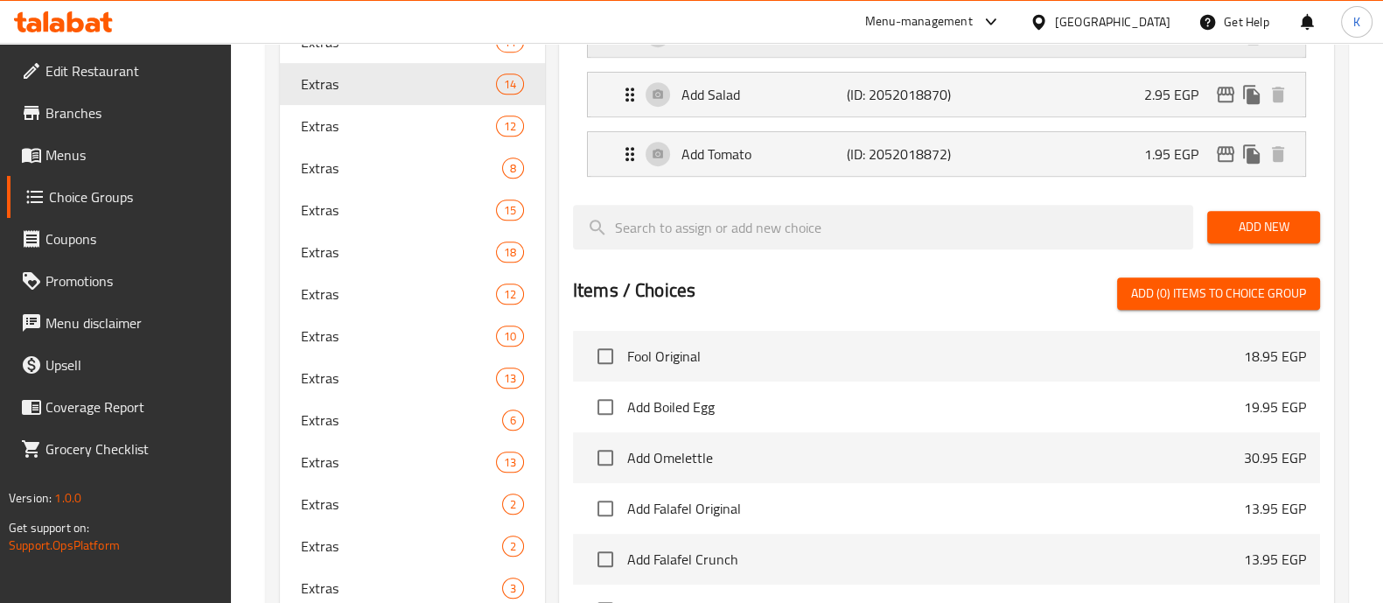
scroll to position [1080, 0]
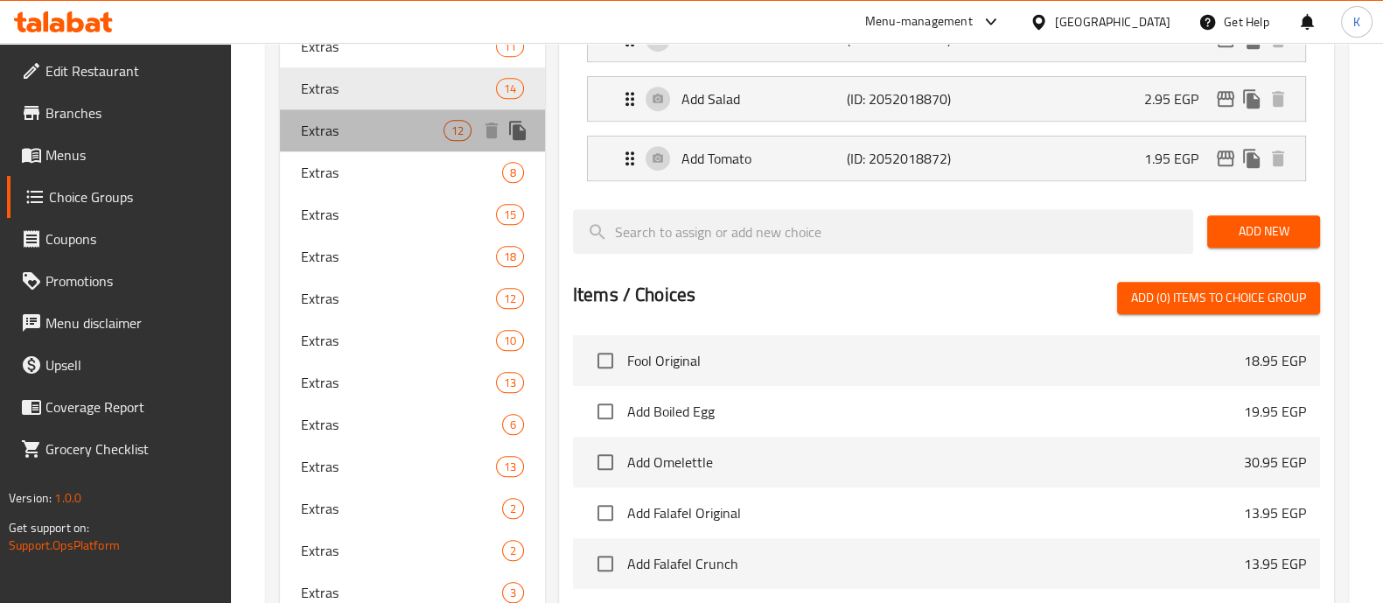
click at [407, 135] on span "Extras" at bounding box center [372, 130] width 143 height 21
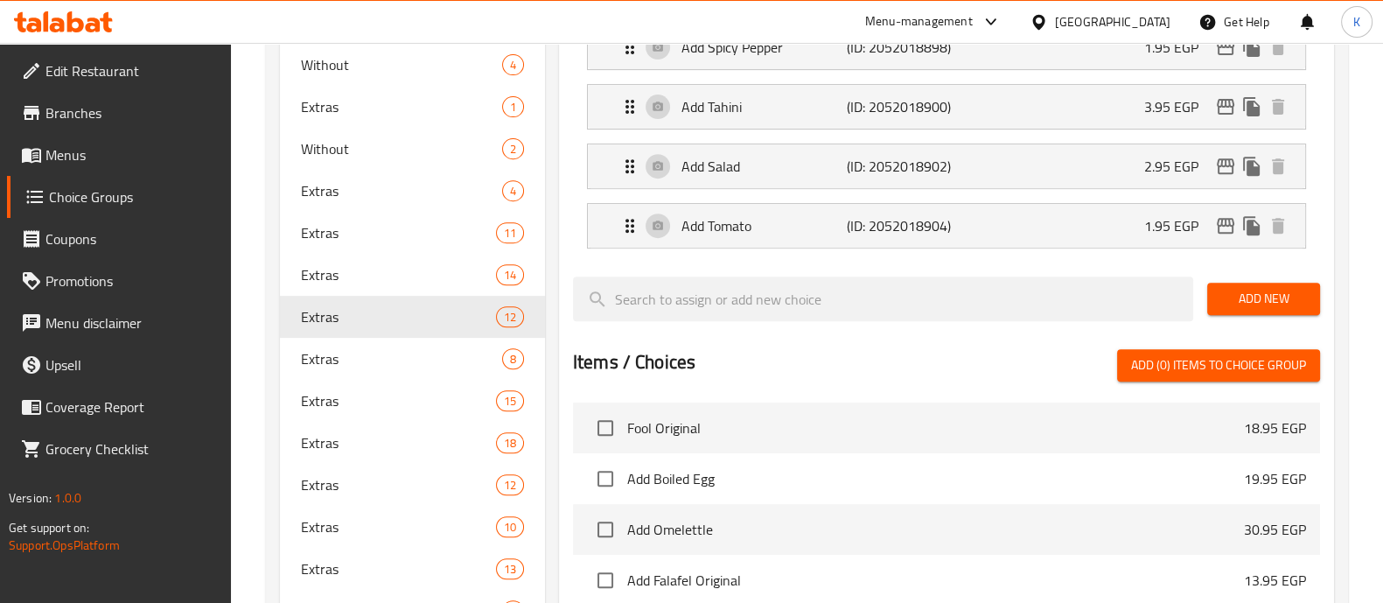
scroll to position [1023, 0]
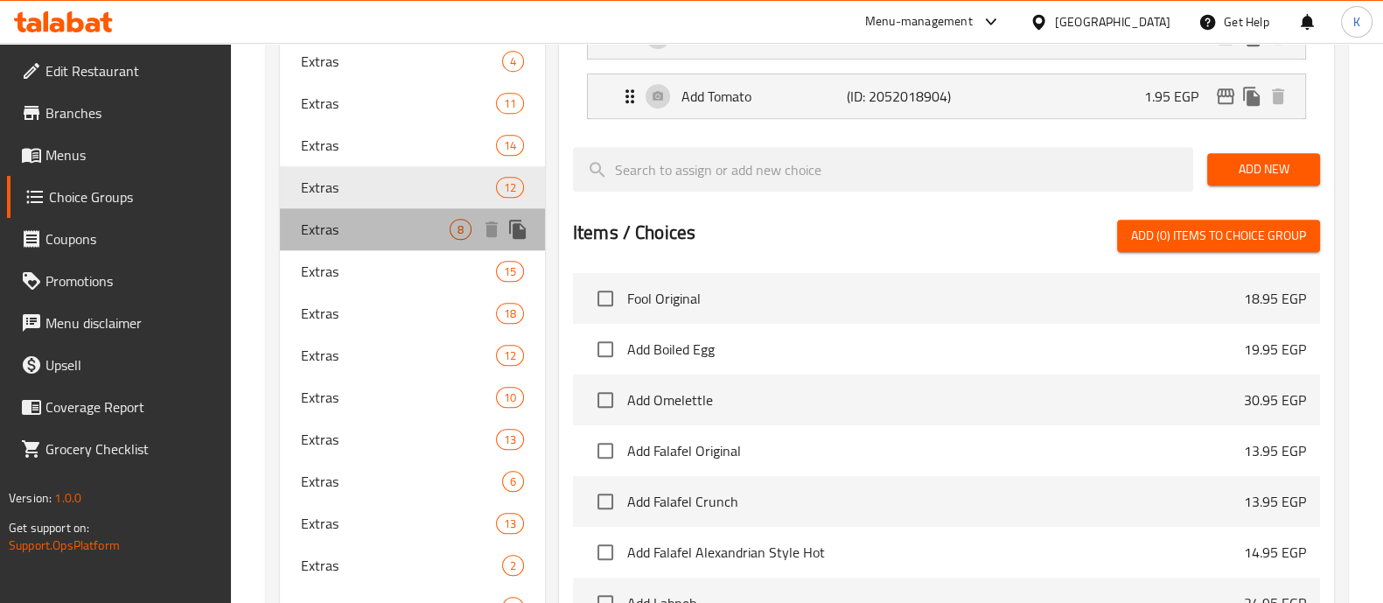
click at [433, 235] on span "Extras" at bounding box center [375, 229] width 149 height 21
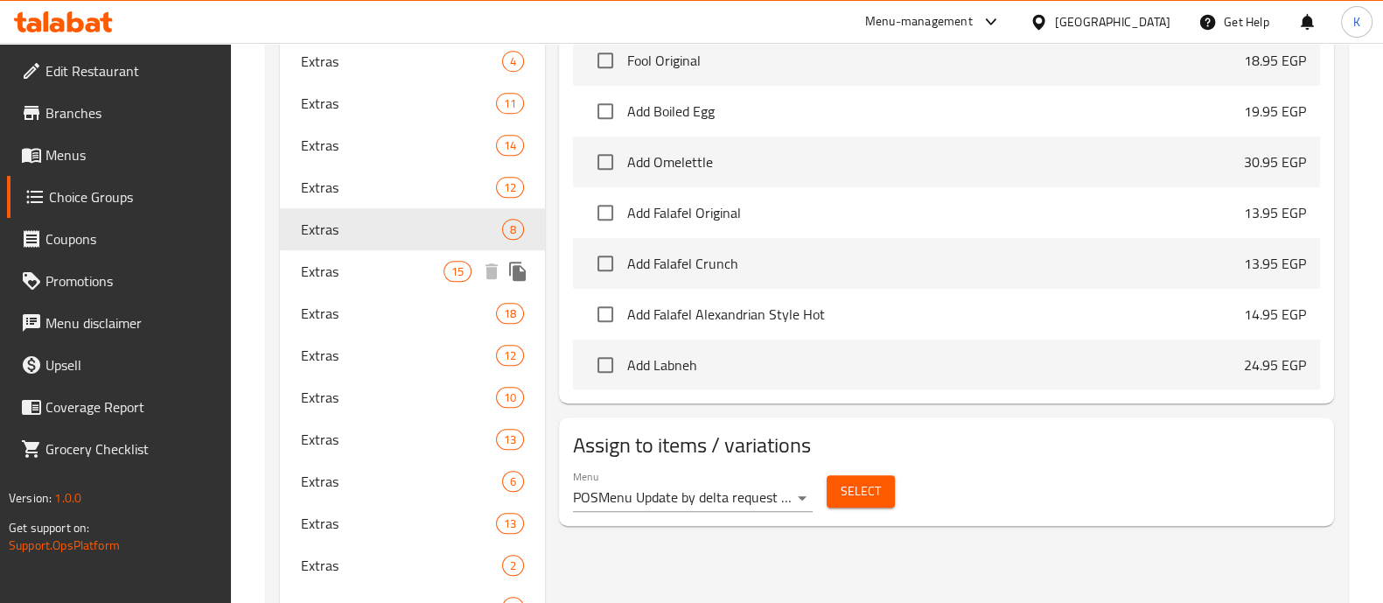
click at [423, 256] on div "Extras 15" at bounding box center [412, 271] width 265 height 42
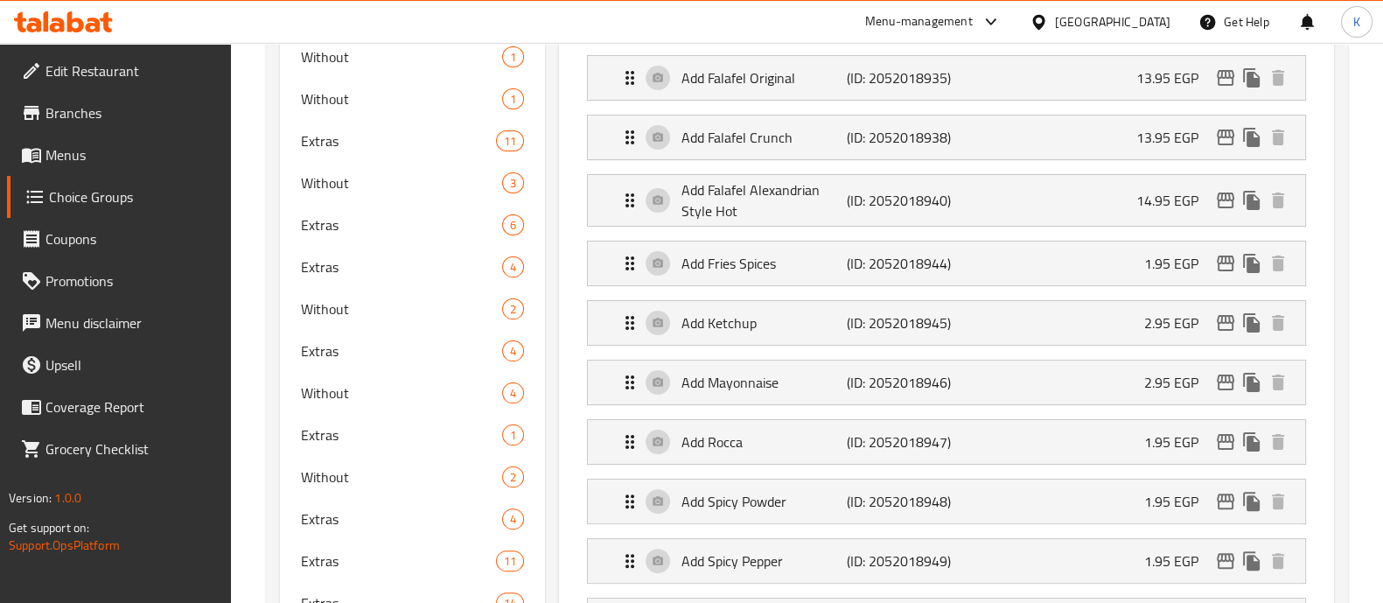
scroll to position [564, 0]
click at [1167, 314] on p "2.95 EGP" at bounding box center [1179, 324] width 68 height 21
click at [1163, 317] on p "2.95 EGP" at bounding box center [1179, 324] width 68 height 21
click at [1047, 332] on div "Add Ketchup (ID: 2052018945) 2.95 EGP" at bounding box center [952, 325] width 665 height 44
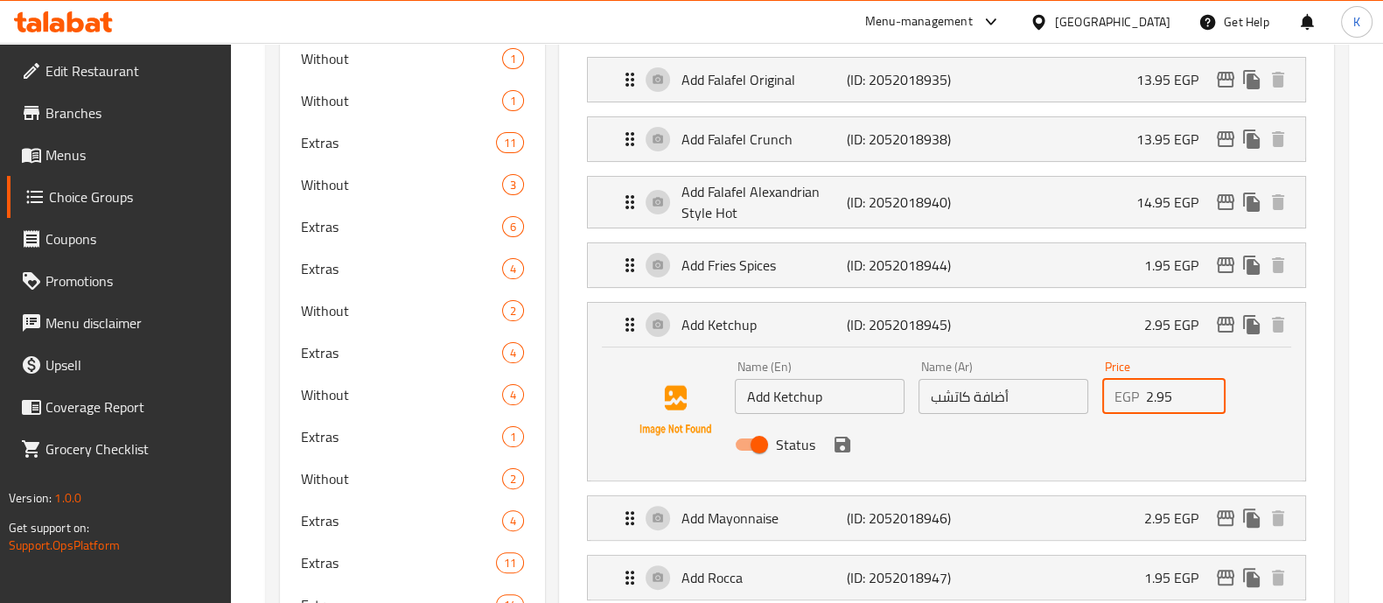
click at [1168, 401] on input "2.95" at bounding box center [1186, 396] width 81 height 35
click at [837, 448] on icon "save" at bounding box center [843, 445] width 16 height 16
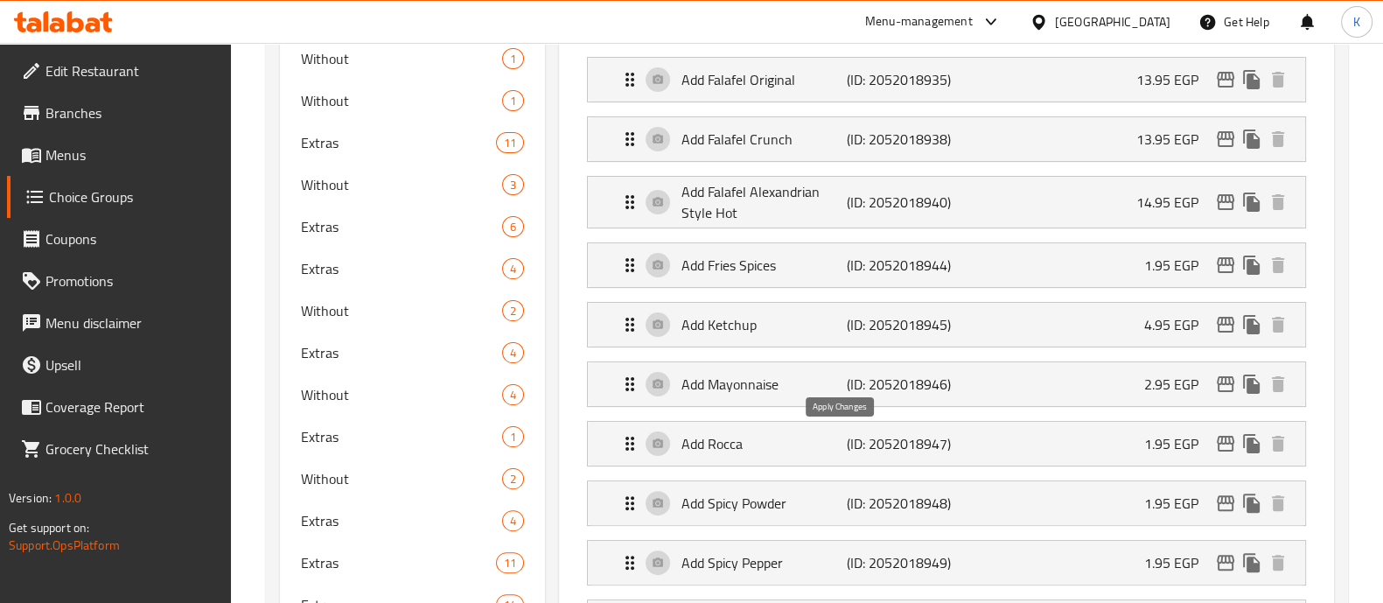
type input "4.95"
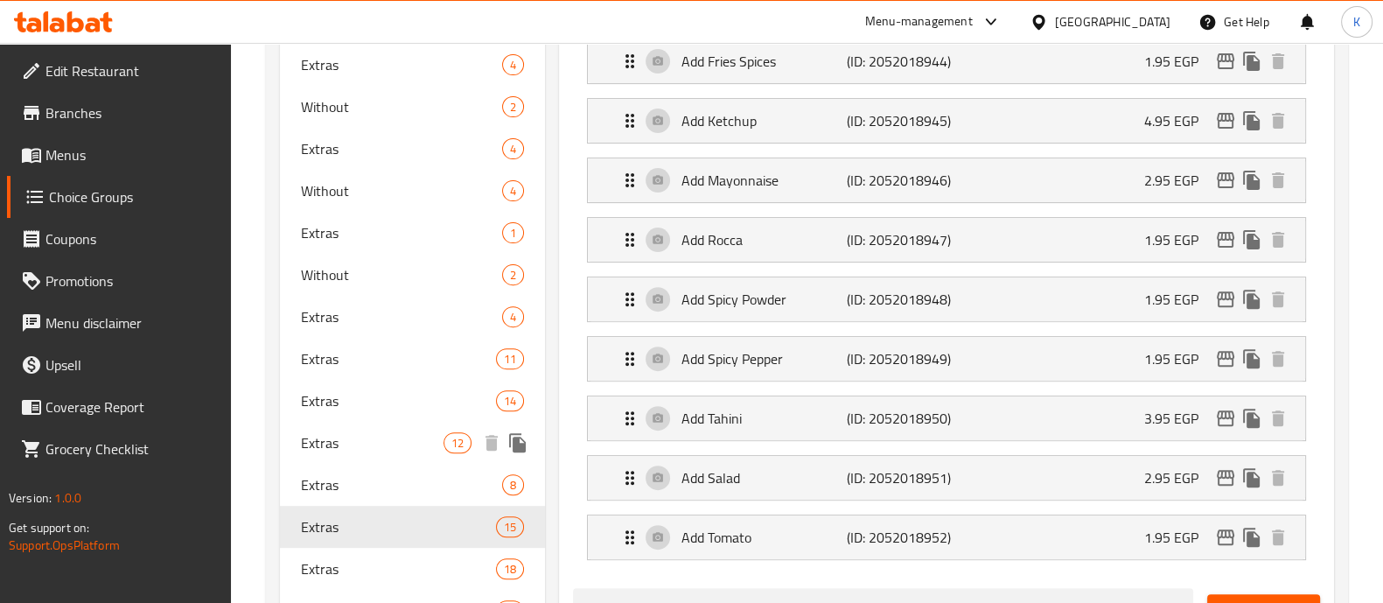
scroll to position [769, 0]
click at [417, 312] on span "Extras" at bounding box center [375, 315] width 149 height 21
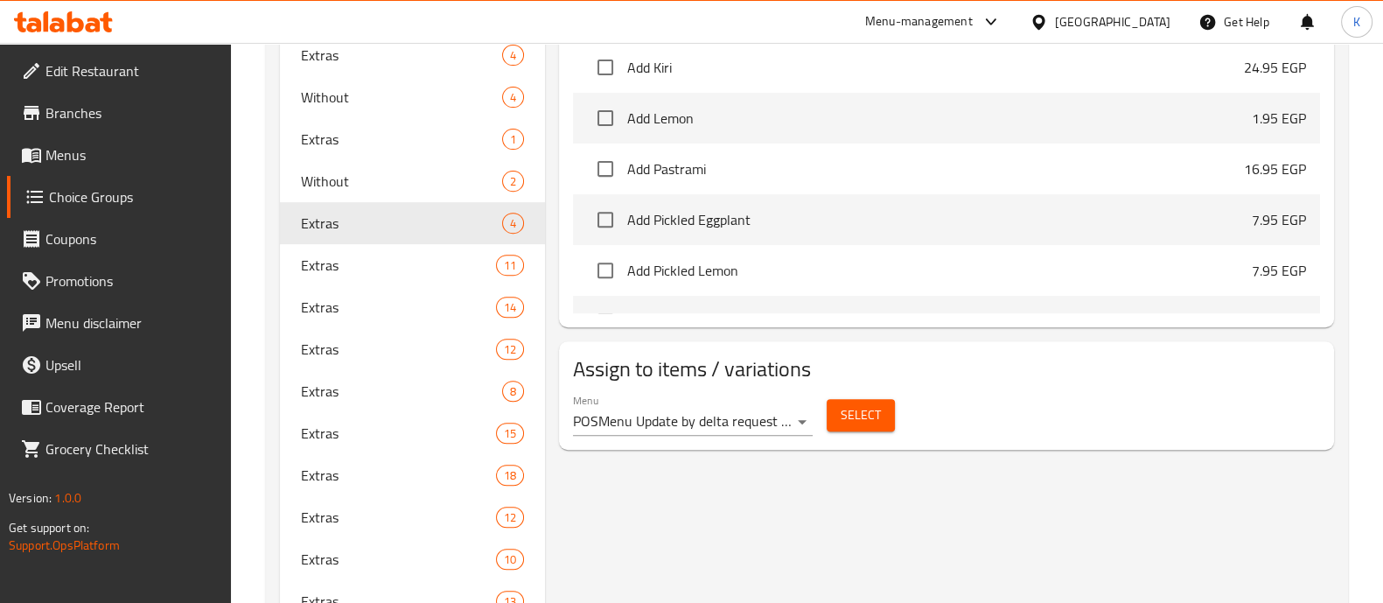
scroll to position [861, 0]
click at [409, 256] on span "Extras" at bounding box center [372, 265] width 143 height 21
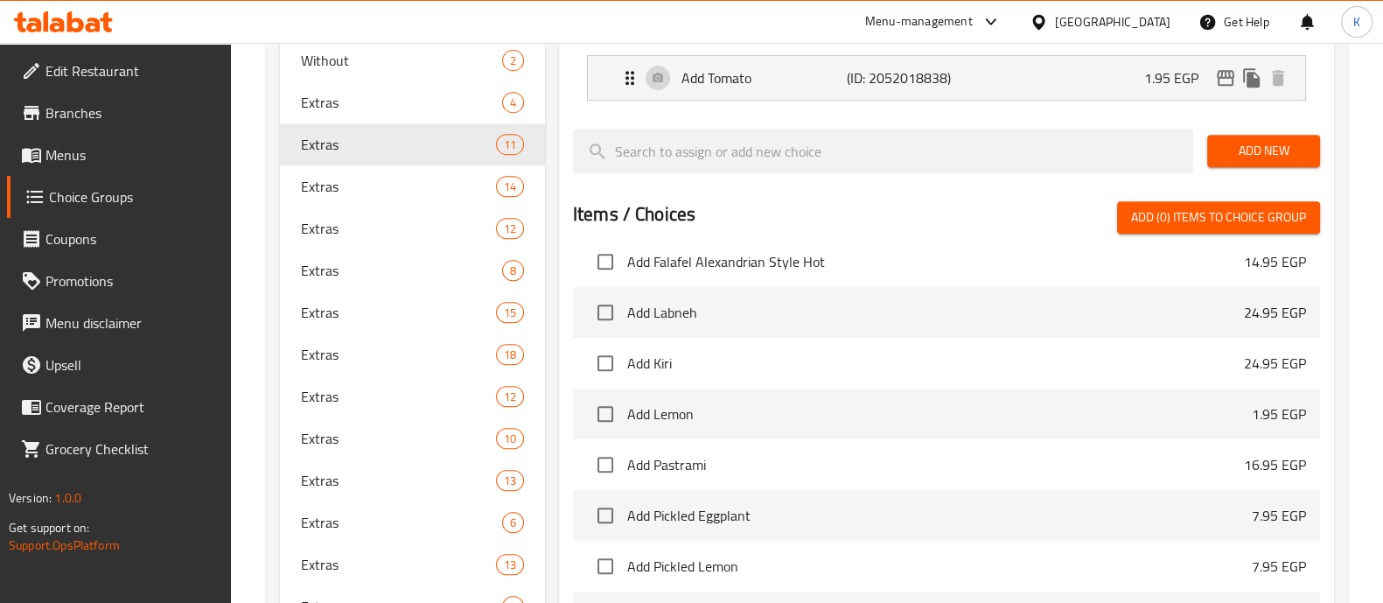
scroll to position [984, 0]
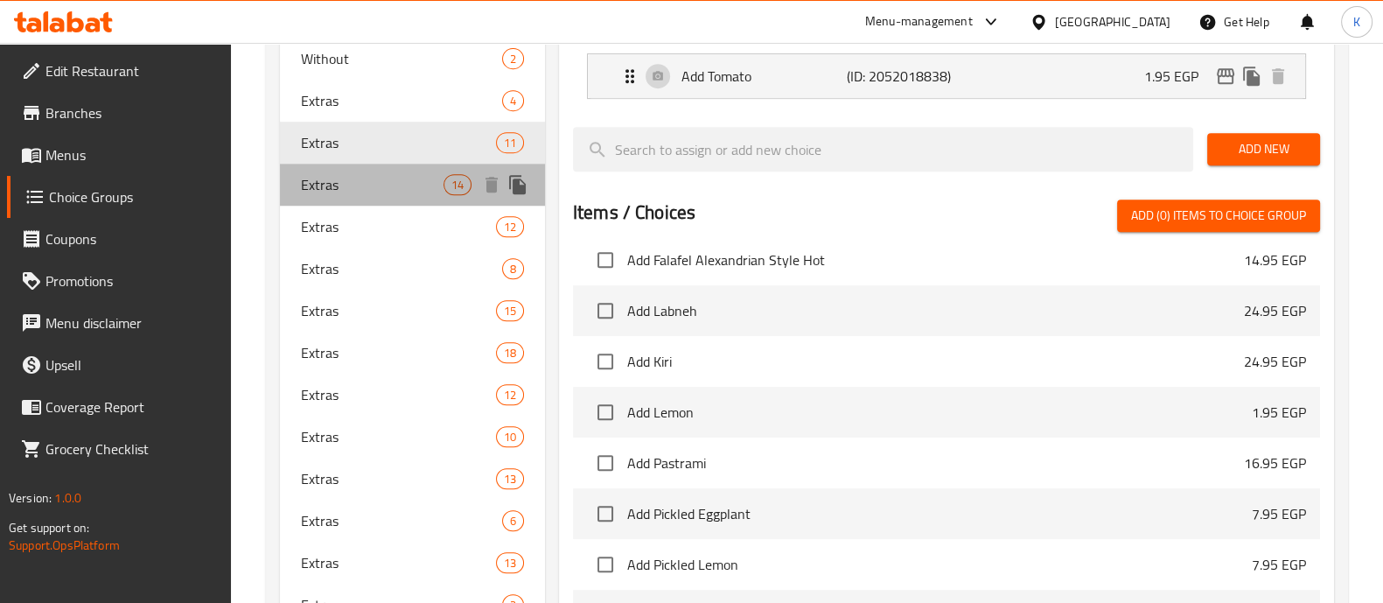
click at [434, 190] on span "Extras" at bounding box center [372, 184] width 143 height 21
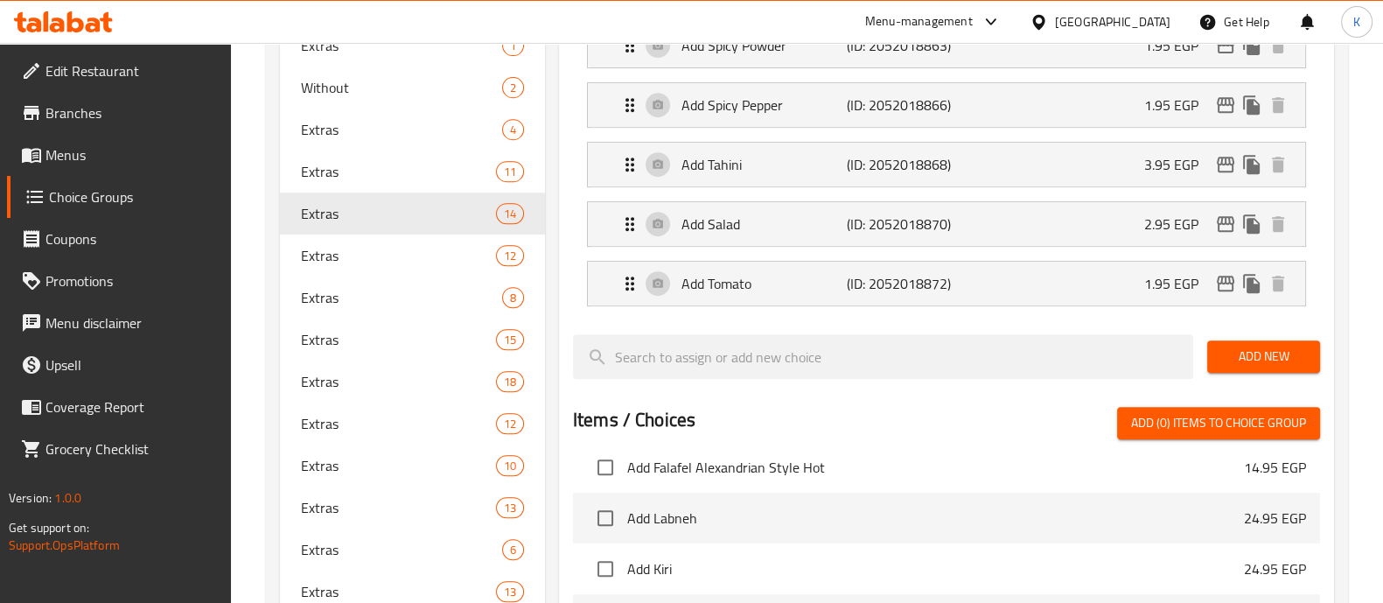
scroll to position [956, 0]
click at [413, 251] on span "Extras" at bounding box center [372, 254] width 143 height 21
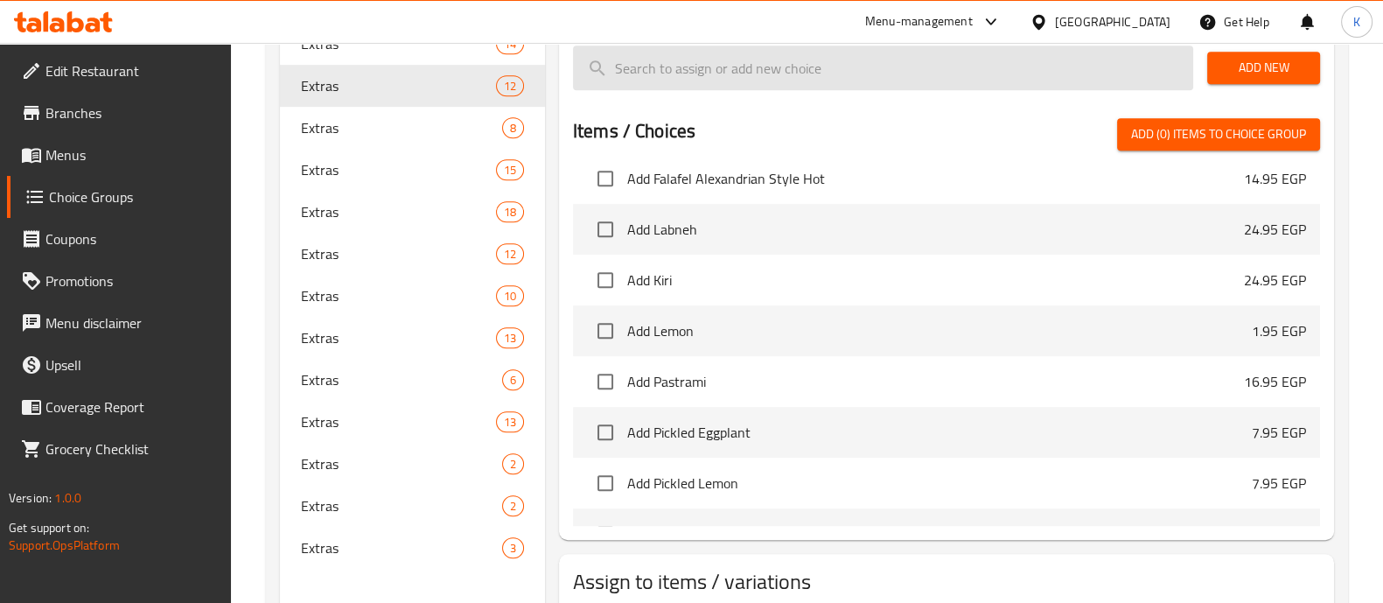
scroll to position [1124, 0]
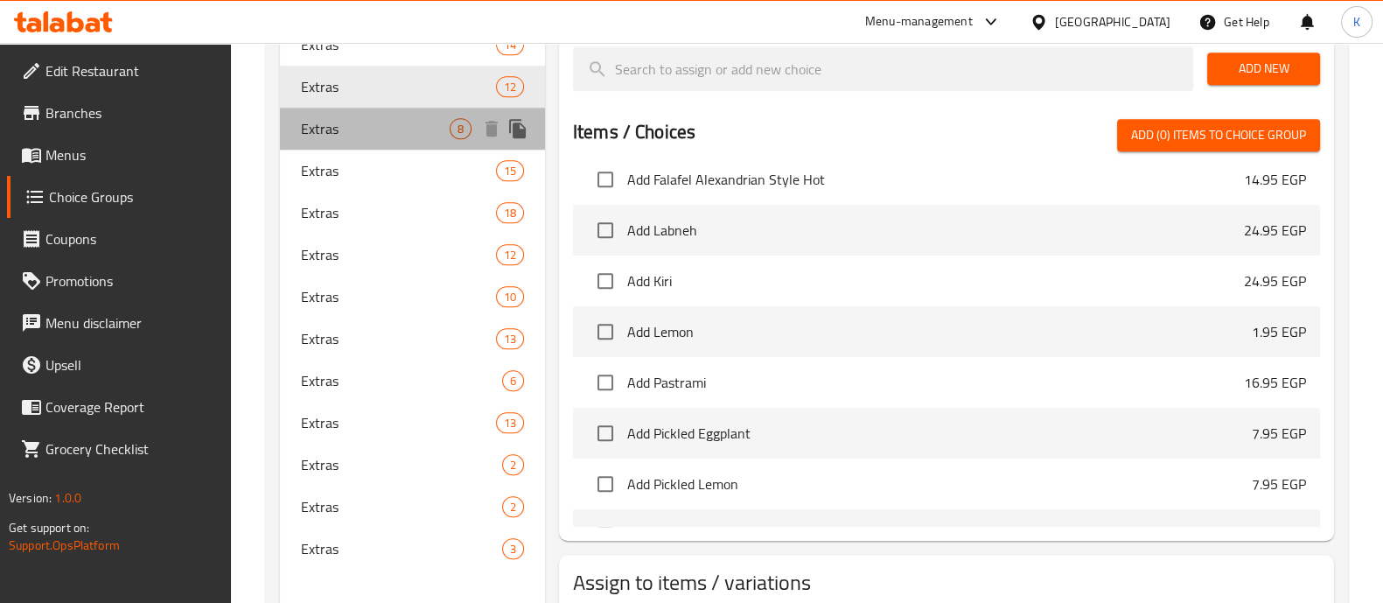
click at [398, 138] on div "Extras 8" at bounding box center [412, 129] width 265 height 42
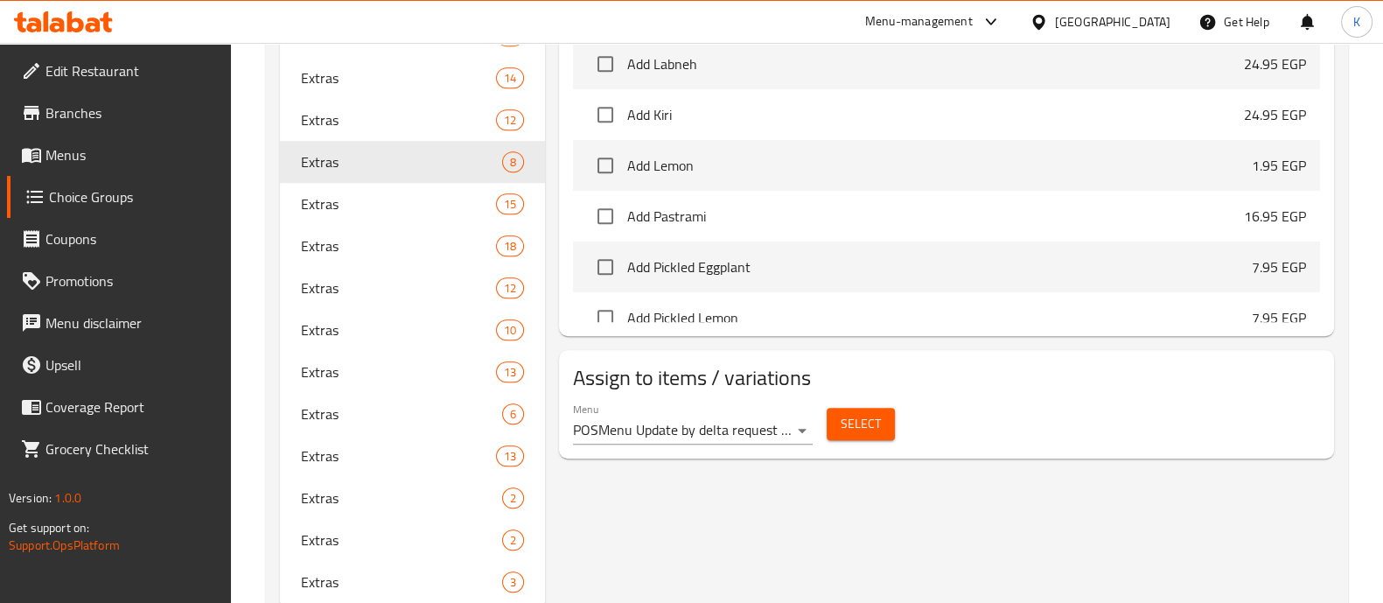
scroll to position [1145, 0]
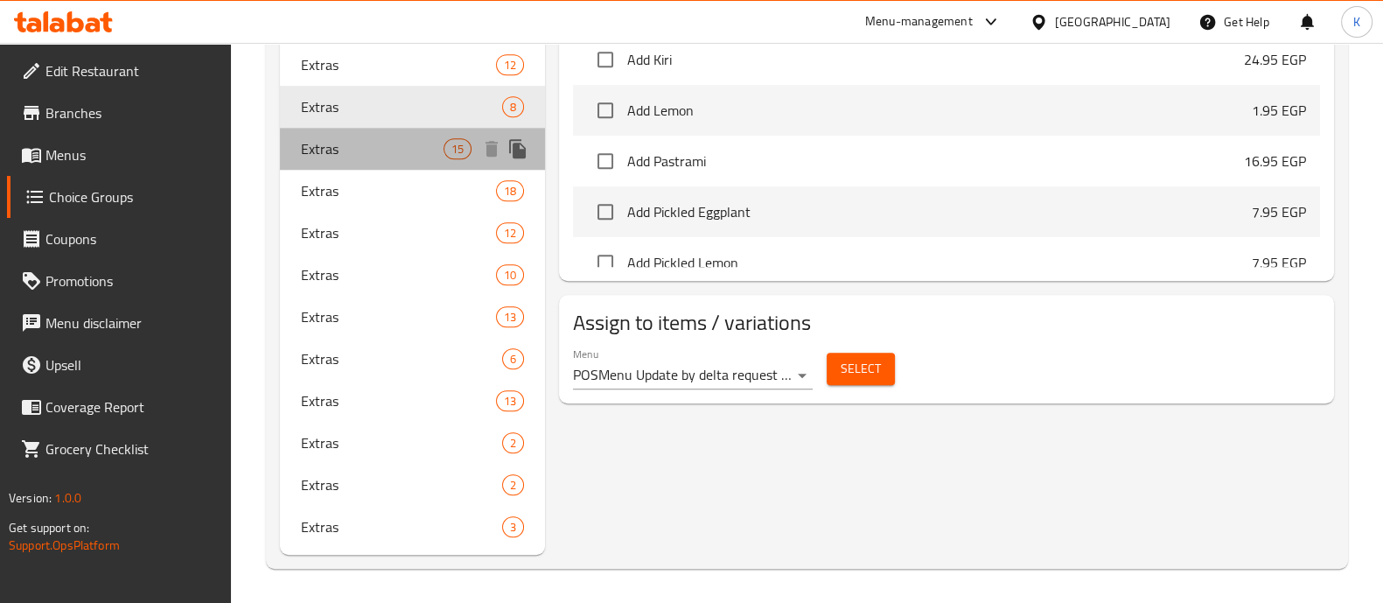
click at [368, 132] on div "Extras 15" at bounding box center [412, 149] width 265 height 42
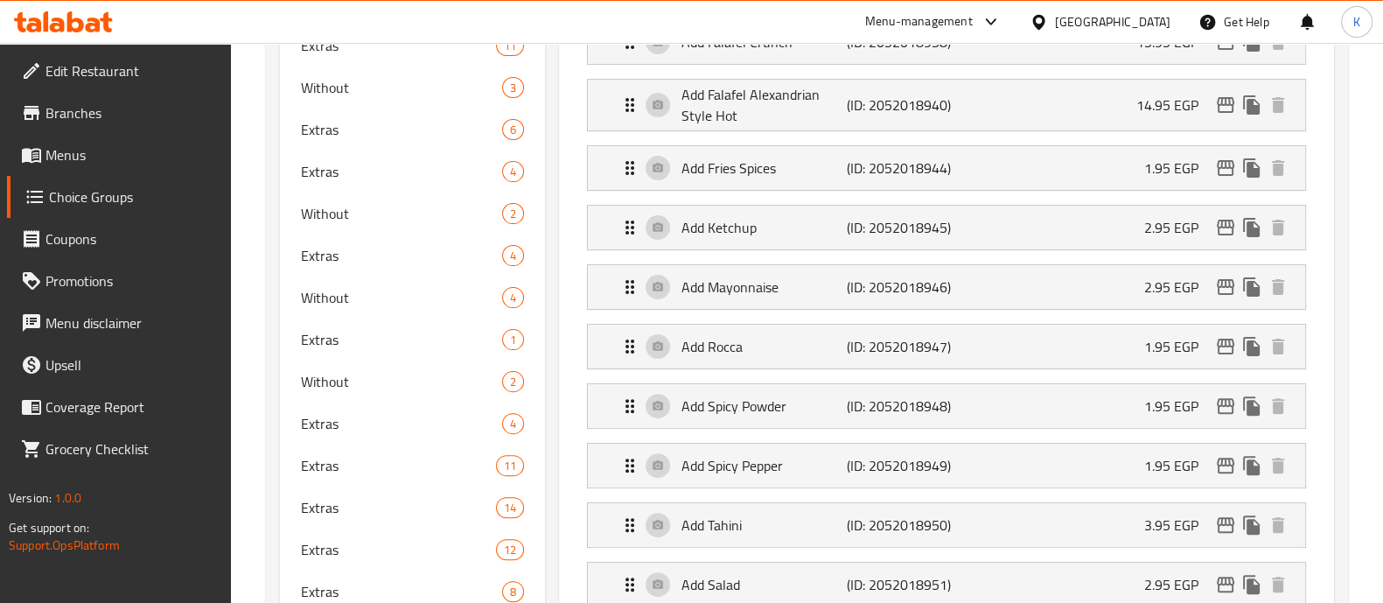
scroll to position [655, 0]
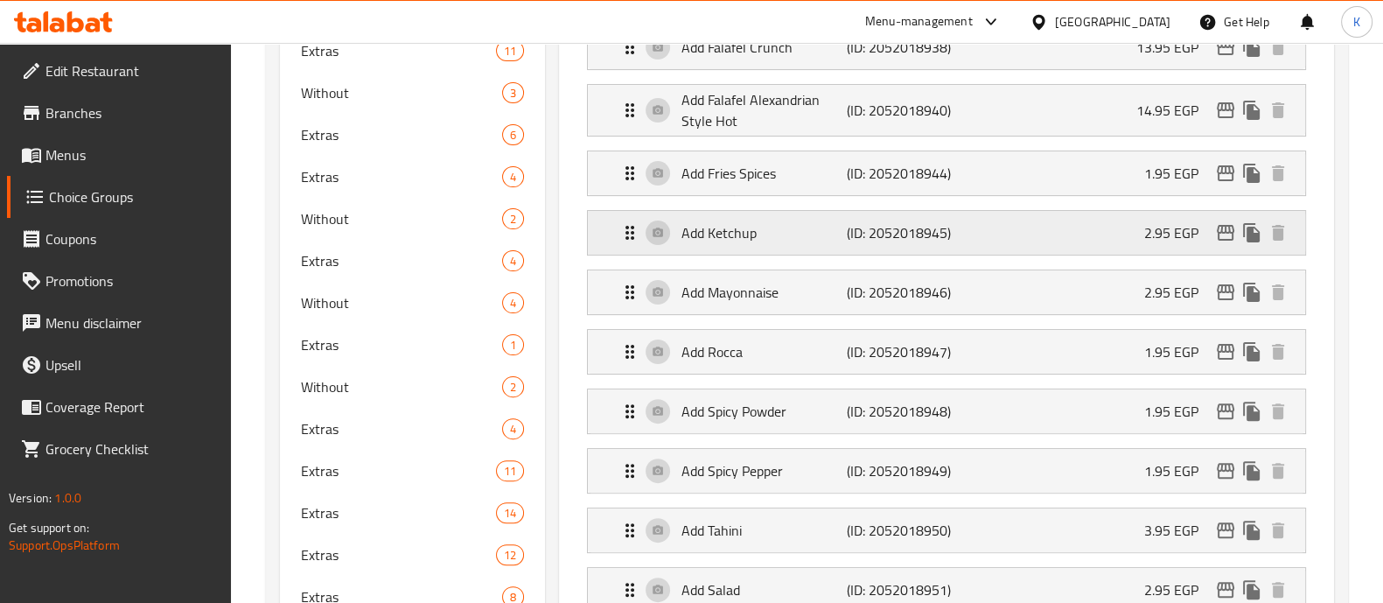
click at [1105, 223] on div "Add Ketchup (ID: 2052018945) 2.95 EGP" at bounding box center [952, 233] width 665 height 44
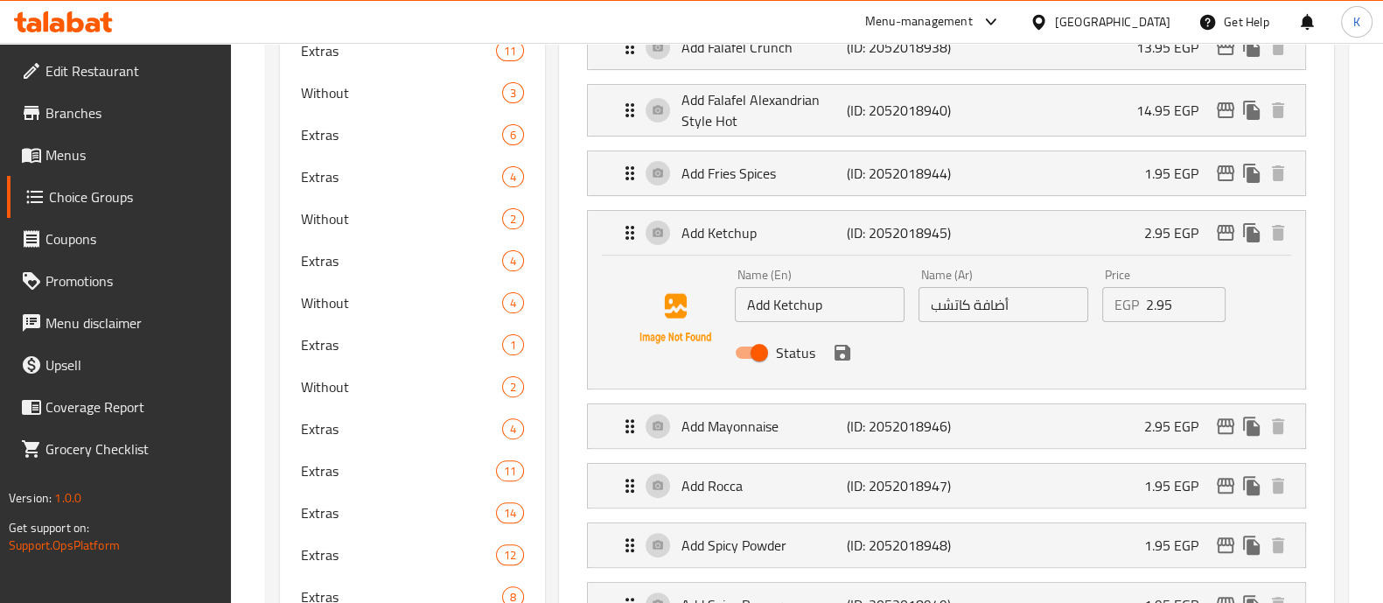
click at [1153, 304] on input "2.95" at bounding box center [1186, 304] width 81 height 35
click at [842, 358] on icon "save" at bounding box center [842, 352] width 21 height 21
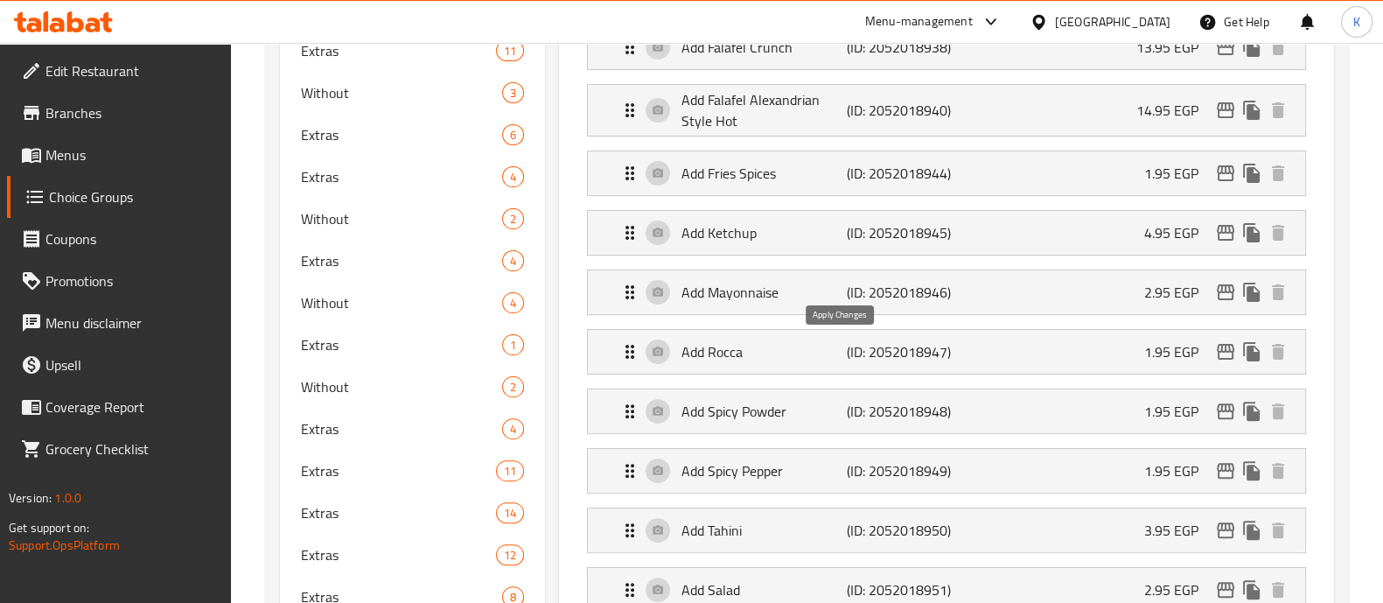
type input "4.95"
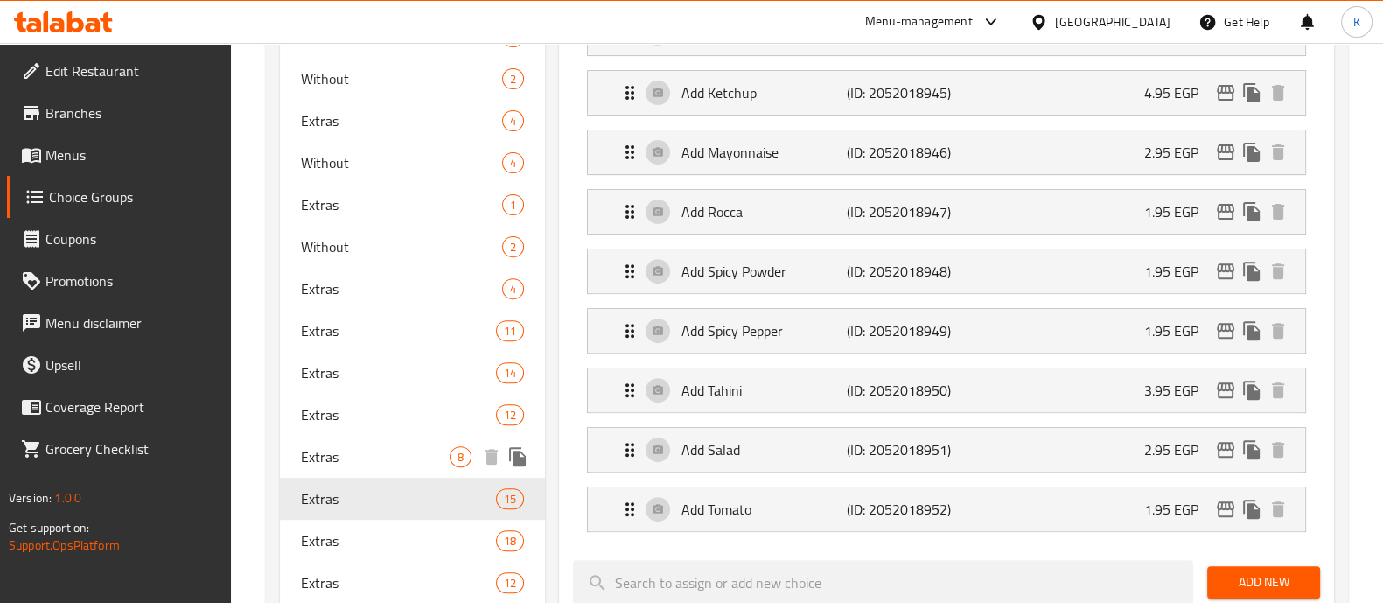
scroll to position [797, 0]
drag, startPoint x: 414, startPoint y: 470, endPoint x: 576, endPoint y: 533, distance: 173.7
click at [576, 533] on nav "Add Cheese Sauce (ID: 2052018929) 13.95 EGP Name (En) Add Cheese Sauce Name (En…" at bounding box center [946, 88] width 747 height 914
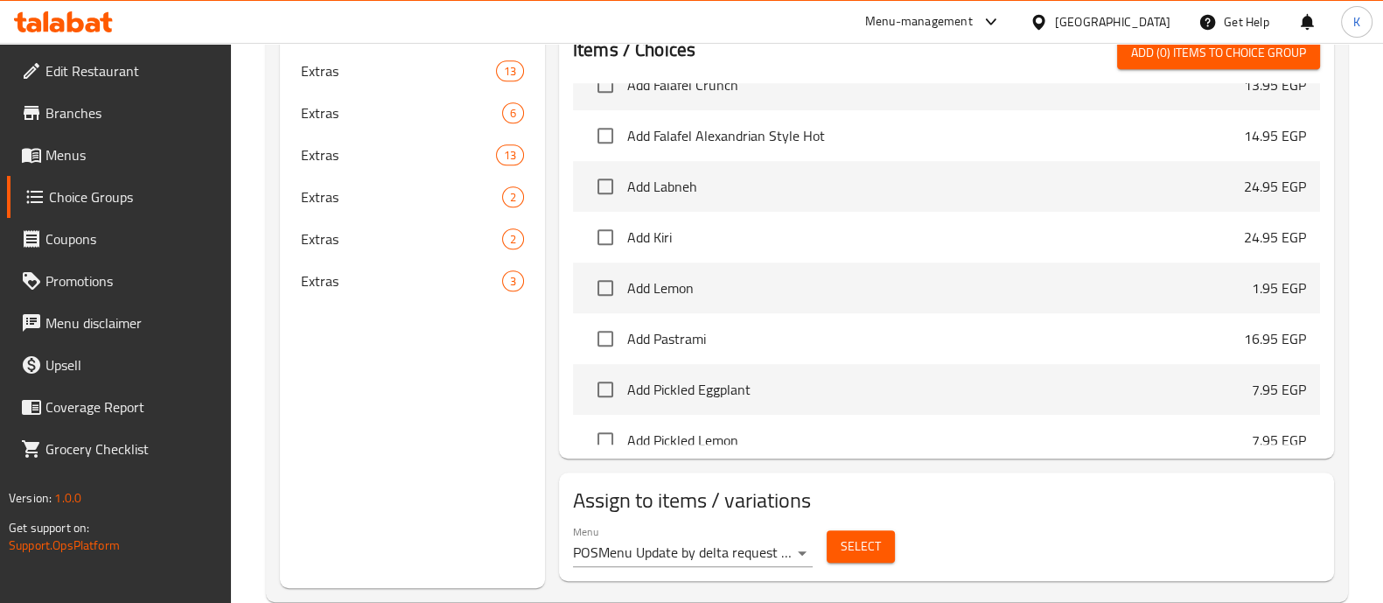
scroll to position [1194, 0]
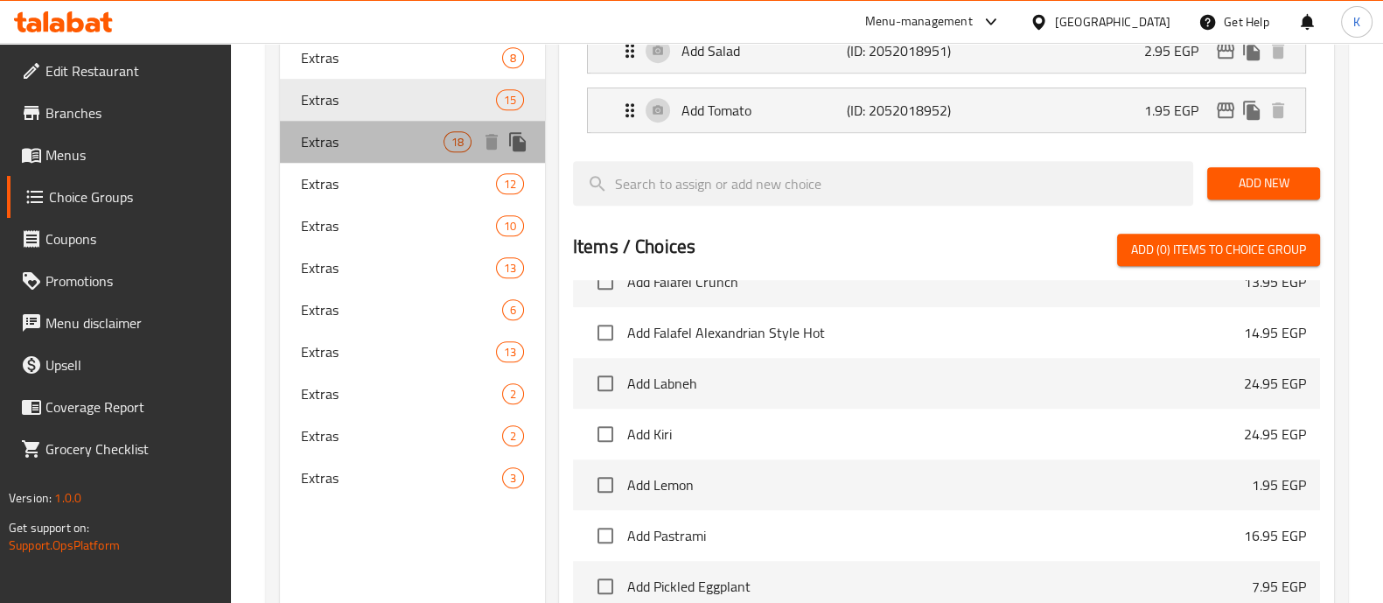
click at [398, 158] on div "Extras 18" at bounding box center [412, 142] width 265 height 42
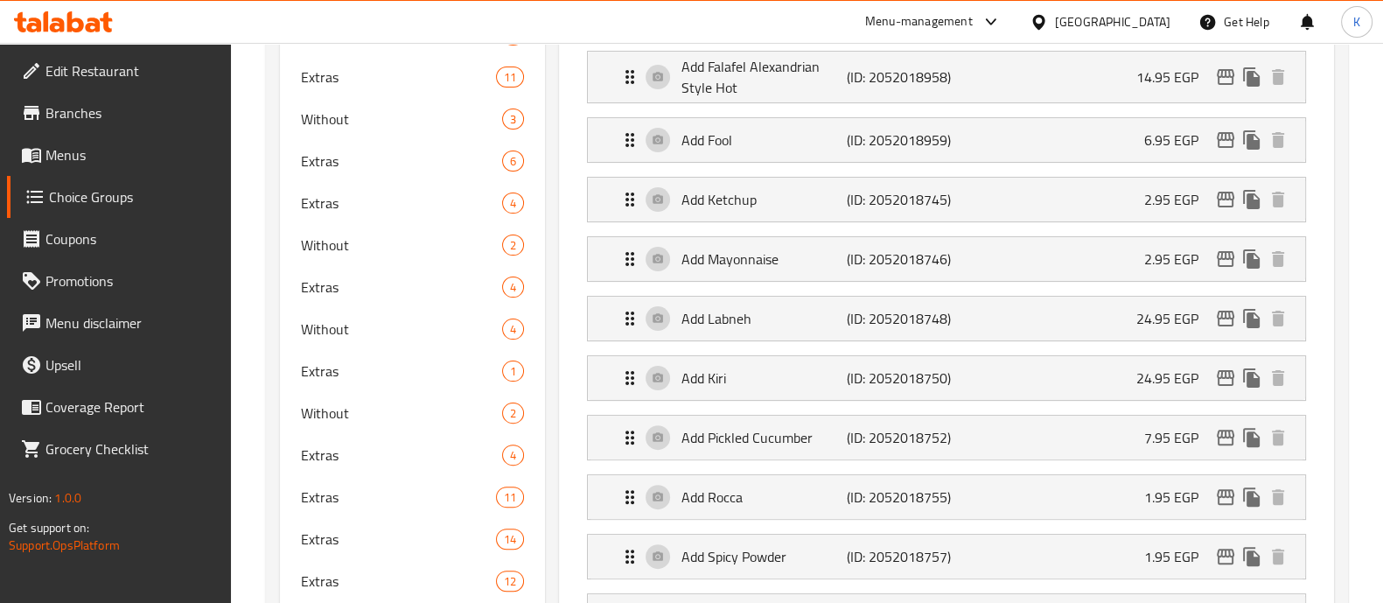
scroll to position [627, 0]
click at [1145, 201] on p "2.95 EGP" at bounding box center [1179, 202] width 68 height 21
click at [1181, 200] on p "2.95 EGP" at bounding box center [1179, 202] width 68 height 21
click at [1126, 180] on div "Add Ketchup (ID: 2052018745) 2.95 EGP" at bounding box center [952, 202] width 665 height 44
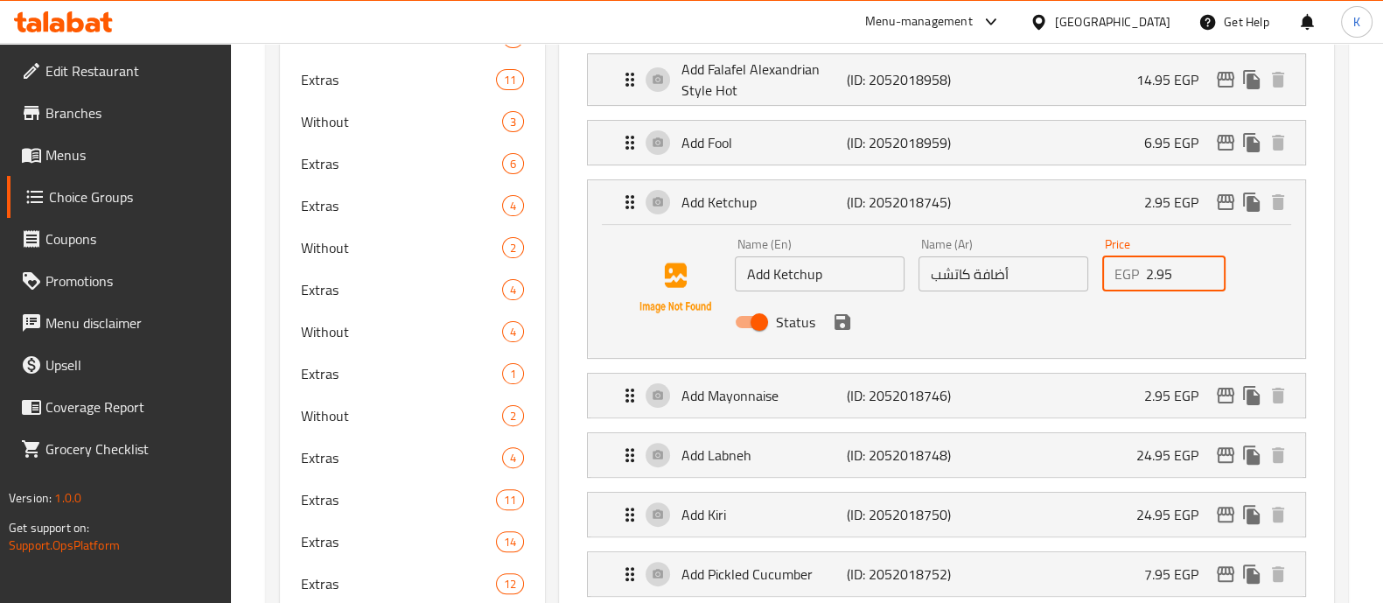
click at [1168, 273] on input "2.95" at bounding box center [1186, 273] width 81 height 35
click at [849, 327] on icon "save" at bounding box center [842, 322] width 21 height 21
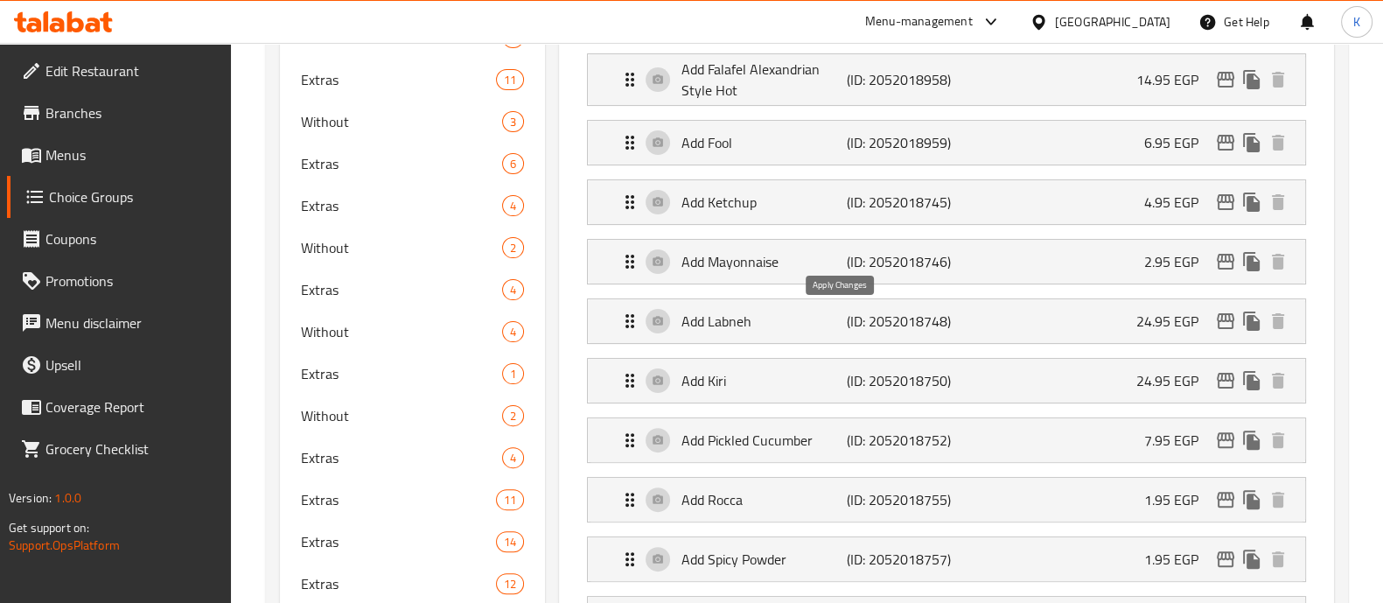
type input "4.95"
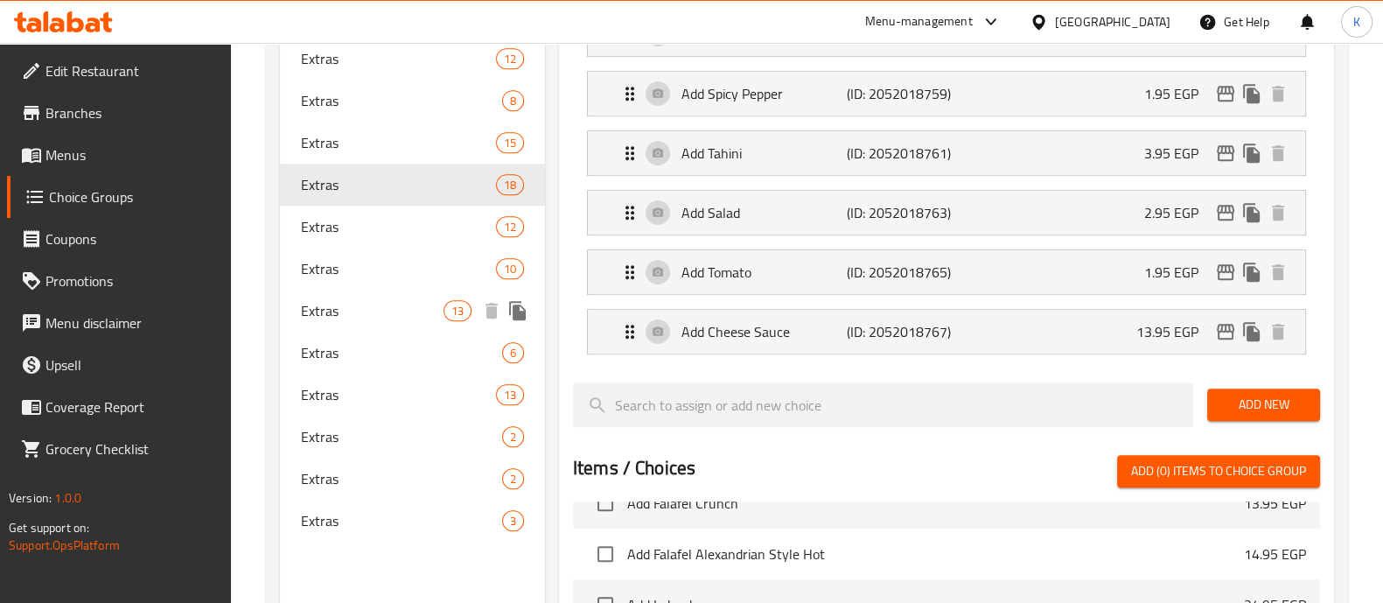
scroll to position [1156, 0]
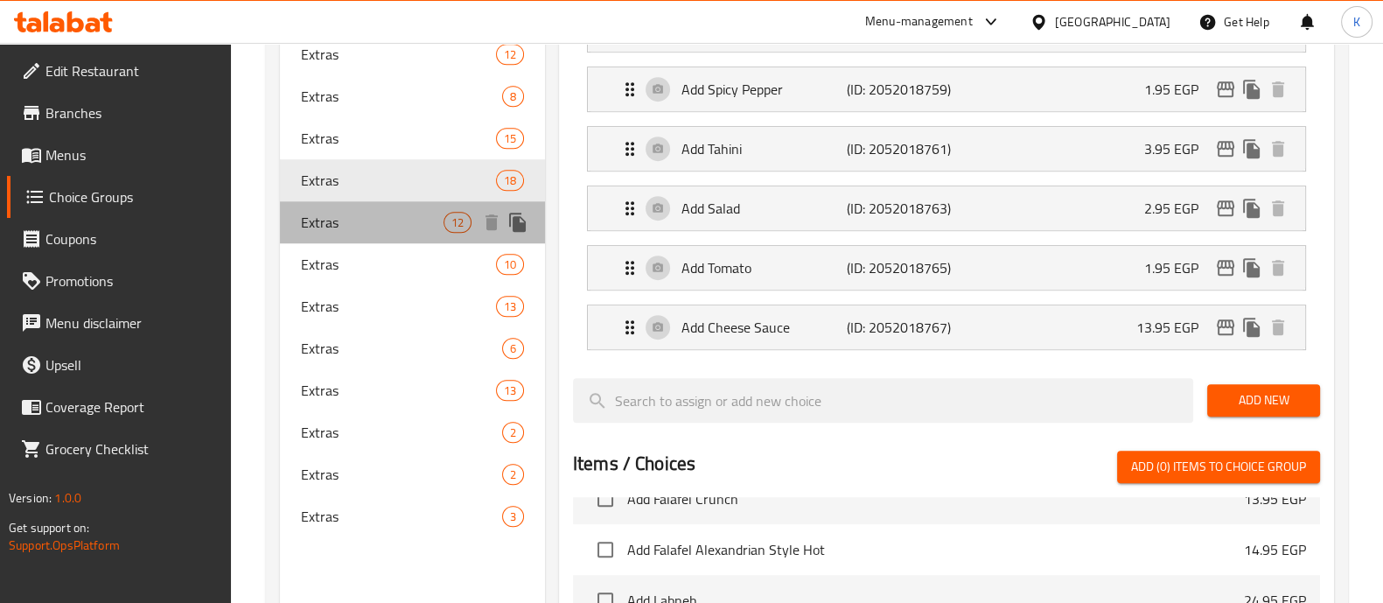
click at [389, 230] on span "Extras" at bounding box center [372, 222] width 143 height 21
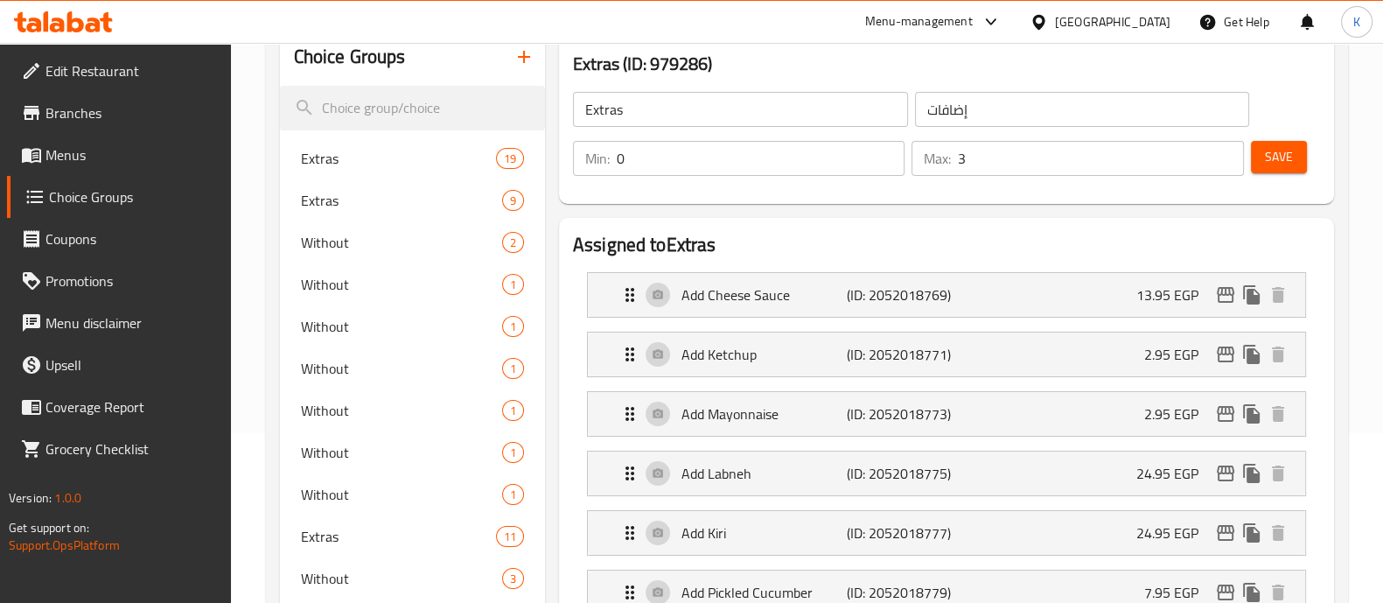
scroll to position [174, 0]
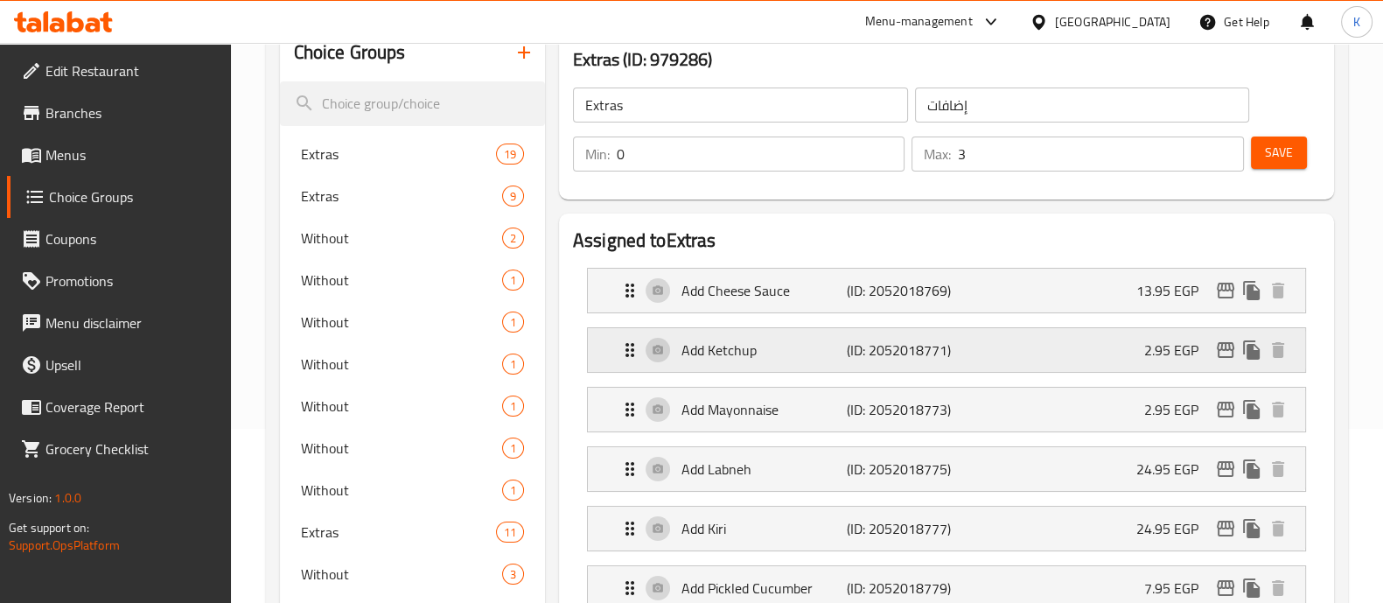
click at [1139, 346] on div "Add Ketchup (ID: 2052018771) 2.95 EGP" at bounding box center [952, 350] width 665 height 44
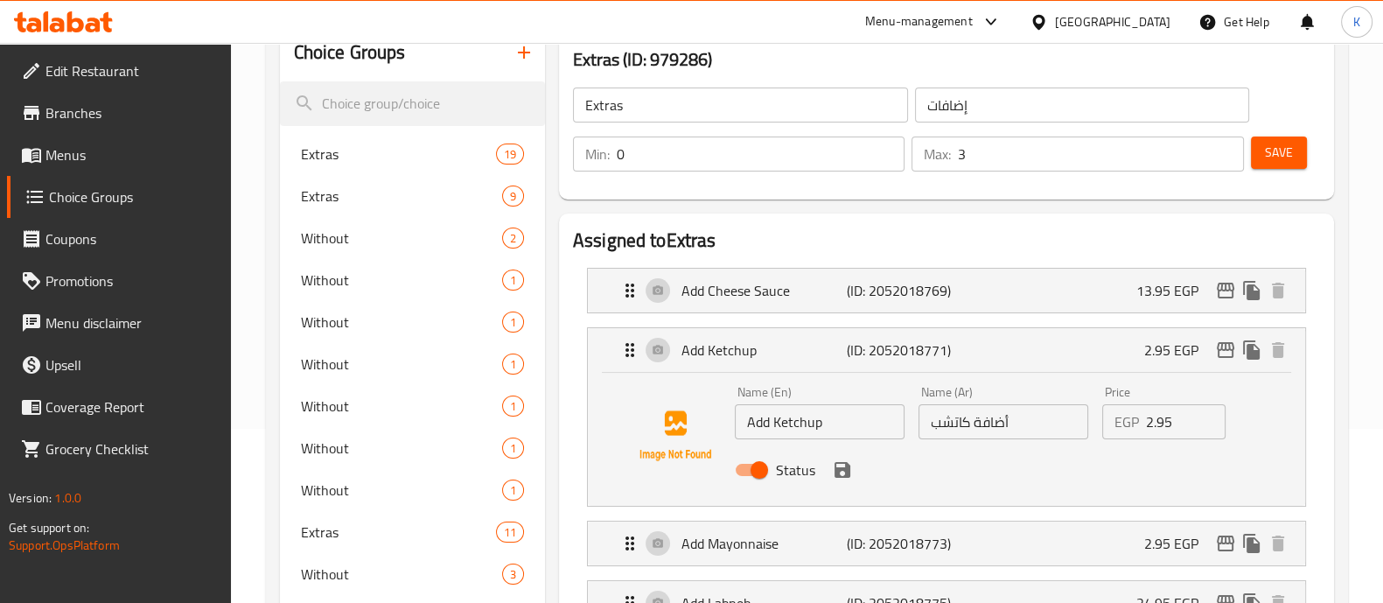
click at [1146, 419] on input "2.95" at bounding box center [1186, 421] width 81 height 35
click at [844, 466] on icon "save" at bounding box center [843, 470] width 16 height 16
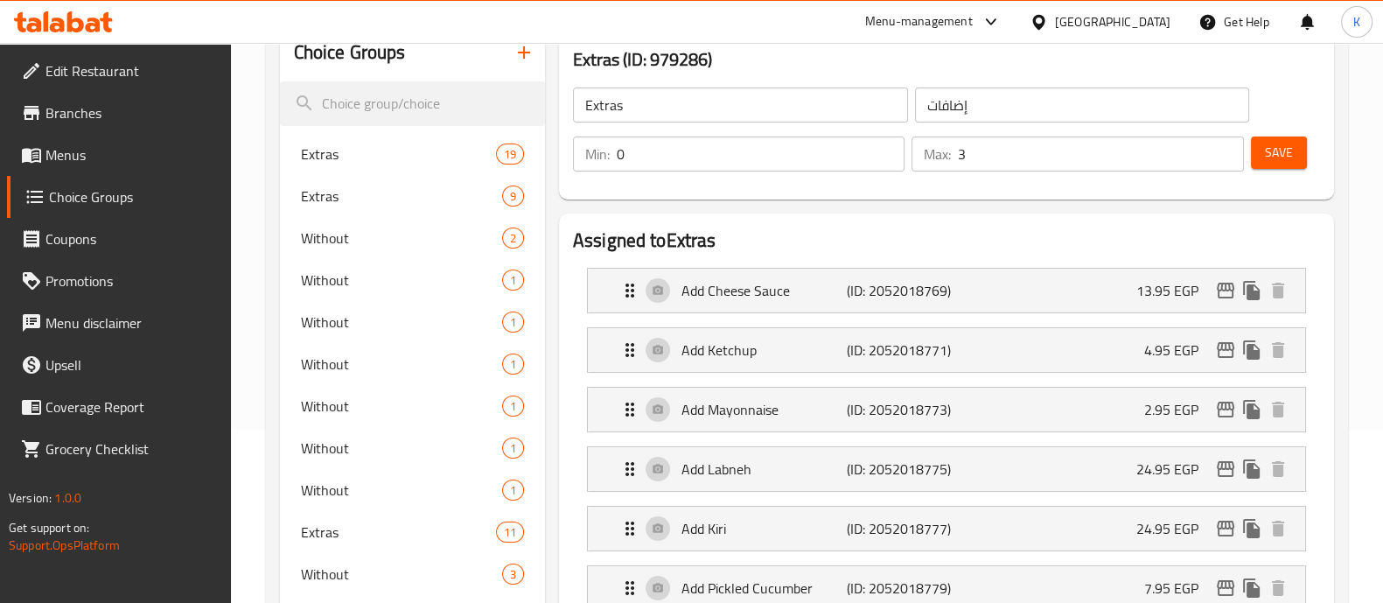
type input "4.95"
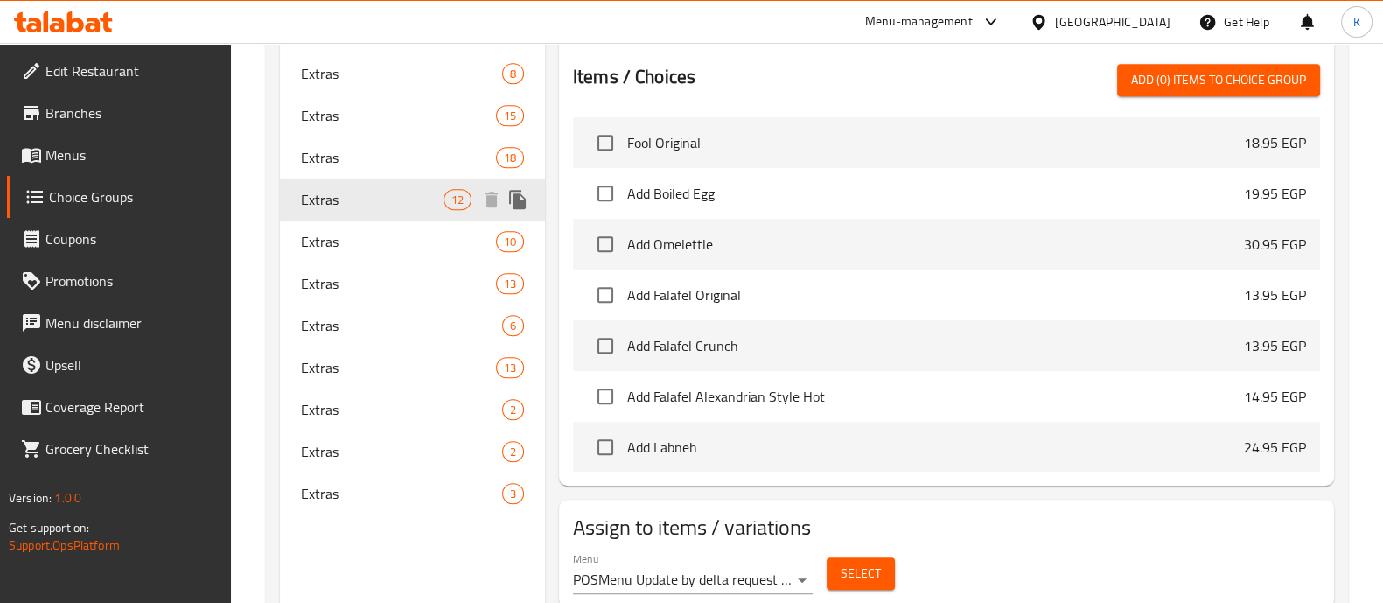
scroll to position [1236, 0]
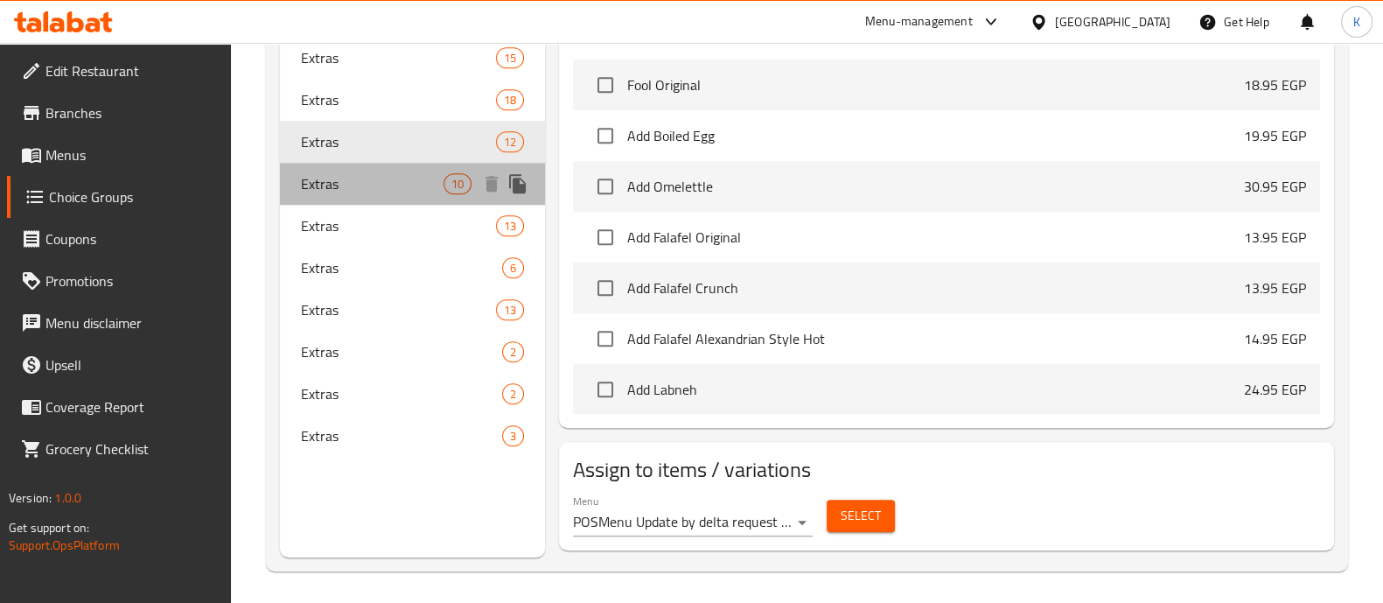
click at [411, 187] on span "Extras" at bounding box center [372, 183] width 143 height 21
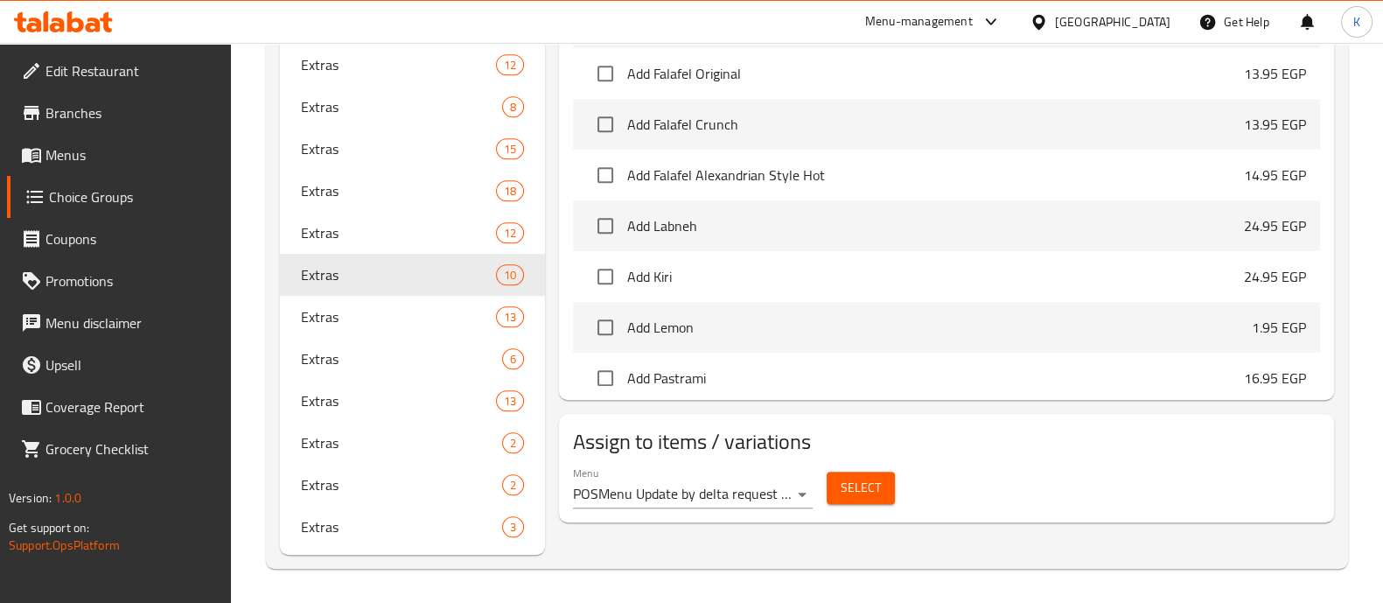
scroll to position [137, 0]
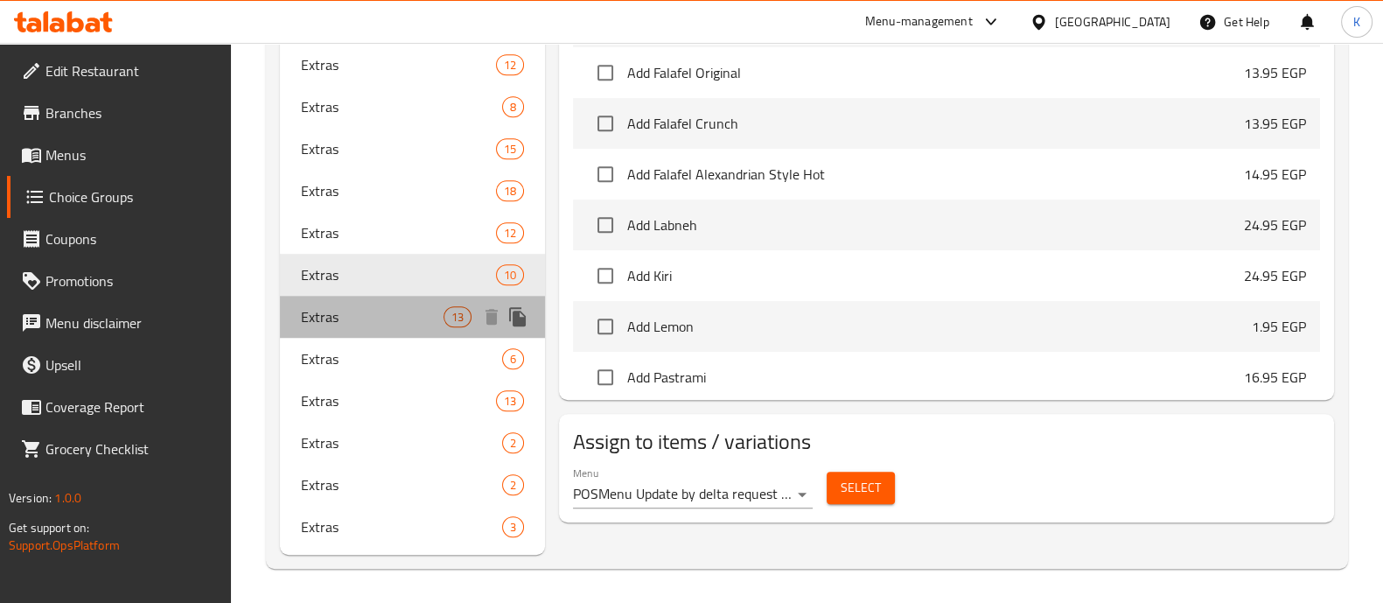
click at [416, 308] on span "Extras" at bounding box center [372, 316] width 143 height 21
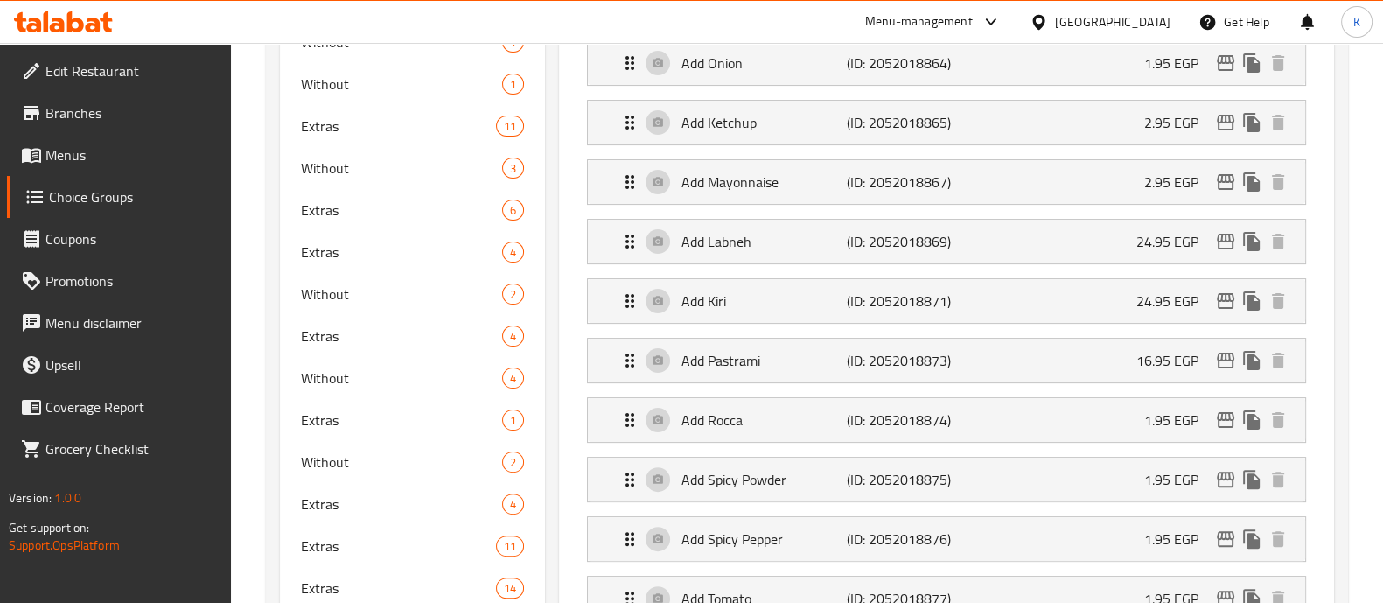
scroll to position [445, 0]
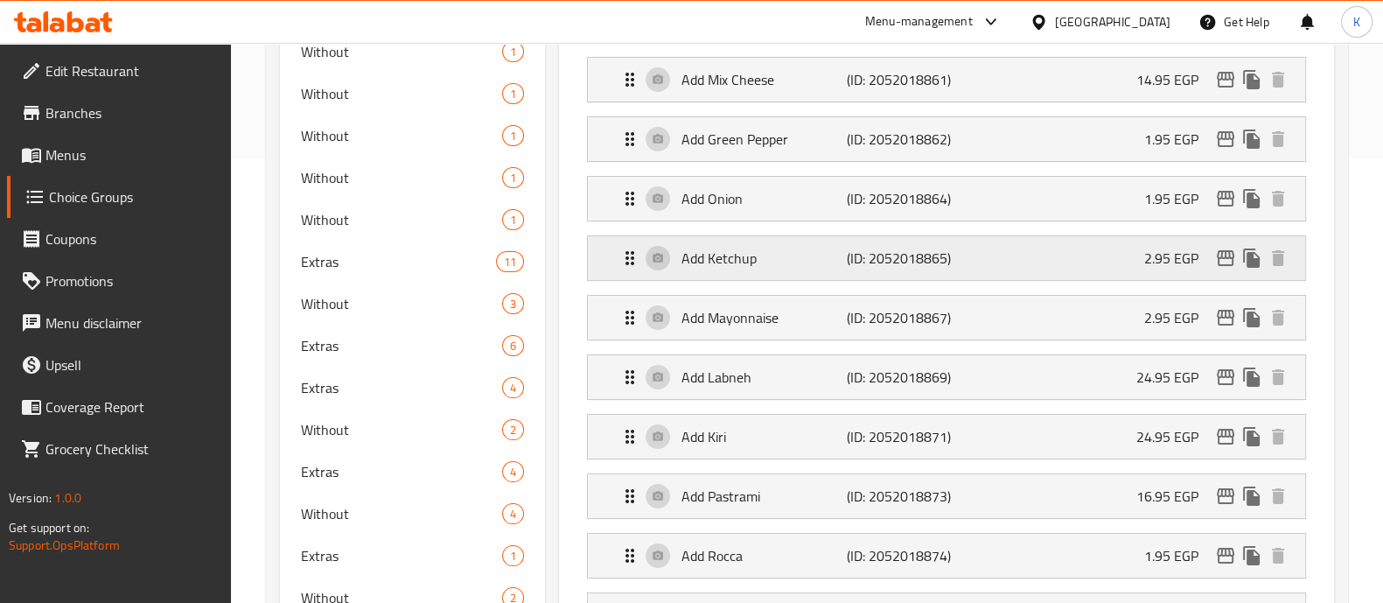
click at [1177, 263] on p "2.95 EGP" at bounding box center [1179, 258] width 68 height 21
click at [1149, 248] on p "2.95 EGP" at bounding box center [1179, 258] width 68 height 21
click at [1066, 256] on div "Add Ketchup (ID: 2052018865) 2.95 EGP" at bounding box center [952, 258] width 665 height 44
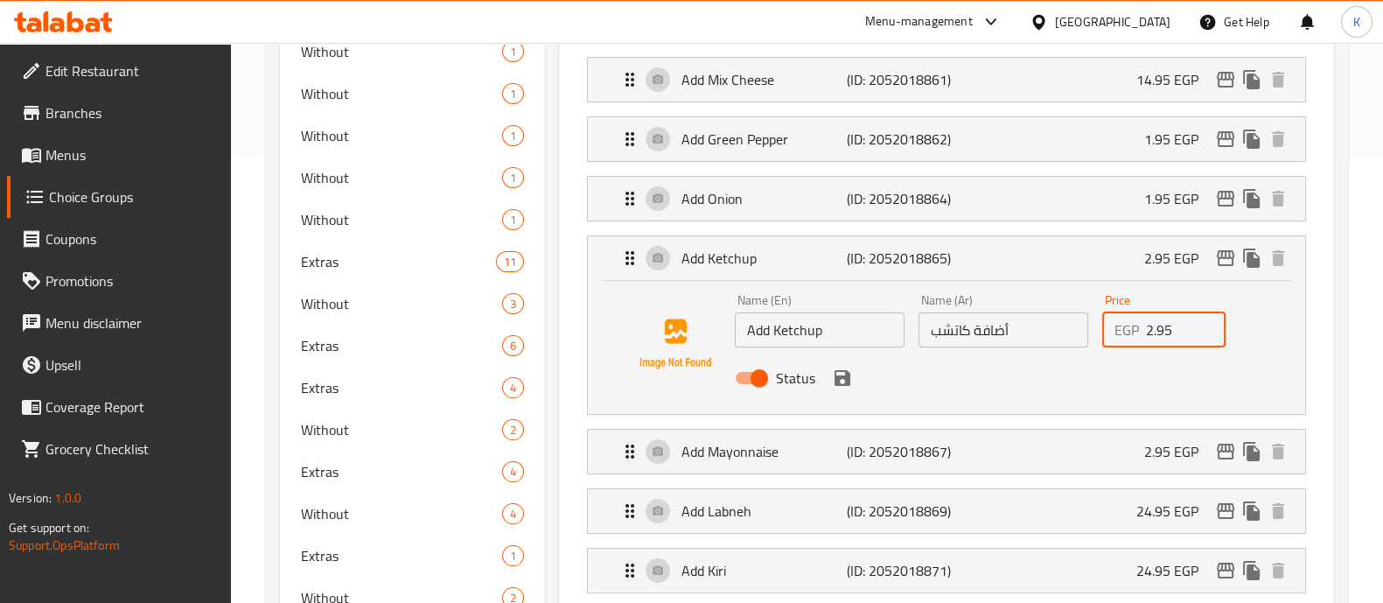
click at [1159, 324] on input "2.95" at bounding box center [1186, 329] width 81 height 35
click at [841, 382] on icon "save" at bounding box center [843, 378] width 16 height 16
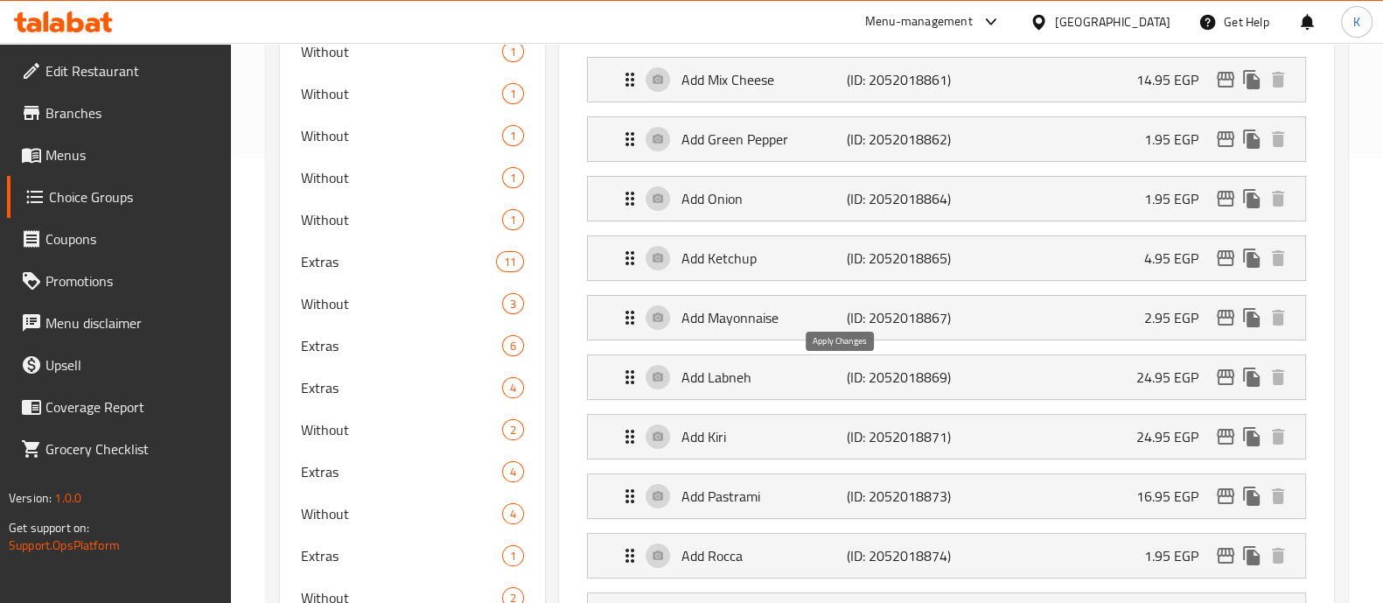
type input "4.95"
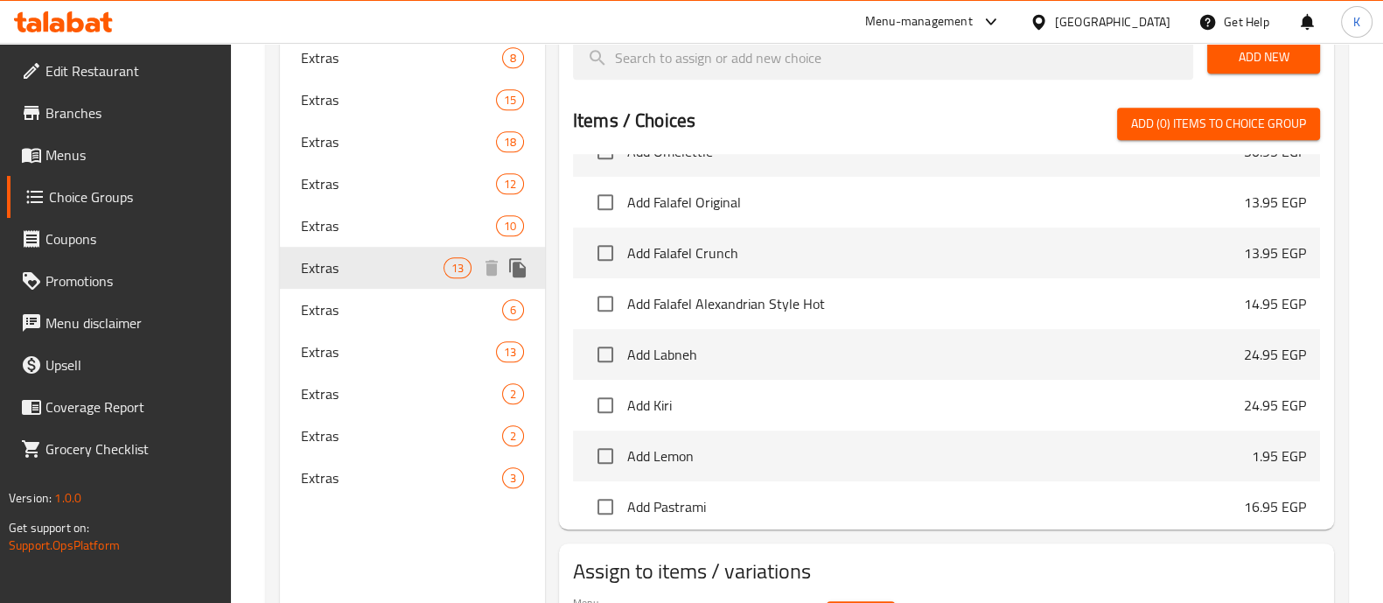
scroll to position [1241, 0]
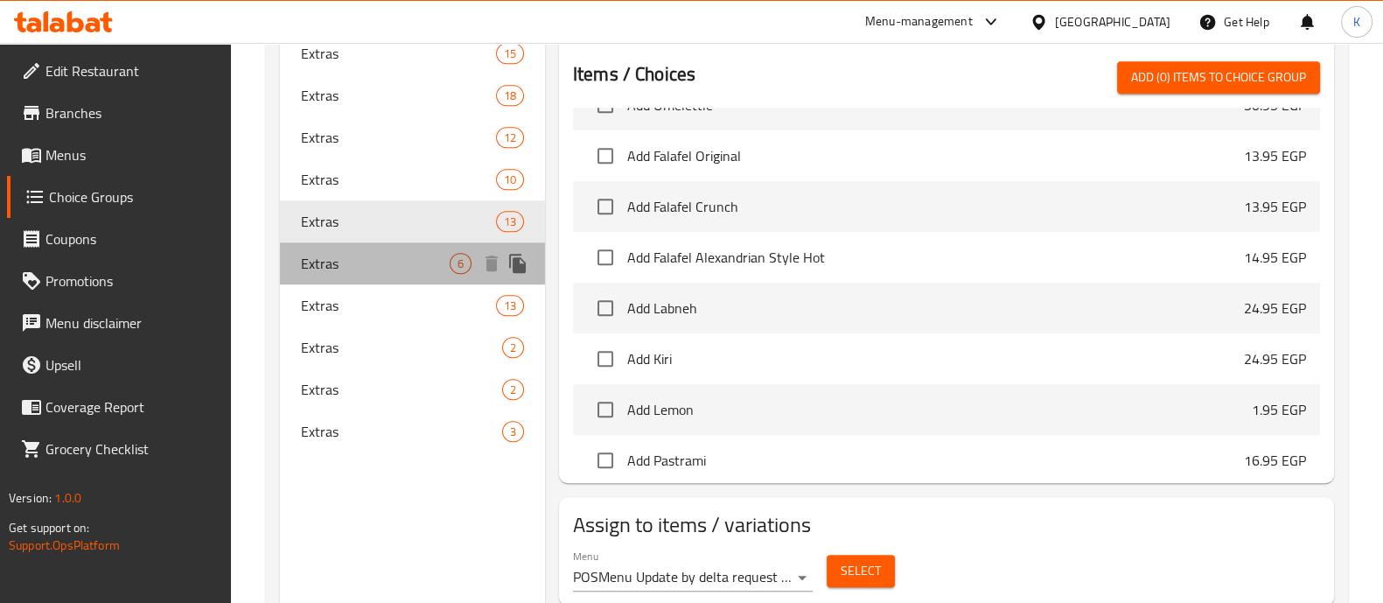
click at [403, 272] on span "Extras" at bounding box center [375, 263] width 149 height 21
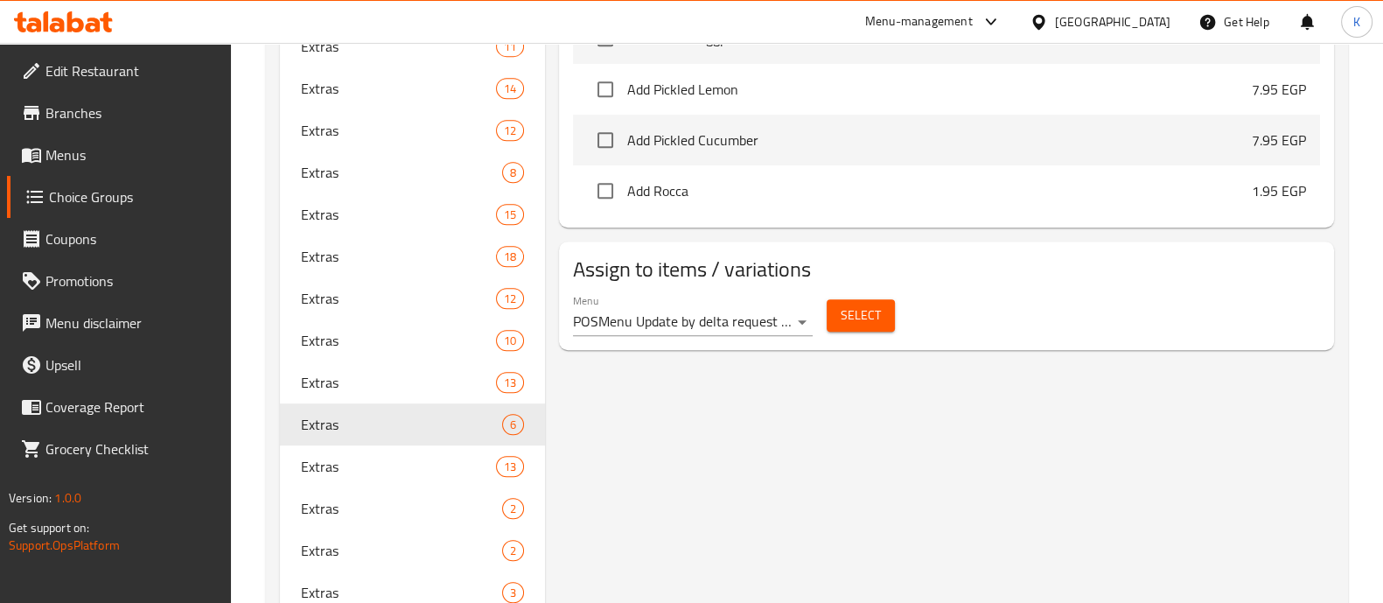
scroll to position [1145, 0]
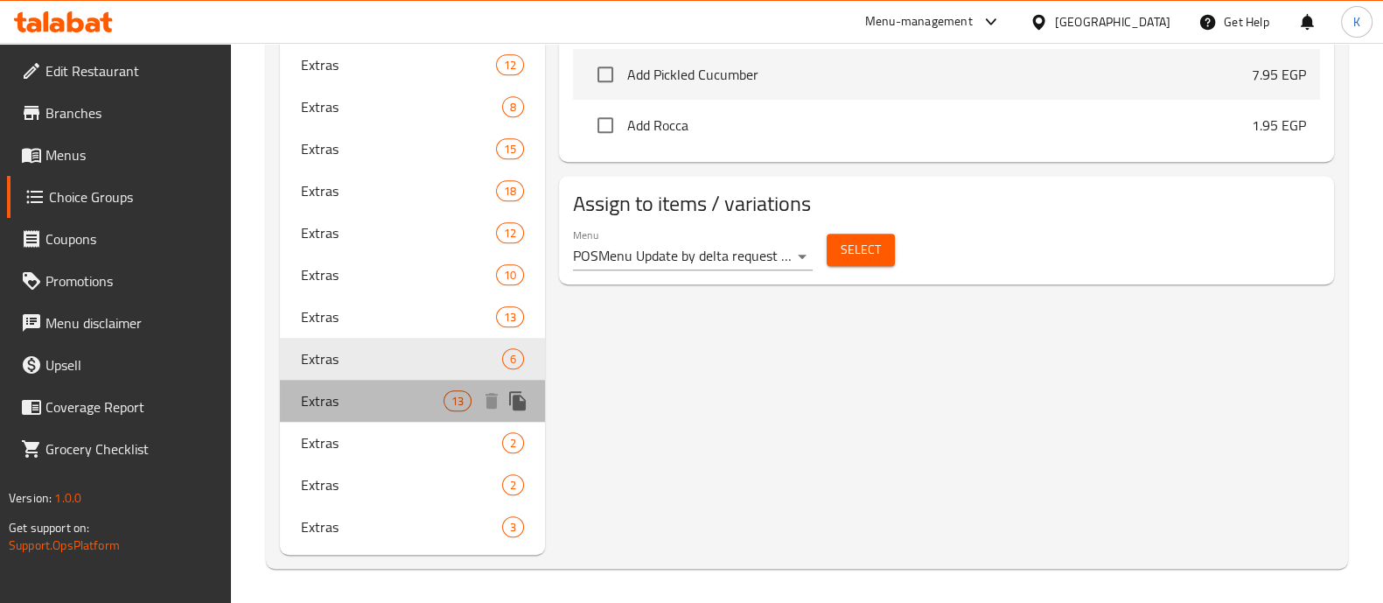
click at [421, 410] on span "Extras" at bounding box center [372, 400] width 143 height 21
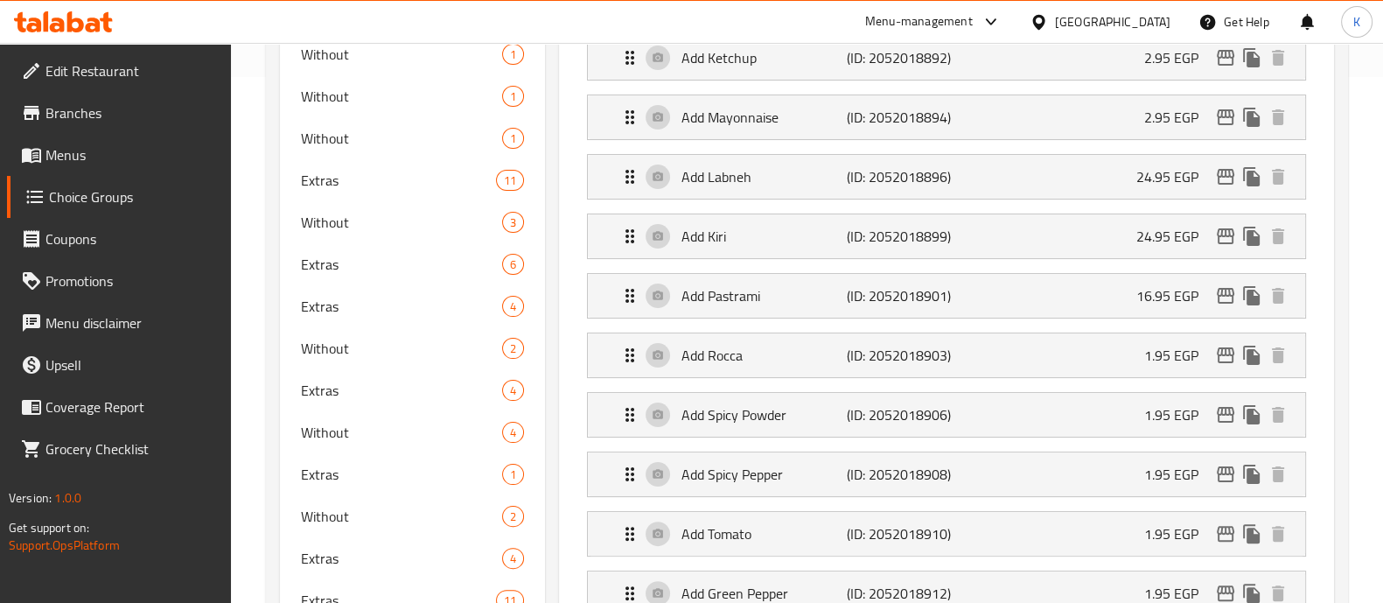
scroll to position [392, 0]
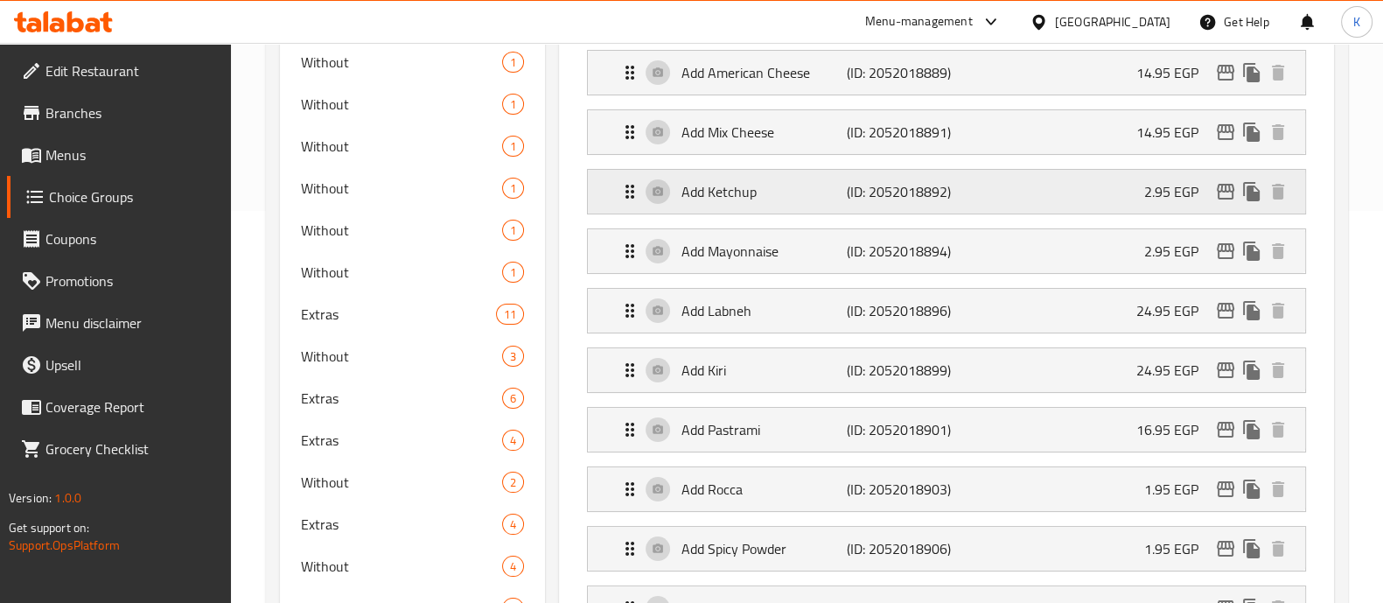
click at [1164, 181] on p "2.95 EGP" at bounding box center [1179, 191] width 68 height 21
click at [1159, 183] on p "2.95 EGP" at bounding box center [1179, 191] width 68 height 21
click at [1122, 191] on div "Add Ketchup (ID: 2052018892) 2.95 EGP" at bounding box center [952, 192] width 665 height 44
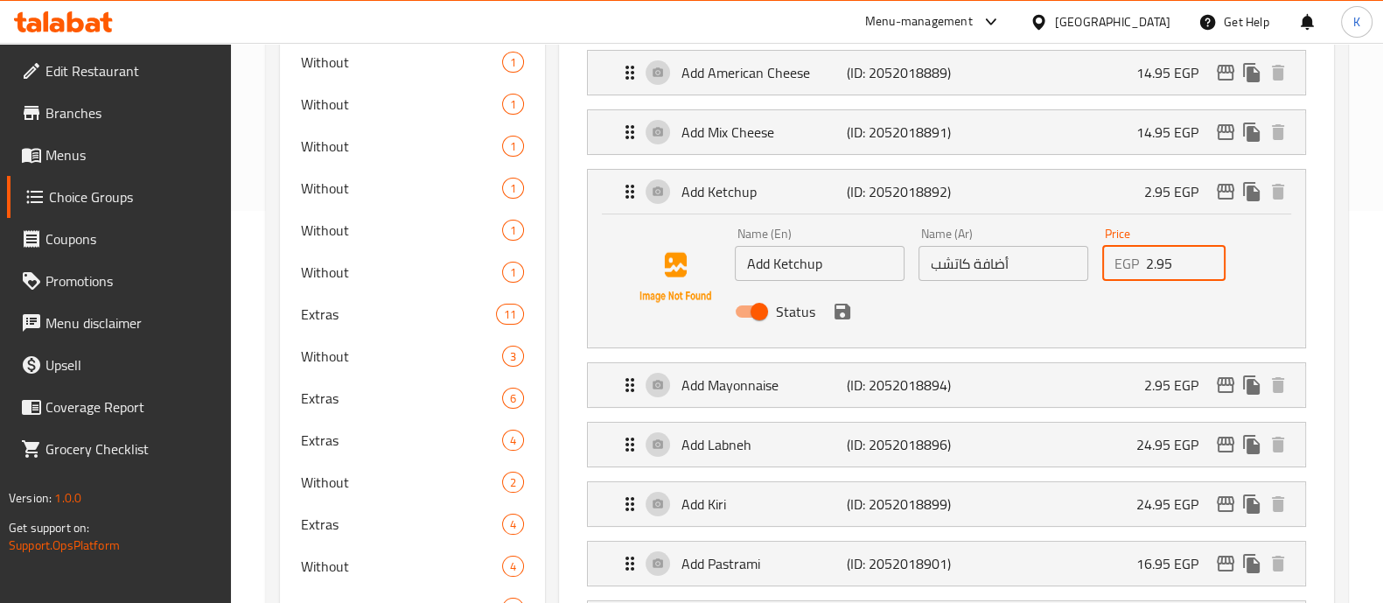
click at [1165, 254] on input "2.95" at bounding box center [1186, 263] width 81 height 35
click at [844, 309] on icon "save" at bounding box center [843, 312] width 16 height 16
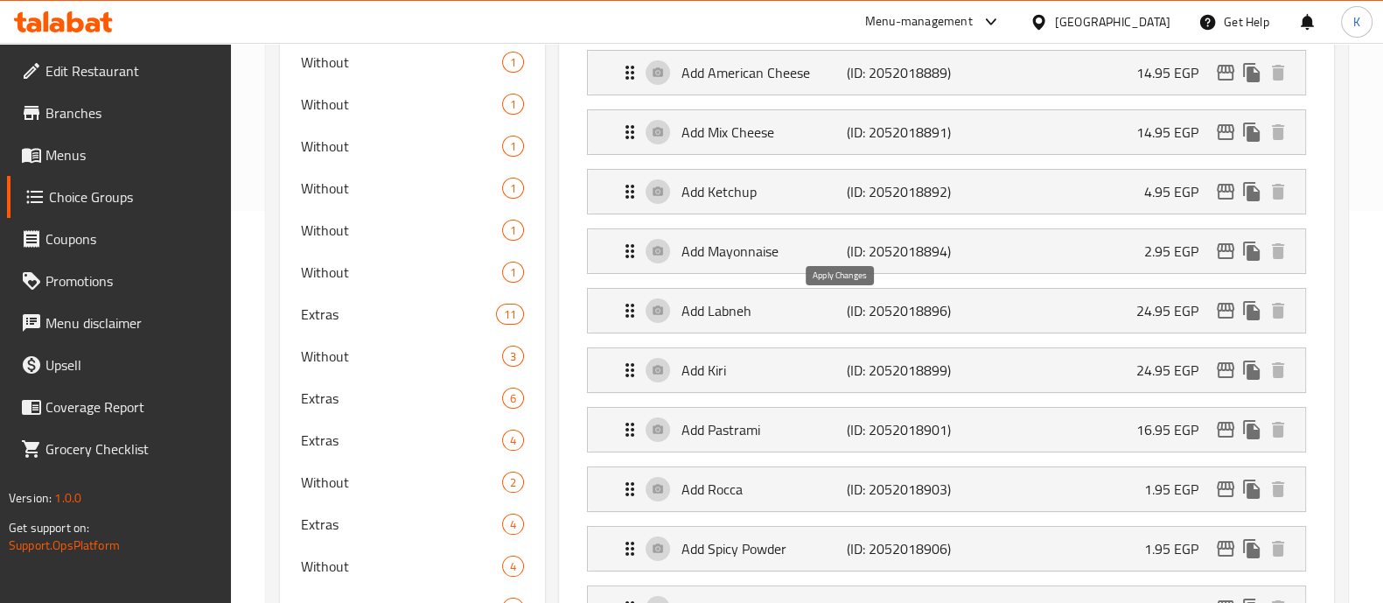
type input "4.95"
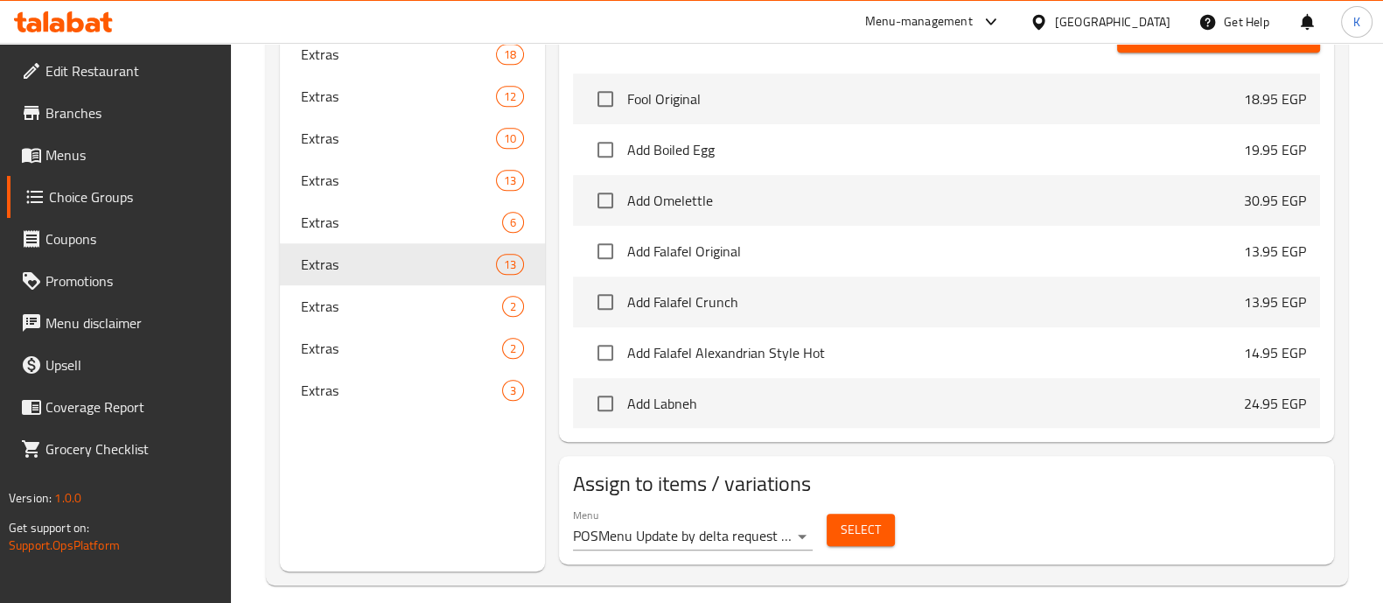
scroll to position [1295, 0]
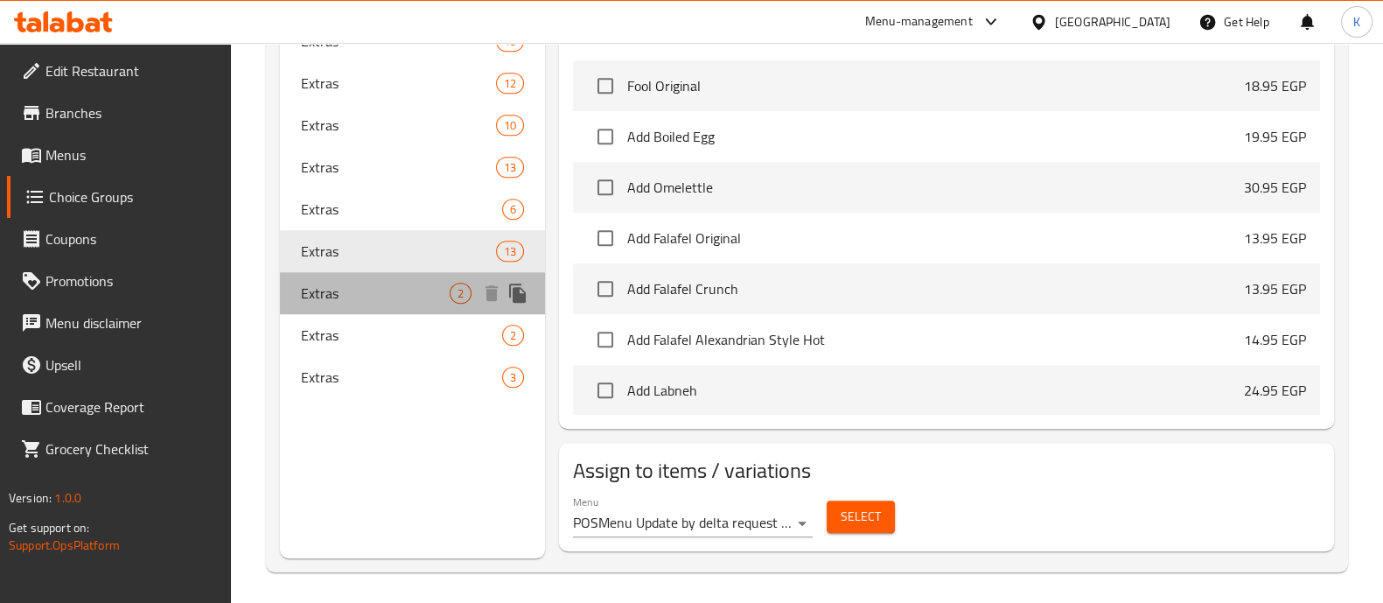
click at [375, 288] on span "Extras" at bounding box center [375, 293] width 149 height 21
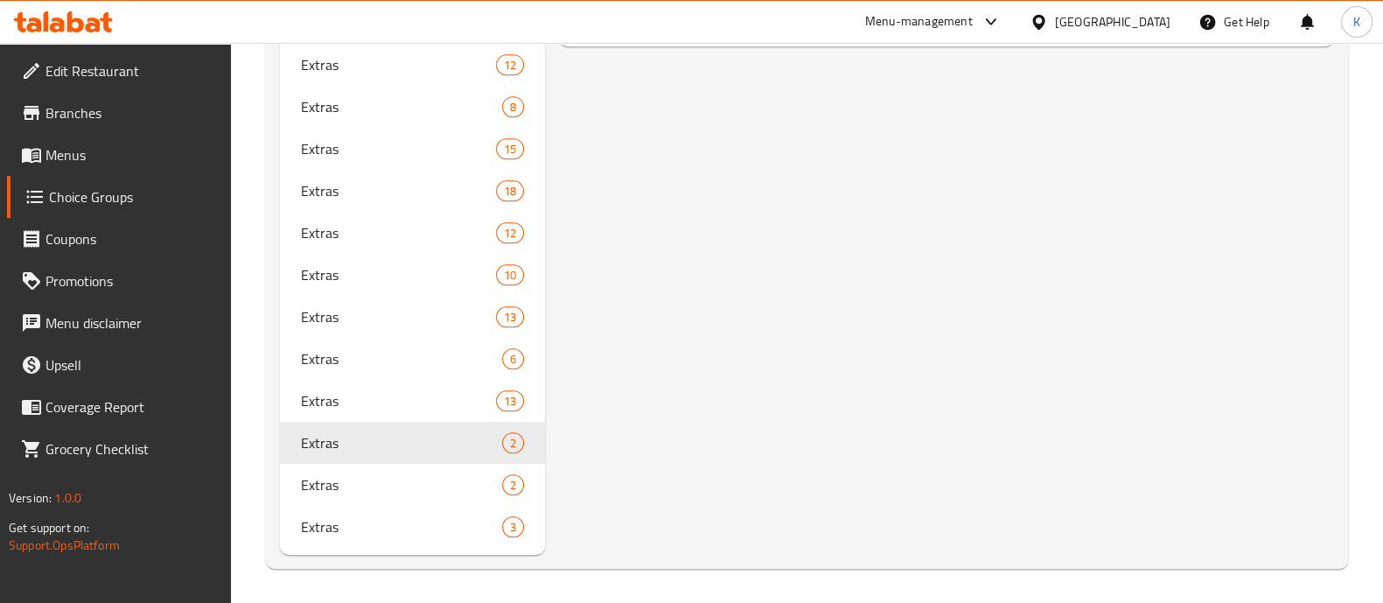
scroll to position [1145, 0]
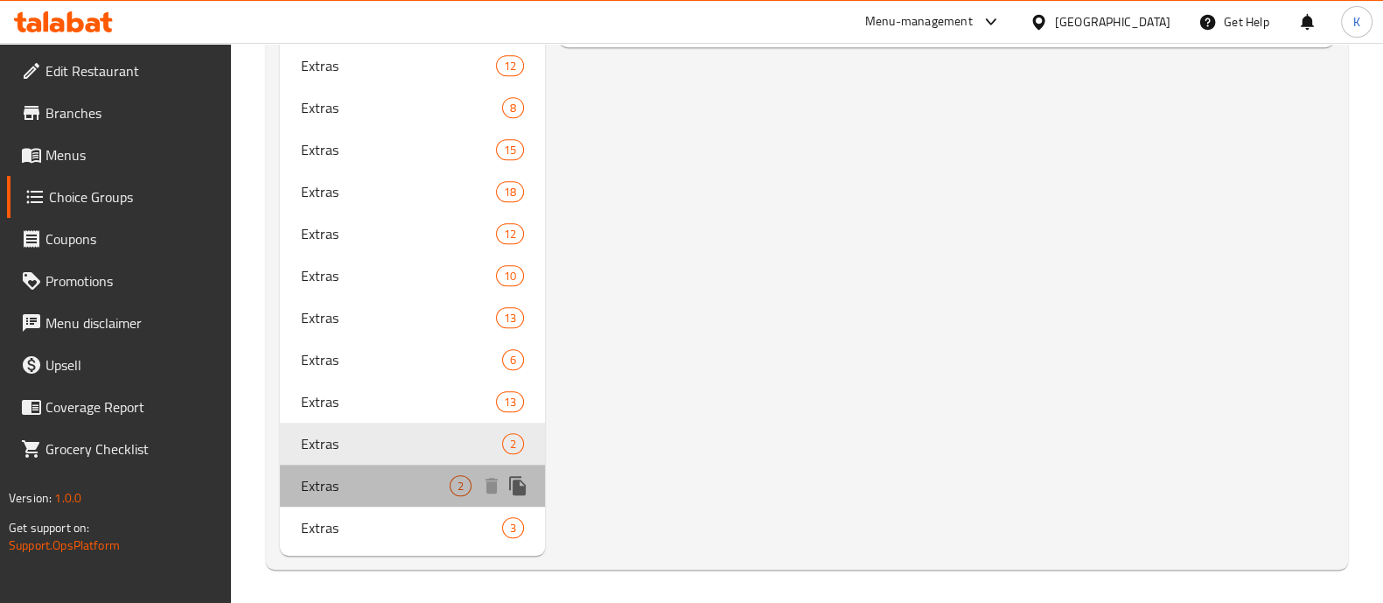
click at [410, 489] on span "Extras" at bounding box center [375, 485] width 149 height 21
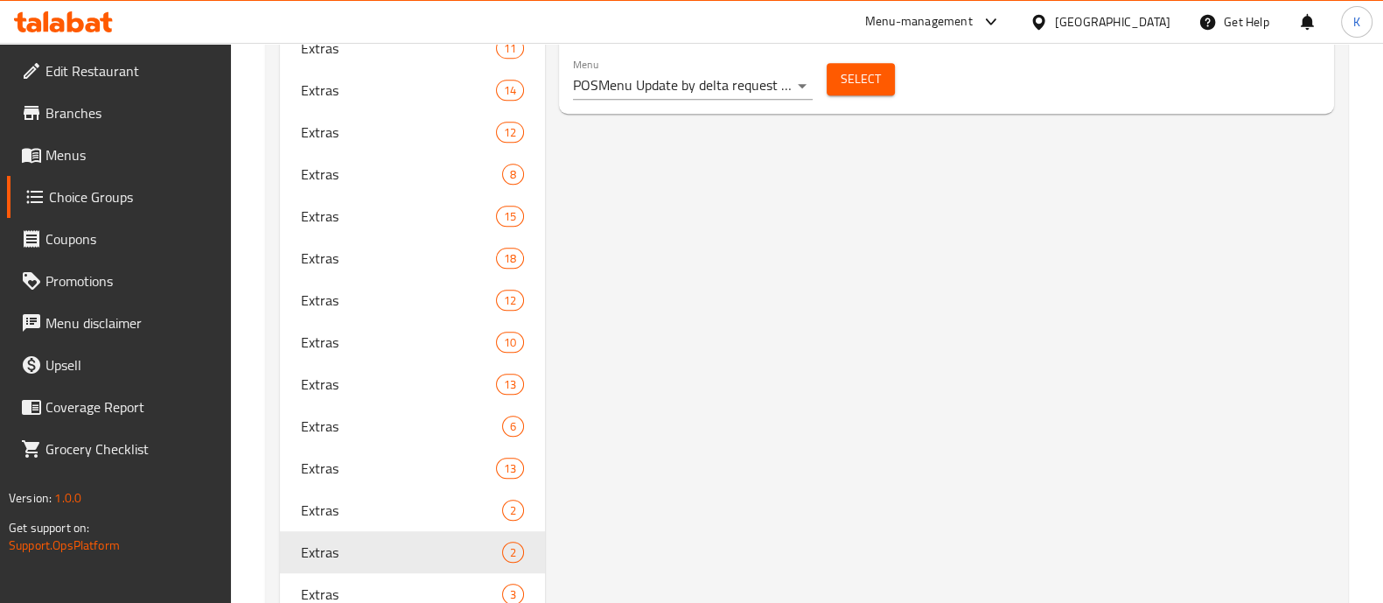
scroll to position [1145, 0]
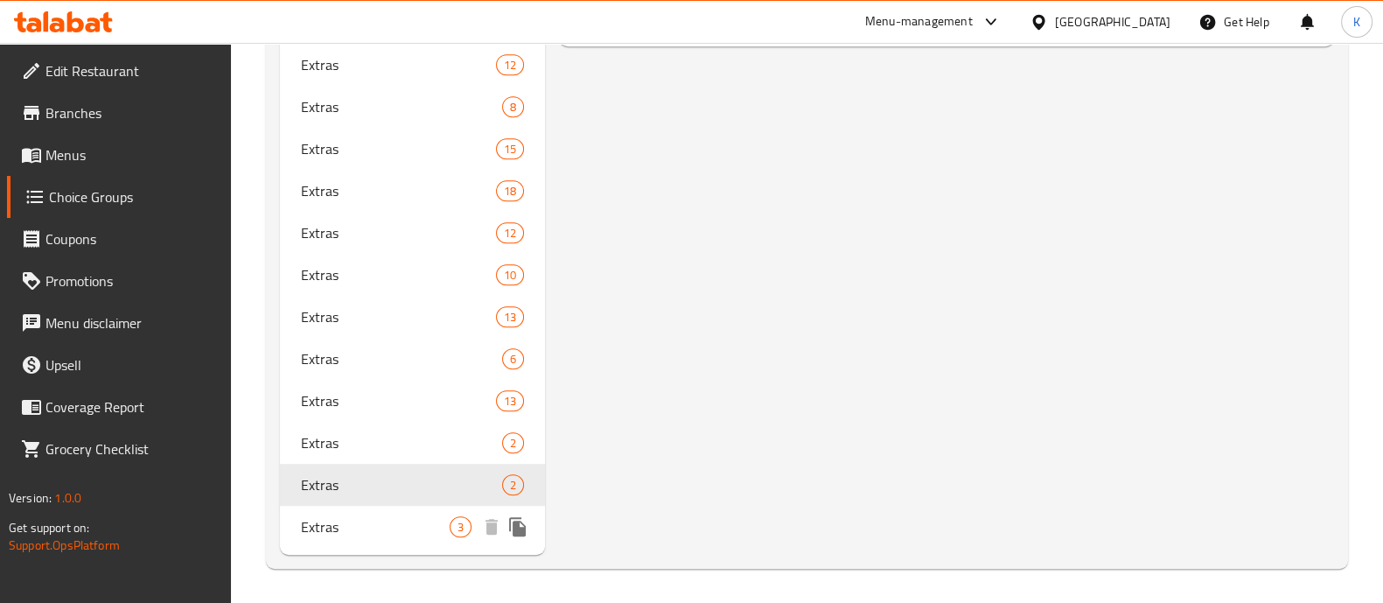
click at [348, 536] on span "Extras" at bounding box center [375, 526] width 149 height 21
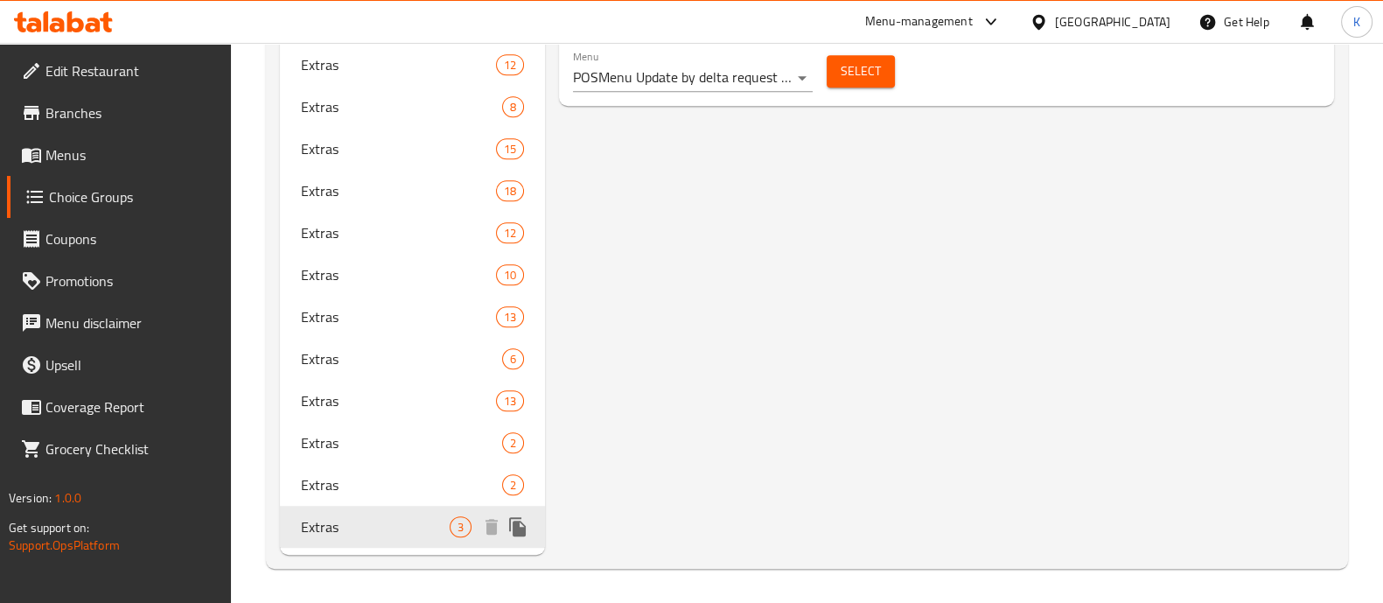
type input "3"
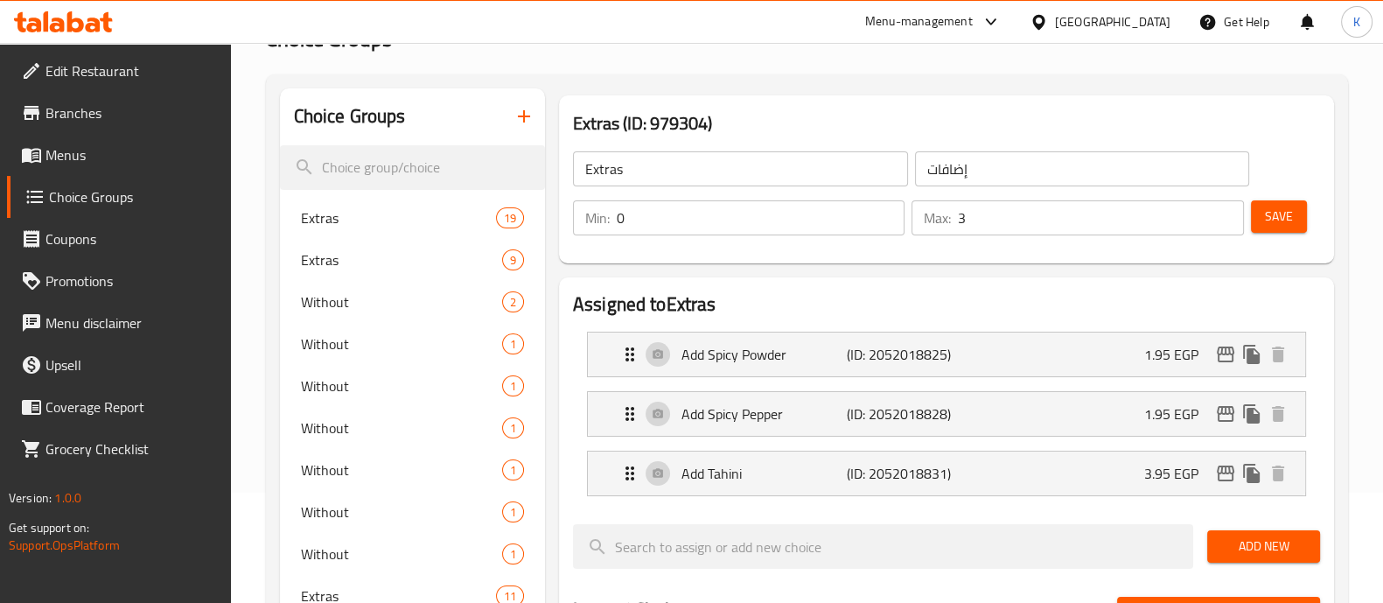
scroll to position [0, 0]
